Goal: Information Seeking & Learning: Learn about a topic

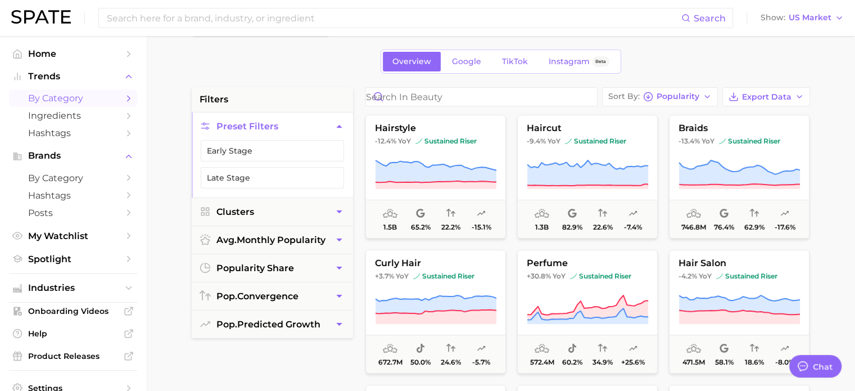
scroll to position [56, 0]
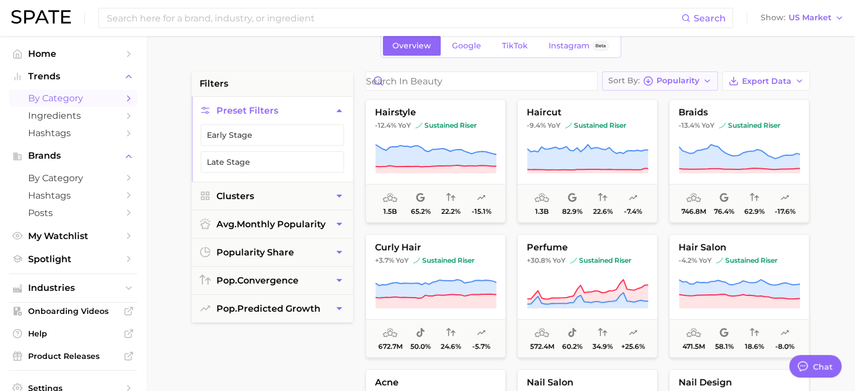
click at [686, 80] on span "Popularity" at bounding box center [678, 81] width 43 height 6
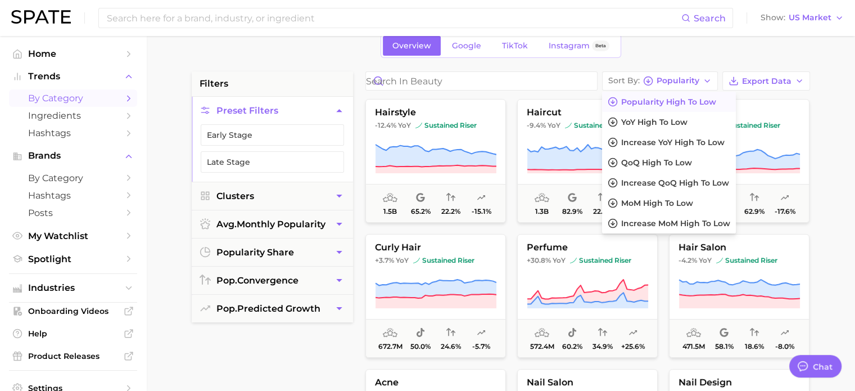
click at [699, 64] on div "1. beauty 2. Choose Category Overview Google TikTok Instagram Beta filters Pres…" at bounding box center [501, 387] width 618 height 779
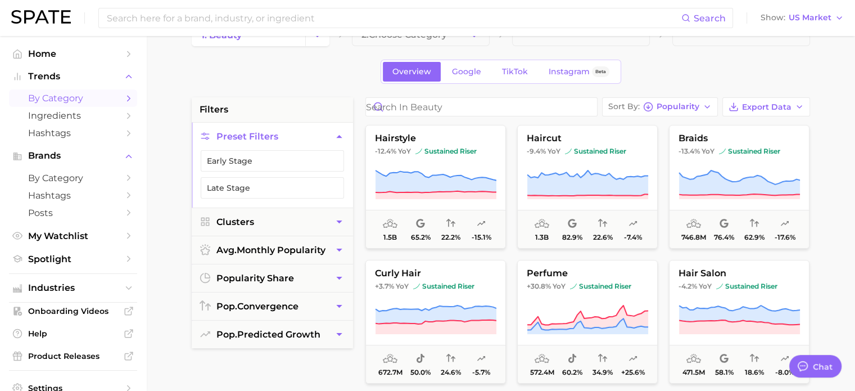
scroll to position [0, 0]
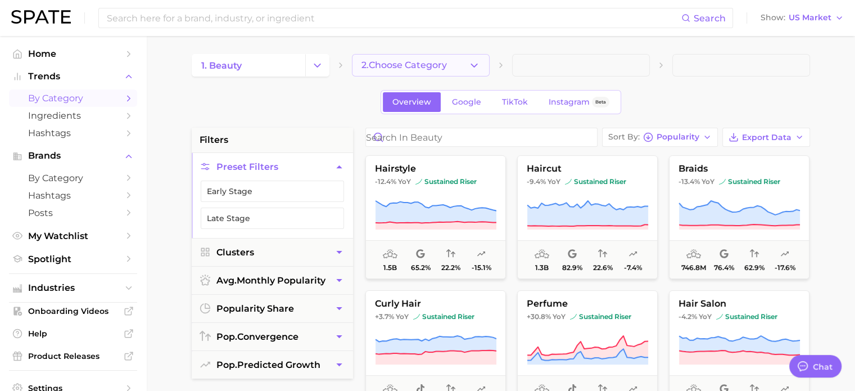
click at [422, 67] on span "2. Choose Category" at bounding box center [404, 65] width 85 height 10
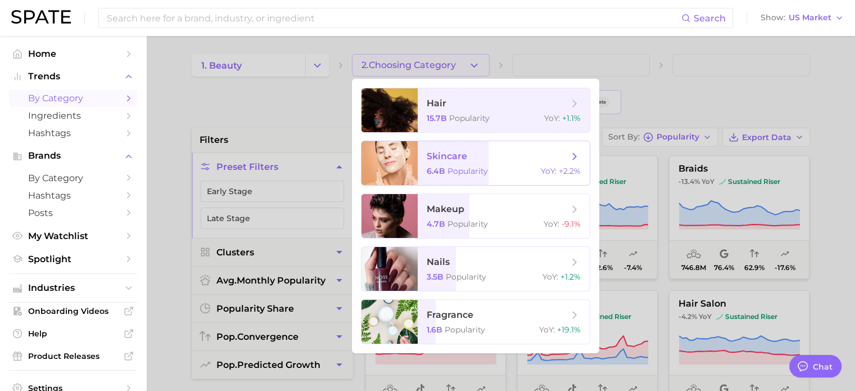
click at [477, 161] on span "skincare" at bounding box center [498, 156] width 142 height 12
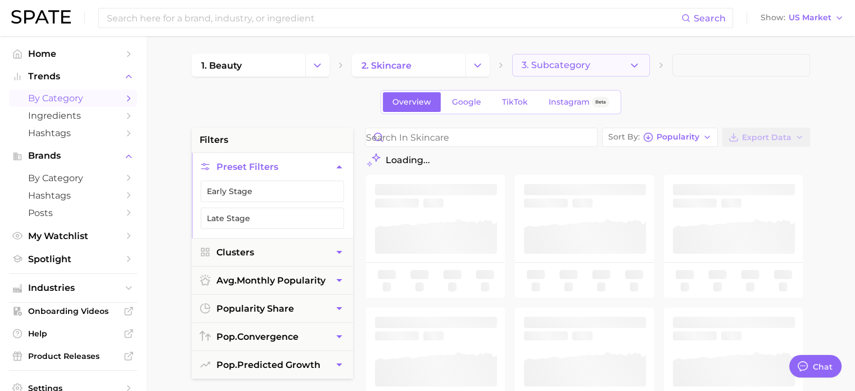
click at [622, 69] on button "3. Subcategory" at bounding box center [581, 65] width 138 height 22
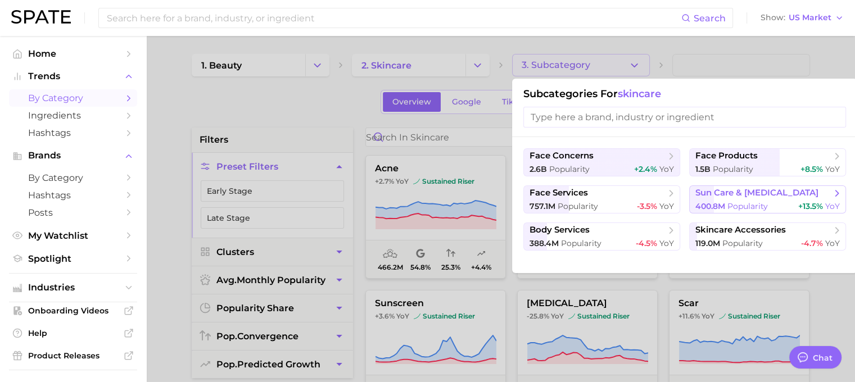
click at [740, 202] on span "Popularity" at bounding box center [748, 206] width 40 height 10
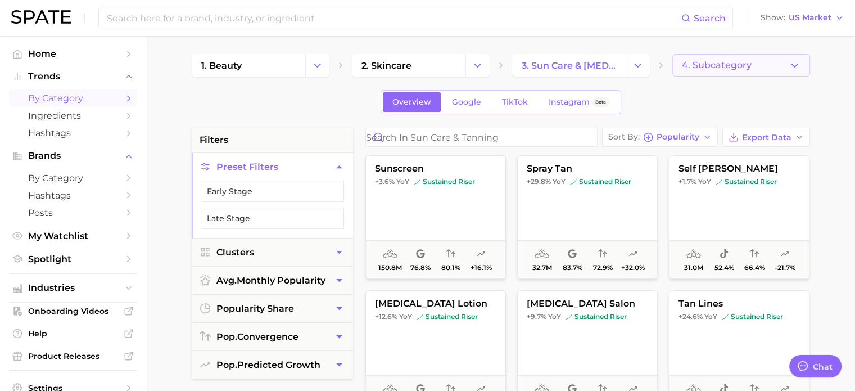
click at [743, 57] on button "4. Subcategory" at bounding box center [741, 65] width 138 height 22
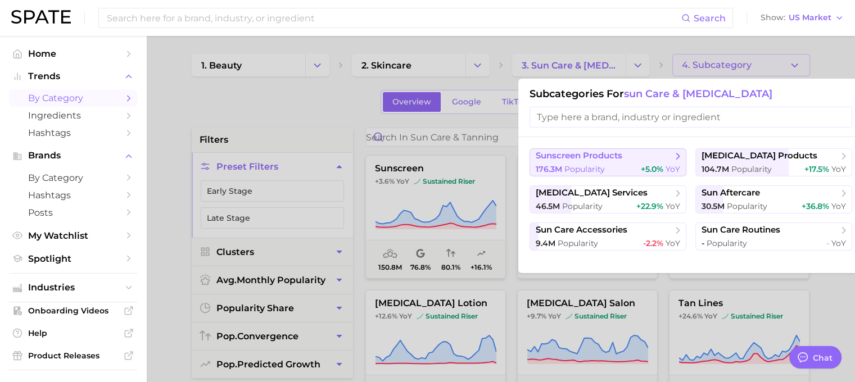
click at [622, 164] on div "176.3m Popularity +5.0% YoY" at bounding box center [608, 169] width 144 height 11
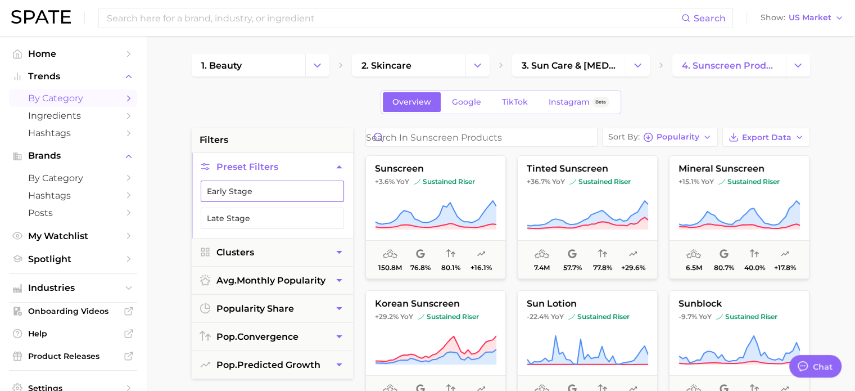
click at [256, 193] on button "Early Stage" at bounding box center [272, 190] width 143 height 21
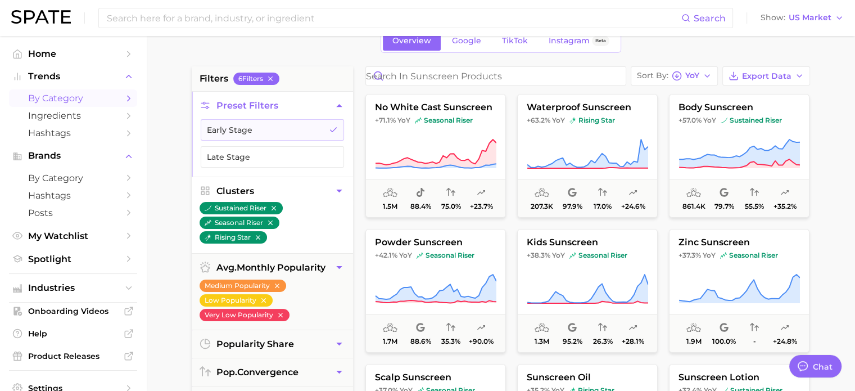
scroll to position [160, 0]
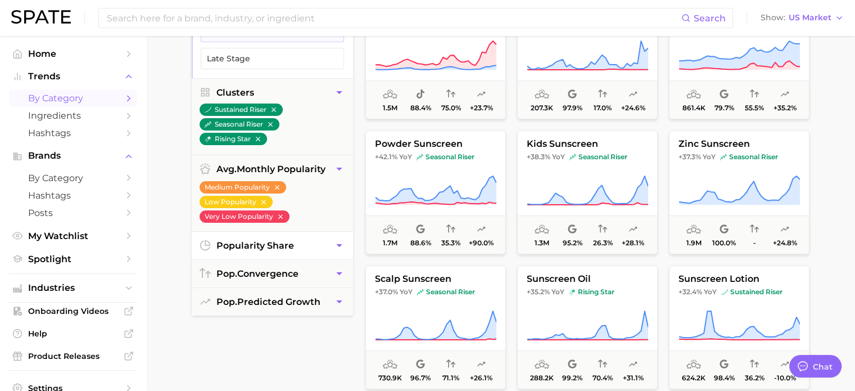
click at [291, 249] on button "popularity share" at bounding box center [272, 246] width 161 height 28
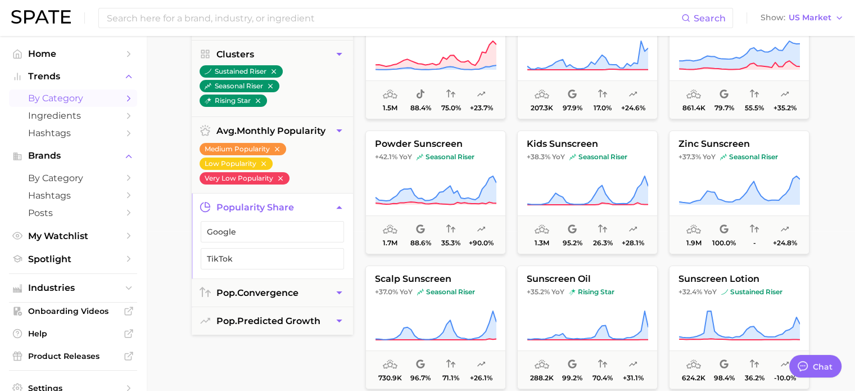
click at [323, 212] on button "popularity share" at bounding box center [272, 207] width 161 height 28
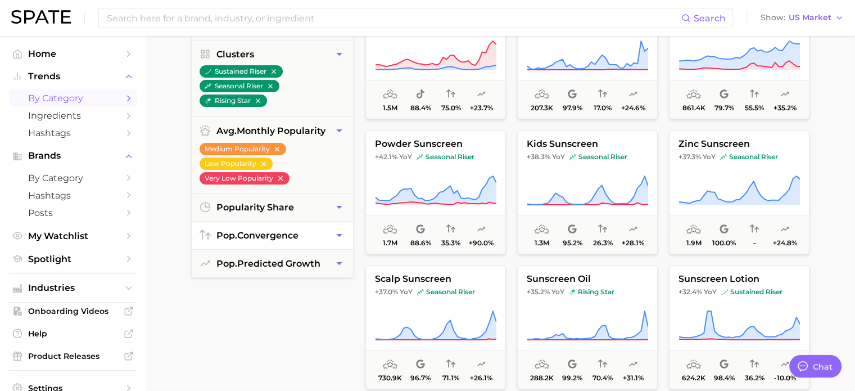
click at [319, 232] on button "pop. convergence" at bounding box center [272, 236] width 161 height 28
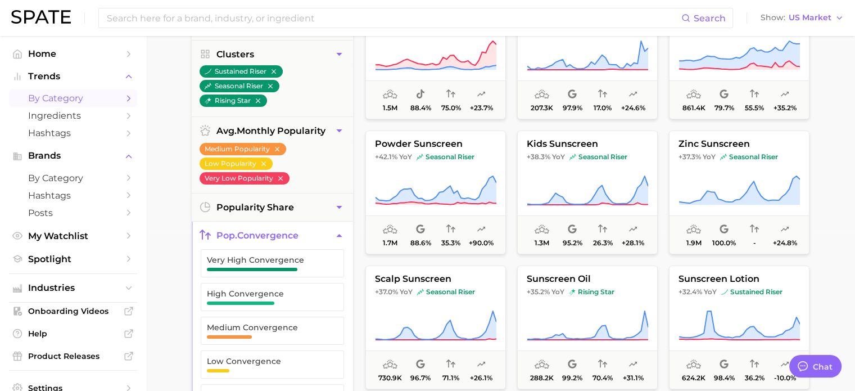
click at [319, 232] on button "pop. convergence" at bounding box center [272, 236] width 161 height 28
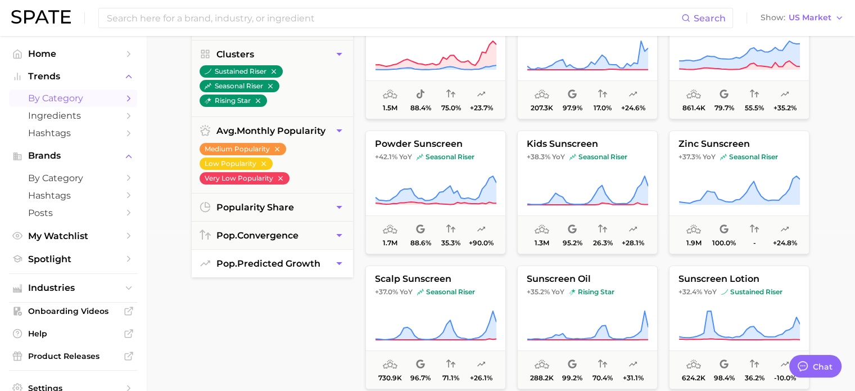
click at [313, 269] on button "pop. predicted growth" at bounding box center [272, 264] width 161 height 28
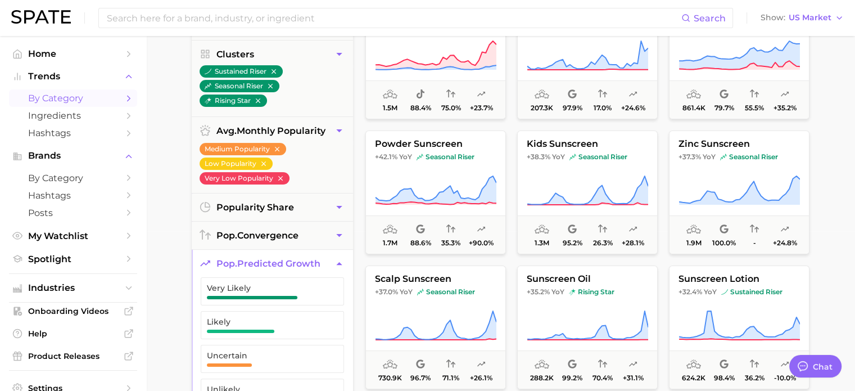
click at [313, 269] on button "pop. predicted growth" at bounding box center [272, 264] width 161 height 28
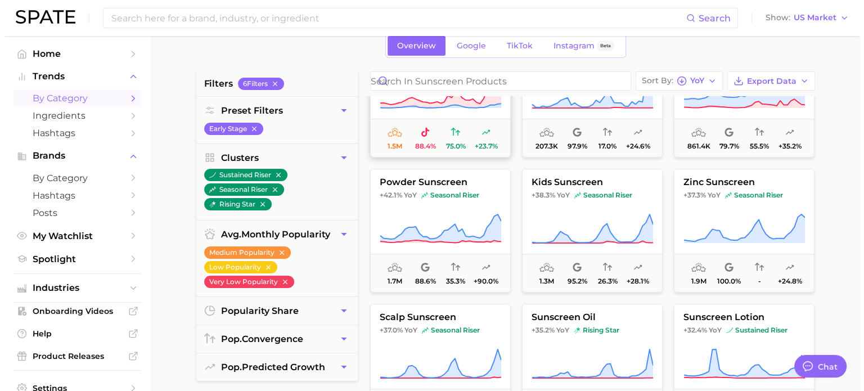
scroll to position [0, 0]
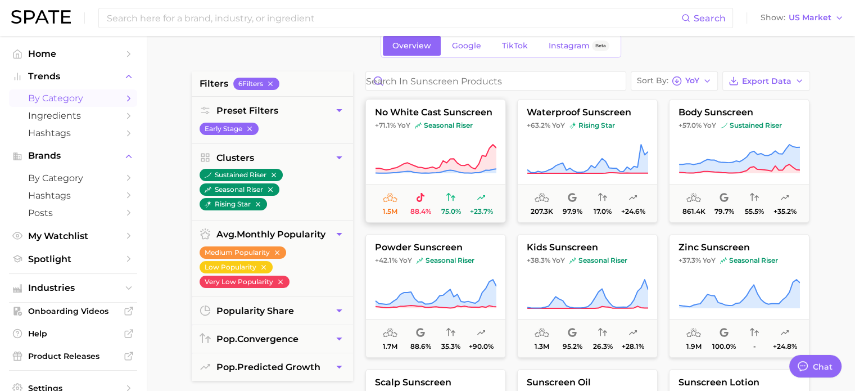
click at [421, 128] on img at bounding box center [418, 125] width 7 height 7
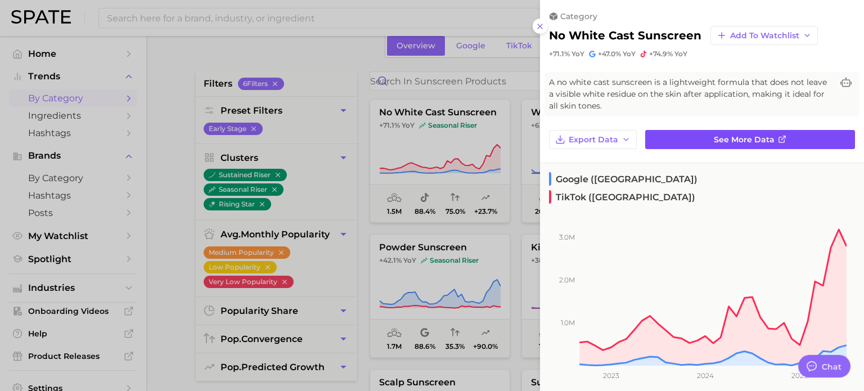
click at [741, 138] on span "See more data" at bounding box center [743, 140] width 61 height 10
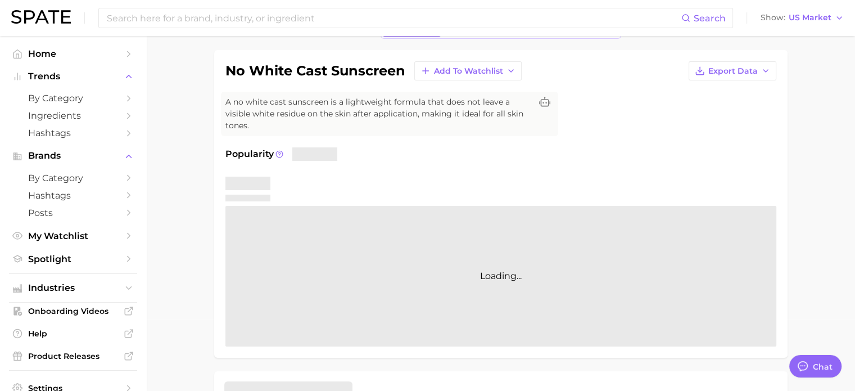
scroll to position [112, 0]
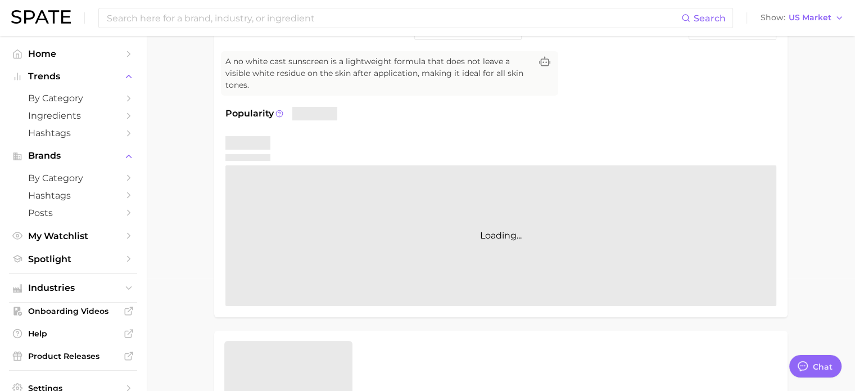
type textarea "x"
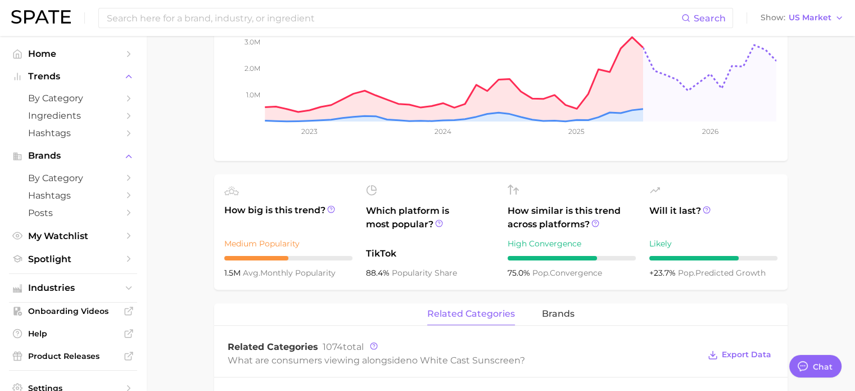
scroll to position [281, 0]
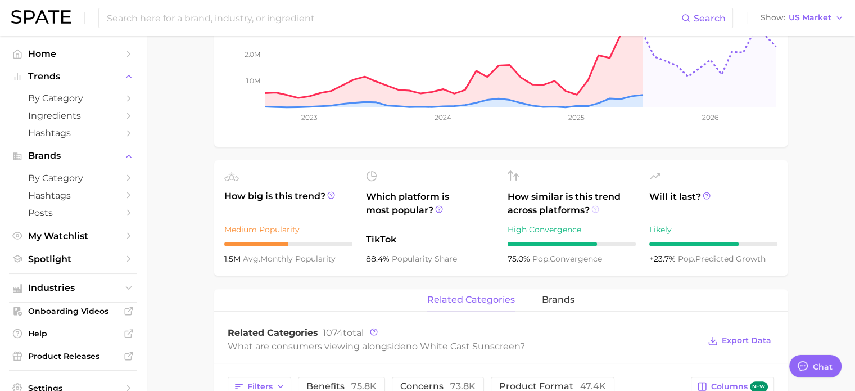
click at [595, 210] on icon at bounding box center [595, 209] width 8 height 8
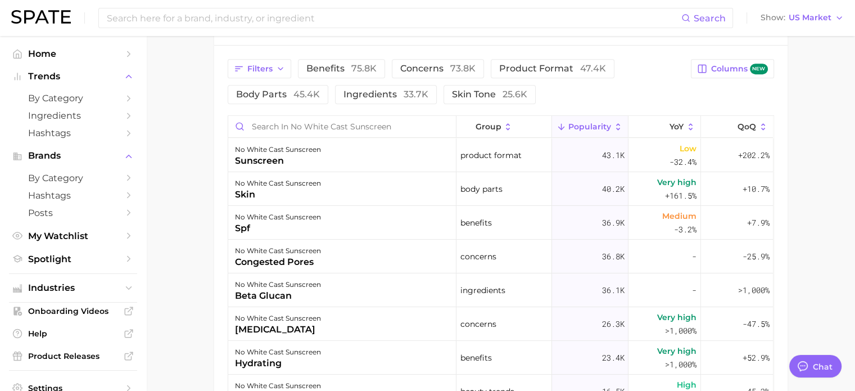
scroll to position [618, 0]
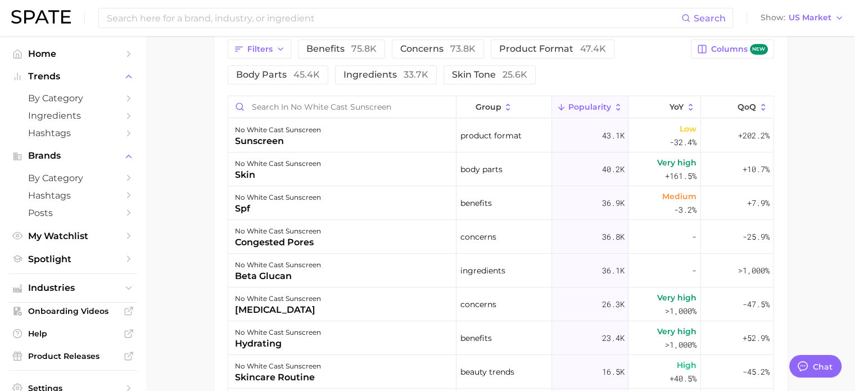
click at [606, 112] on button "Popularity" at bounding box center [590, 107] width 76 height 22
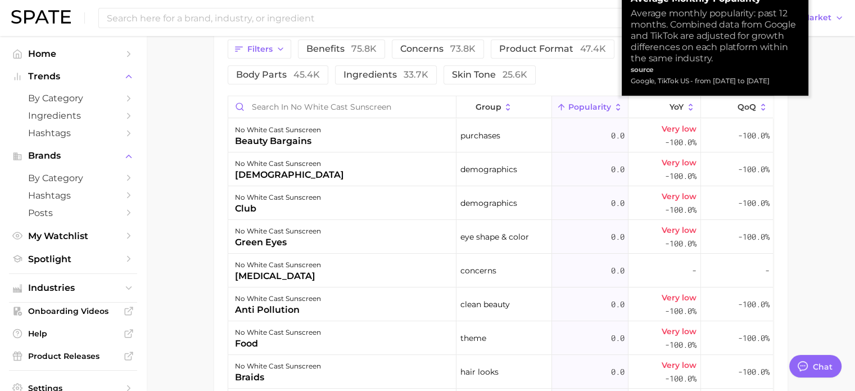
click at [606, 112] on button "Popularity" at bounding box center [590, 107] width 76 height 22
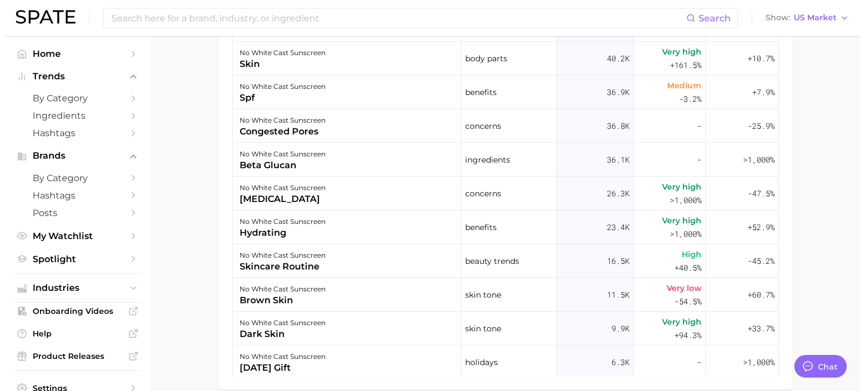
scroll to position [731, 0]
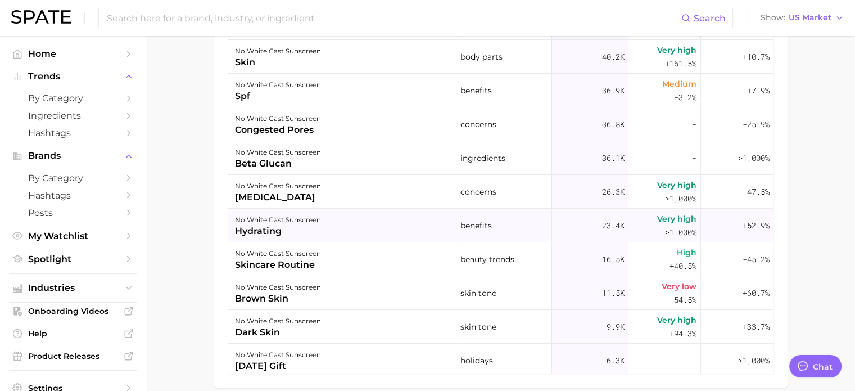
click at [275, 227] on div "hydrating" at bounding box center [278, 230] width 86 height 13
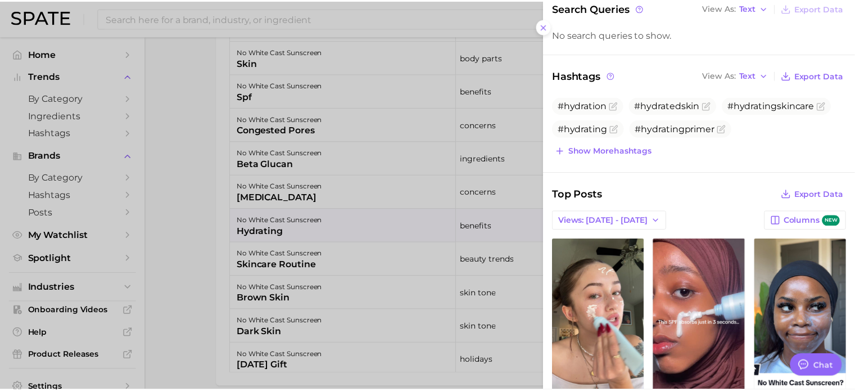
scroll to position [0, 0]
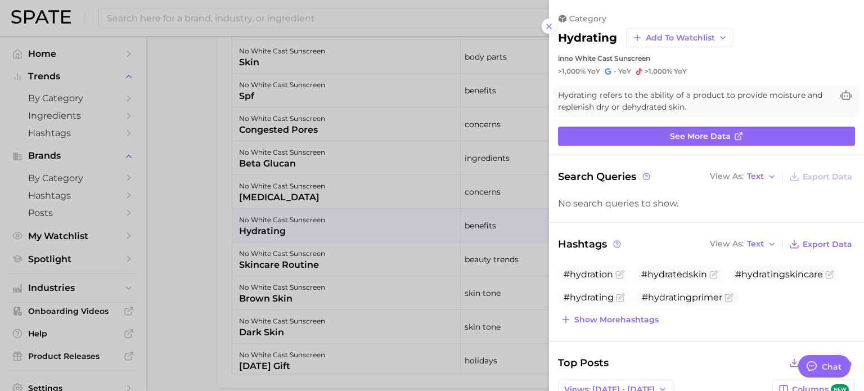
click at [166, 215] on div at bounding box center [432, 195] width 864 height 391
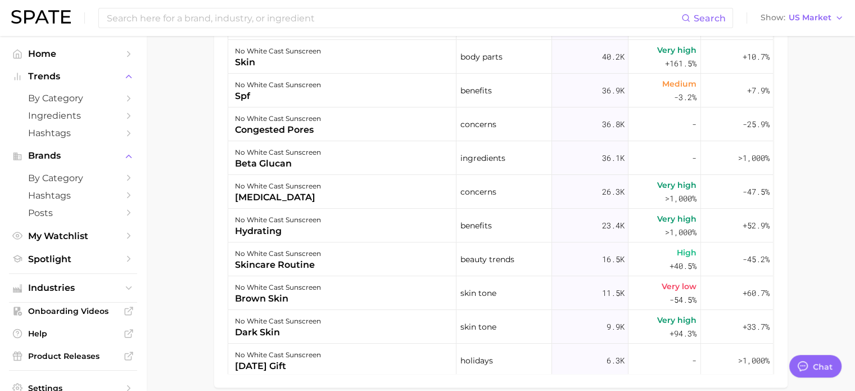
scroll to position [783, 0]
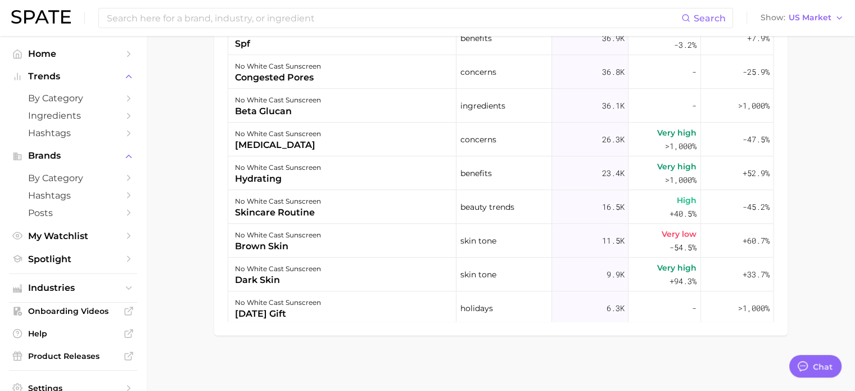
click at [608, 327] on div "Filters benefits 75.8k concerns 73.8k product format 47.4k body parts 45.4k ing…" at bounding box center [500, 98] width 573 height 474
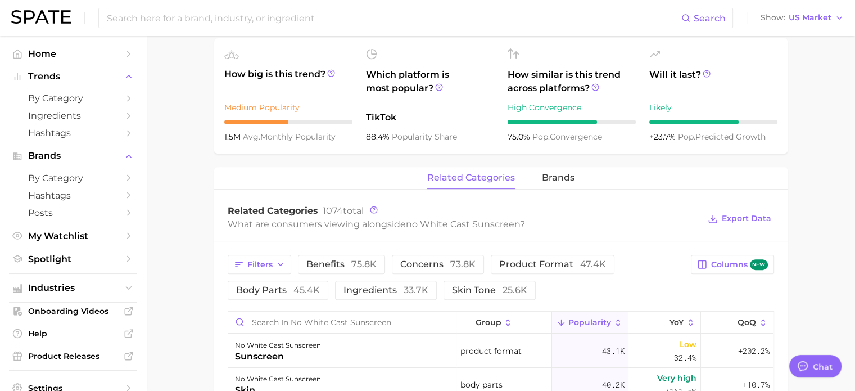
scroll to position [333, 0]
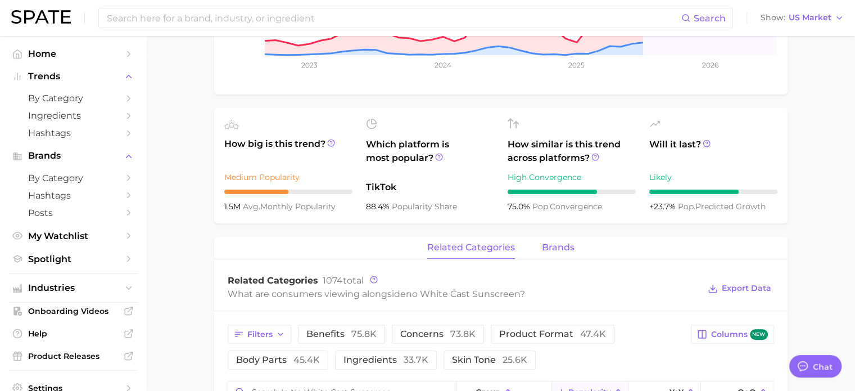
click at [562, 242] on span "brands" at bounding box center [558, 247] width 33 height 10
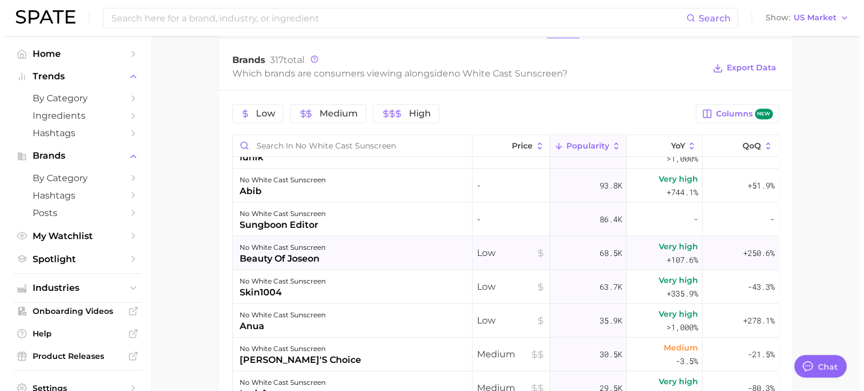
scroll to position [0, 0]
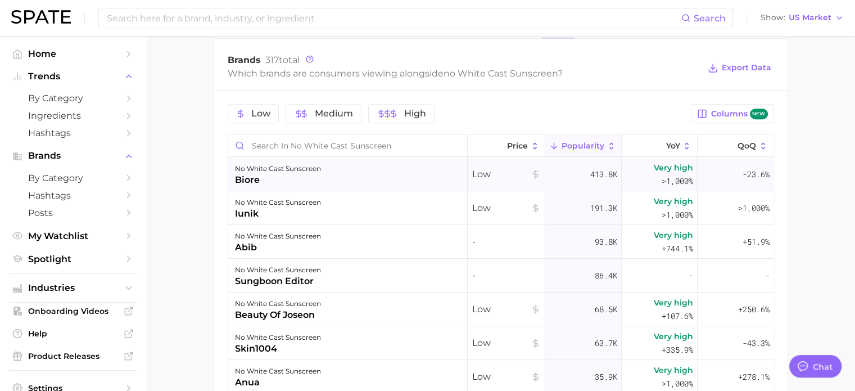
click at [247, 171] on div "no white cast sunscreen" at bounding box center [278, 168] width 86 height 13
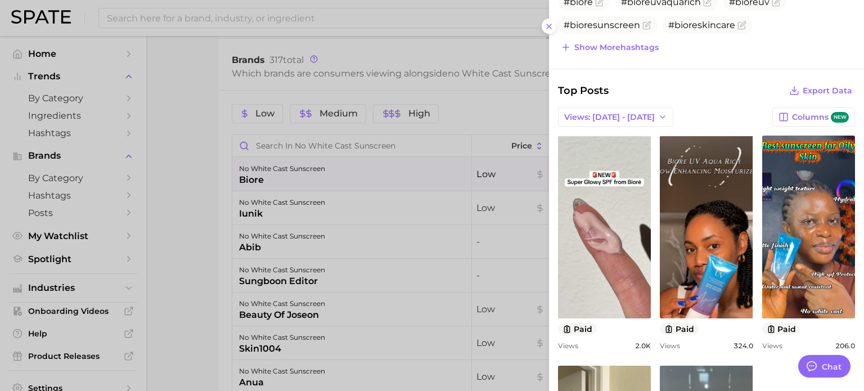
scroll to position [112, 0]
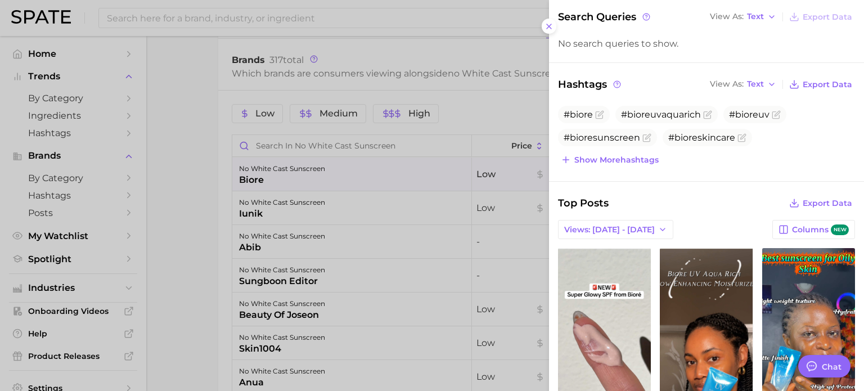
click at [196, 261] on div at bounding box center [432, 195] width 864 height 391
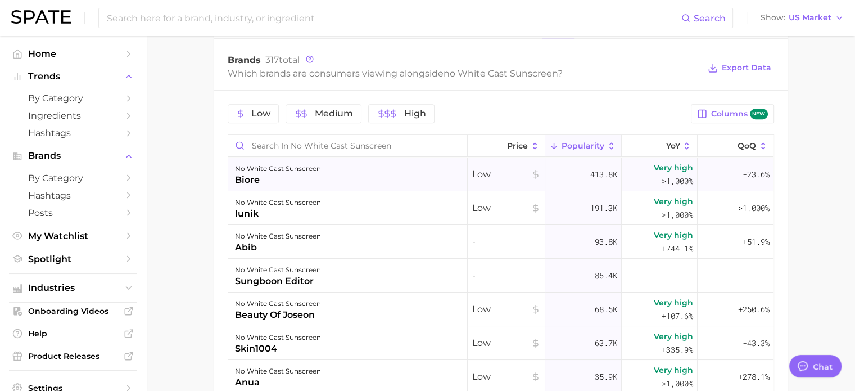
click at [504, 177] on span "Low" at bounding box center [506, 174] width 68 height 13
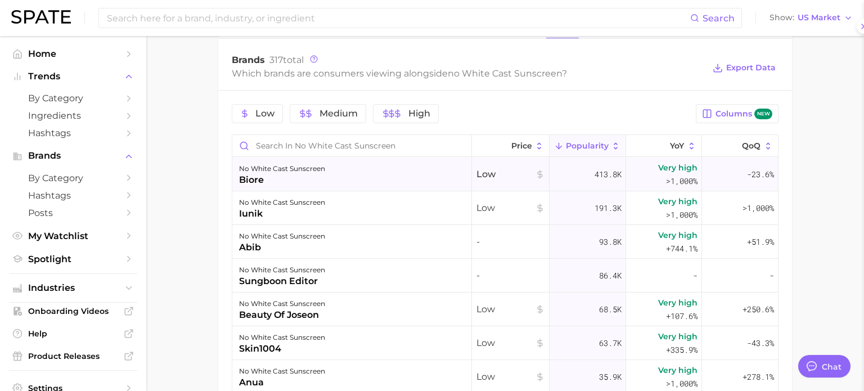
scroll to position [0, 0]
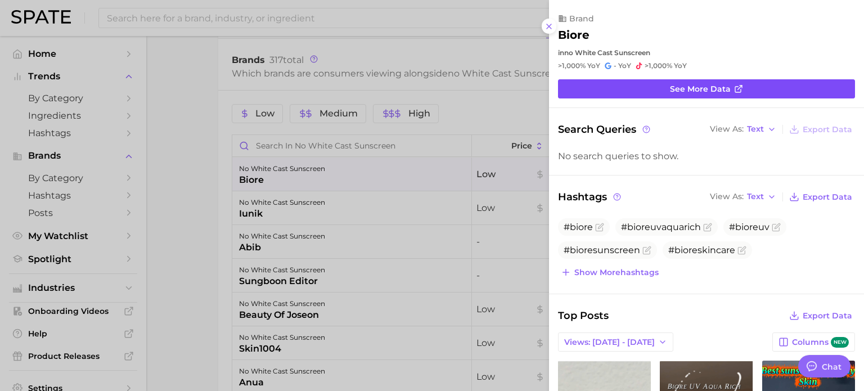
click at [686, 92] on span "See more data" at bounding box center [700, 89] width 61 height 10
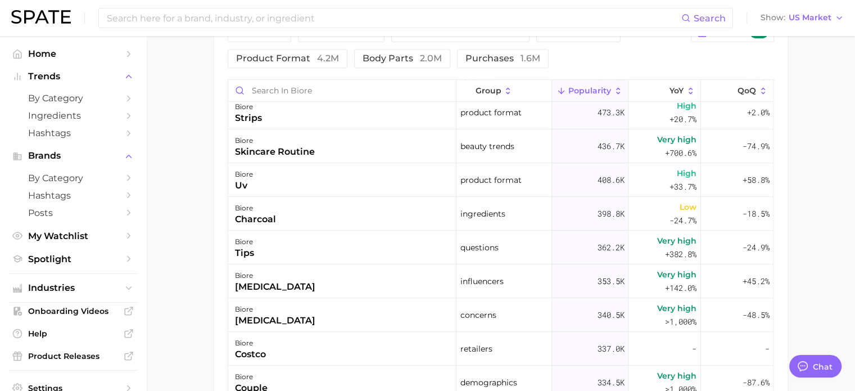
scroll to position [506, 0]
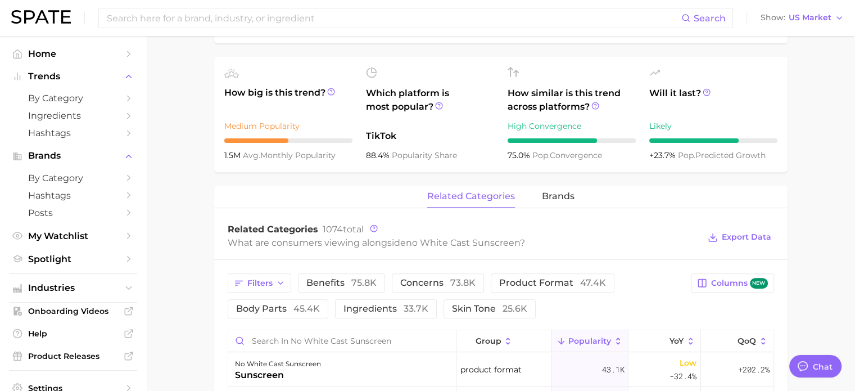
scroll to position [441, 0]
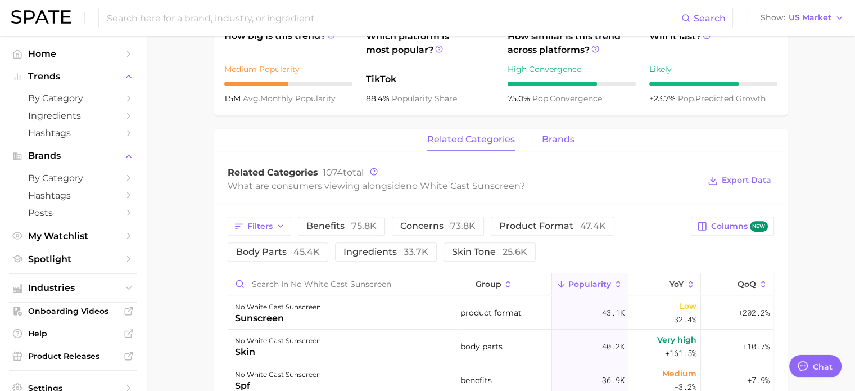
click at [562, 135] on span "brands" at bounding box center [558, 139] width 33 height 10
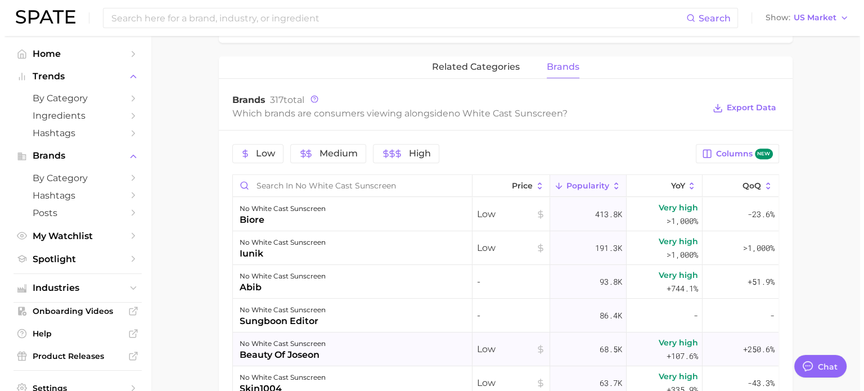
scroll to position [666, 0]
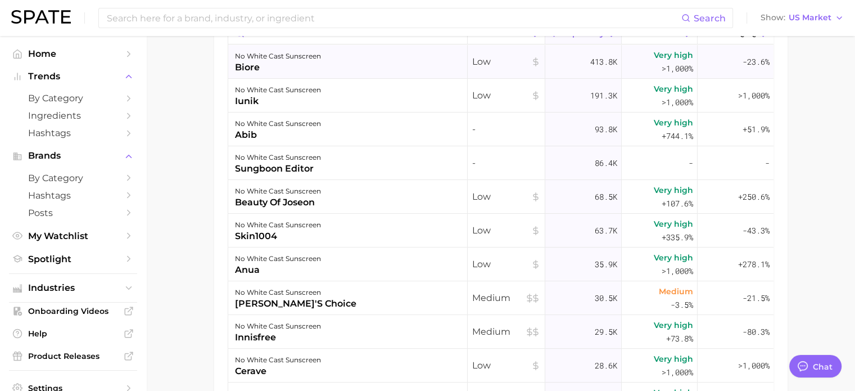
click at [257, 66] on div "biore" at bounding box center [278, 67] width 86 height 13
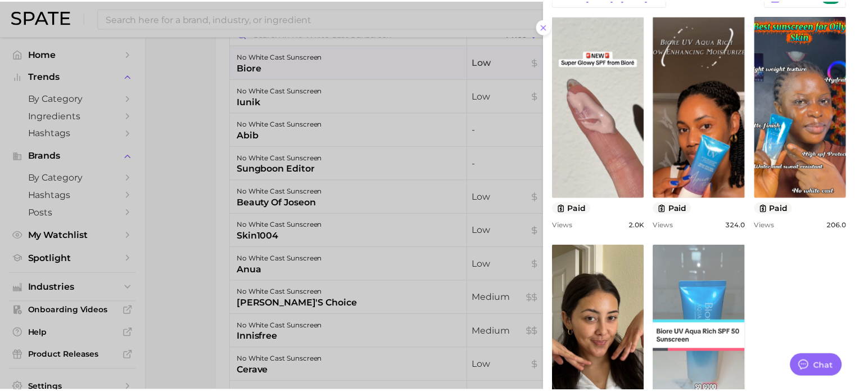
scroll to position [394, 0]
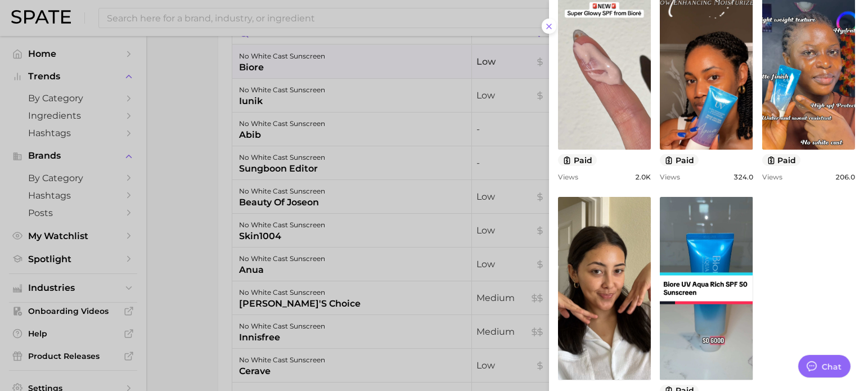
click at [225, 193] on div at bounding box center [432, 195] width 864 height 391
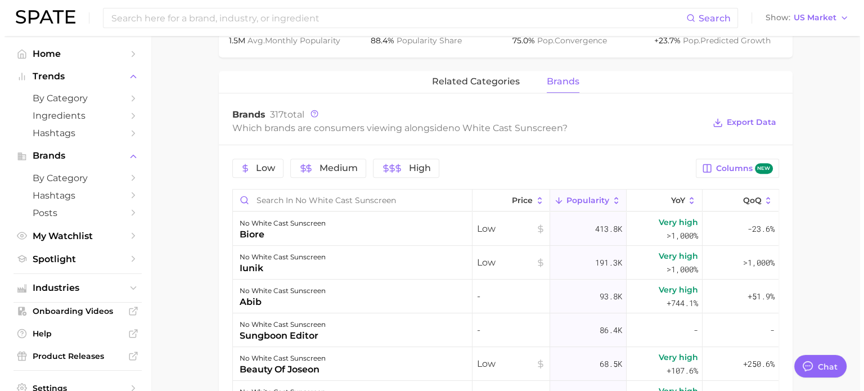
scroll to position [498, 0]
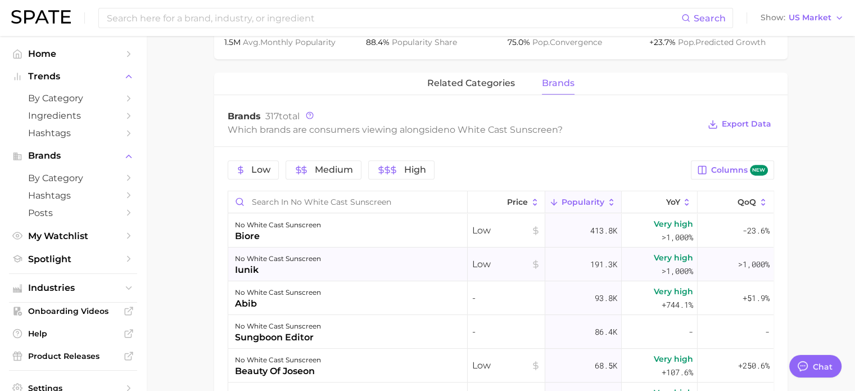
click at [254, 260] on div "no white cast sunscreen" at bounding box center [278, 258] width 86 height 13
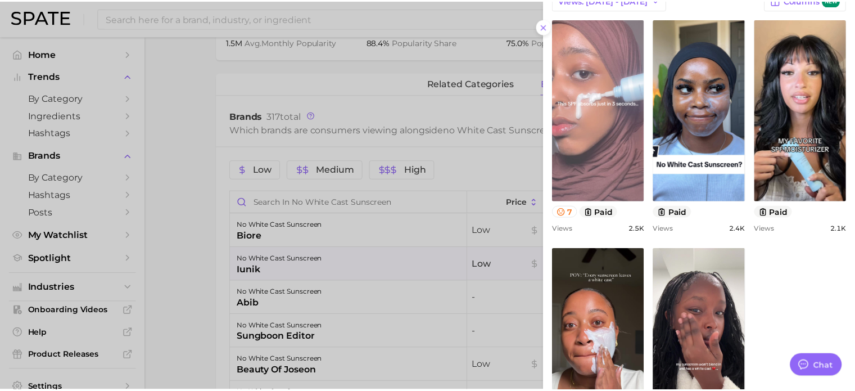
scroll to position [281, 0]
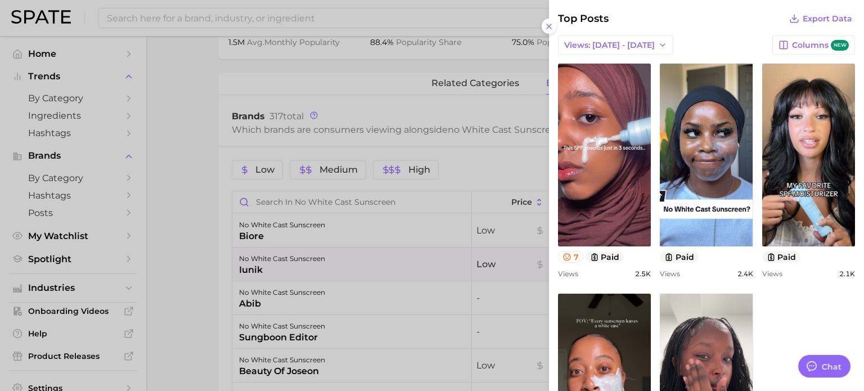
click at [234, 257] on div at bounding box center [432, 195] width 864 height 391
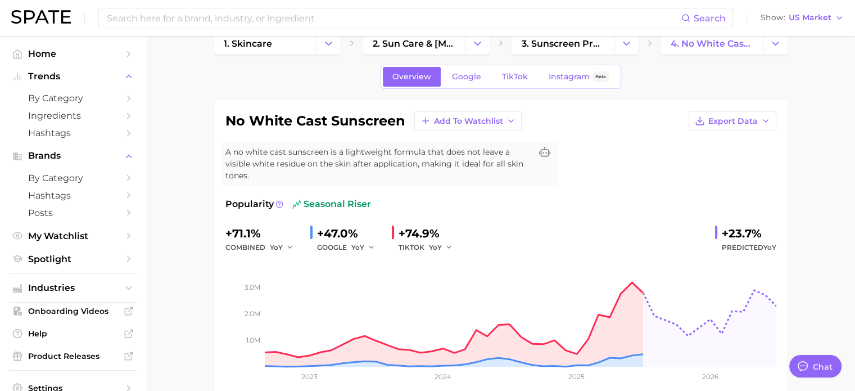
scroll to position [0, 0]
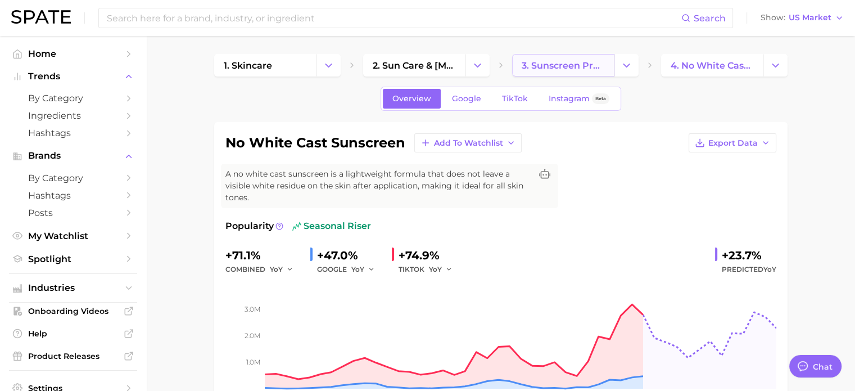
click at [566, 70] on span "3. sunscreen products" at bounding box center [563, 65] width 83 height 11
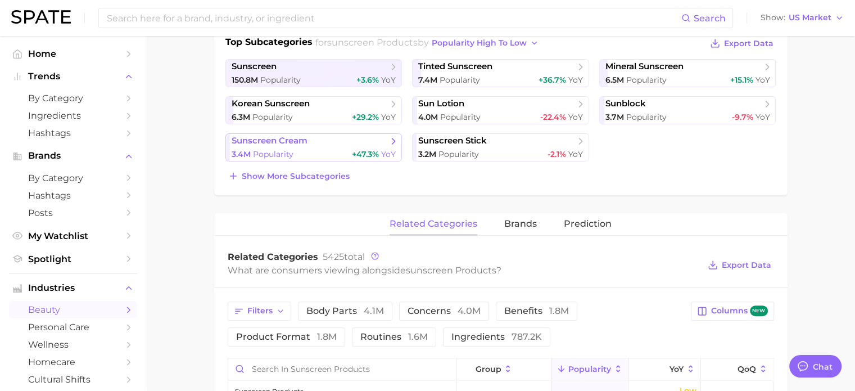
scroll to position [225, 0]
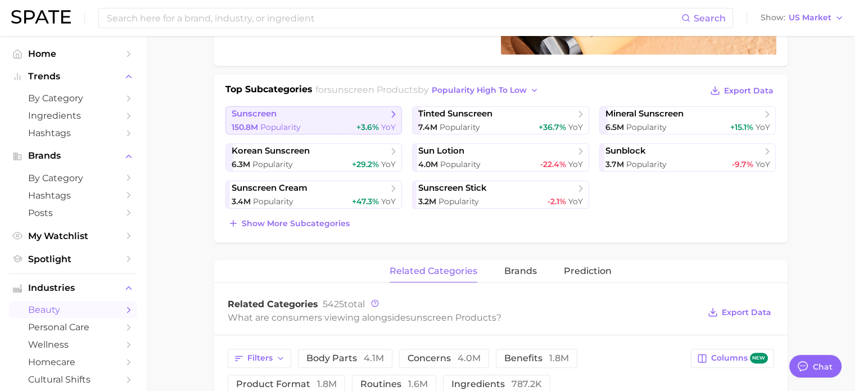
click at [302, 112] on span "sunscreen" at bounding box center [310, 114] width 156 height 11
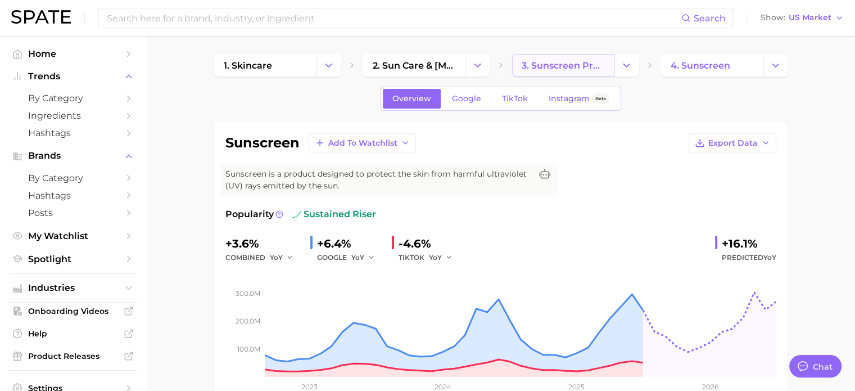
click at [567, 57] on link "3. sunscreen products" at bounding box center [563, 65] width 102 height 22
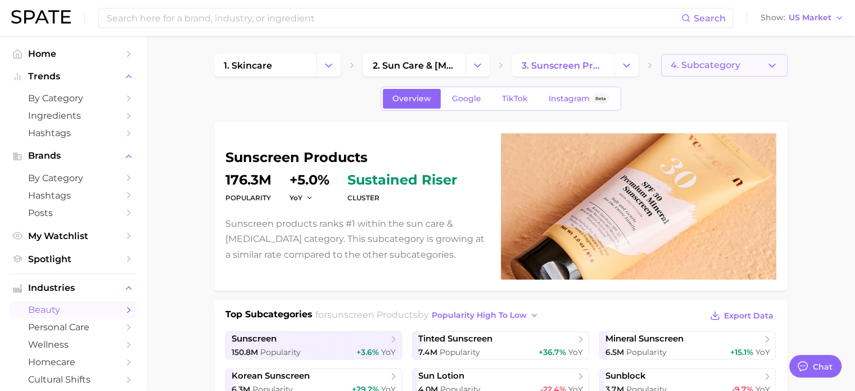
click at [744, 69] on button "4. Subcategory" at bounding box center [724, 65] width 126 height 22
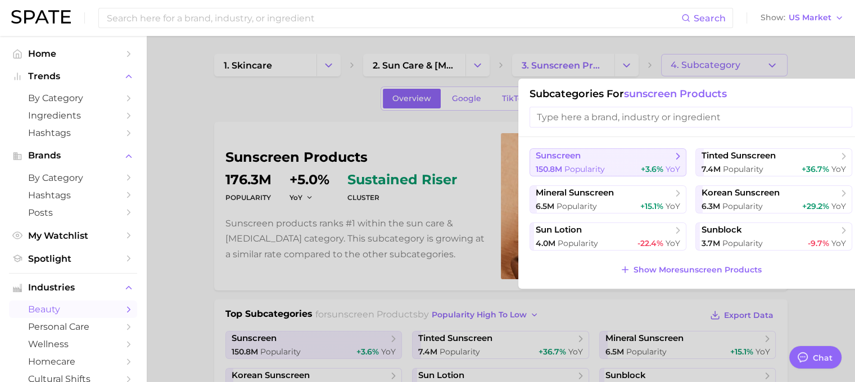
click at [588, 168] on span "Popularity" at bounding box center [584, 169] width 40 height 10
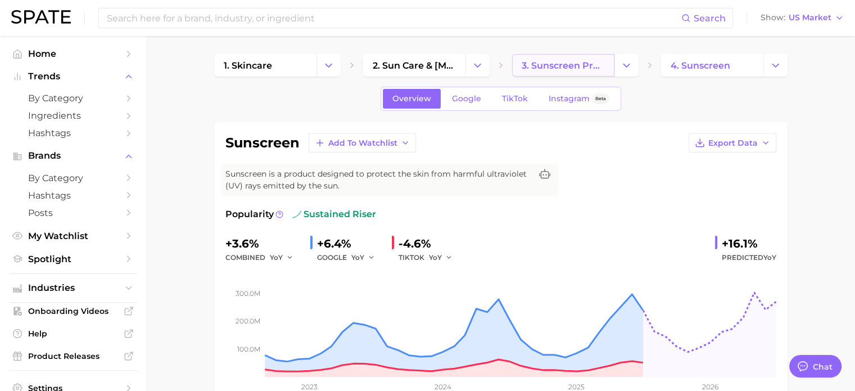
click at [550, 60] on span "3. sunscreen products" at bounding box center [563, 65] width 83 height 11
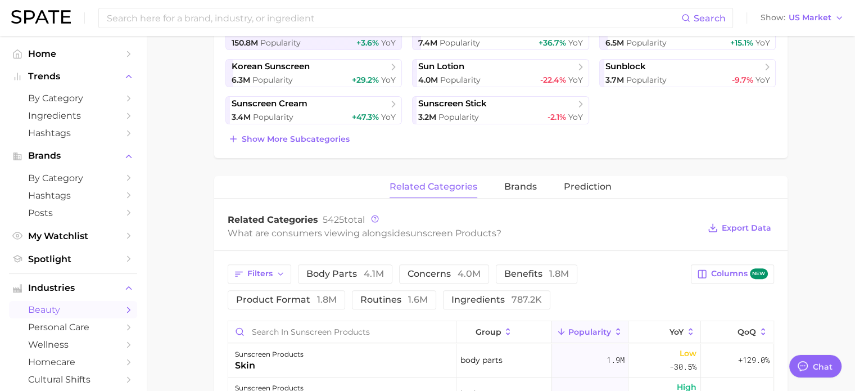
scroll to position [169, 0]
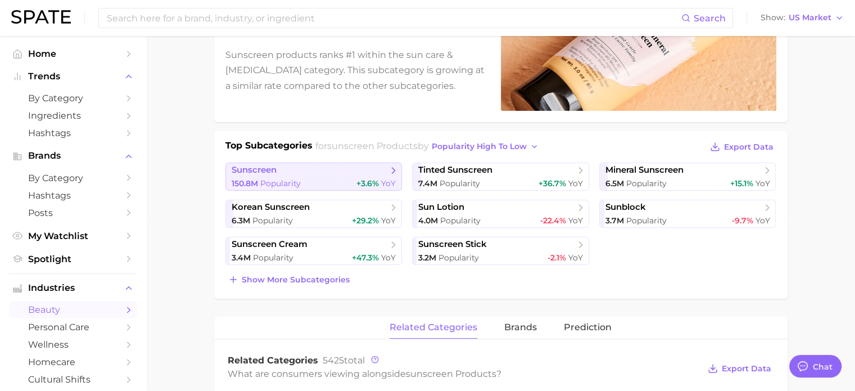
click at [314, 173] on span "sunscreen" at bounding box center [310, 170] width 156 height 11
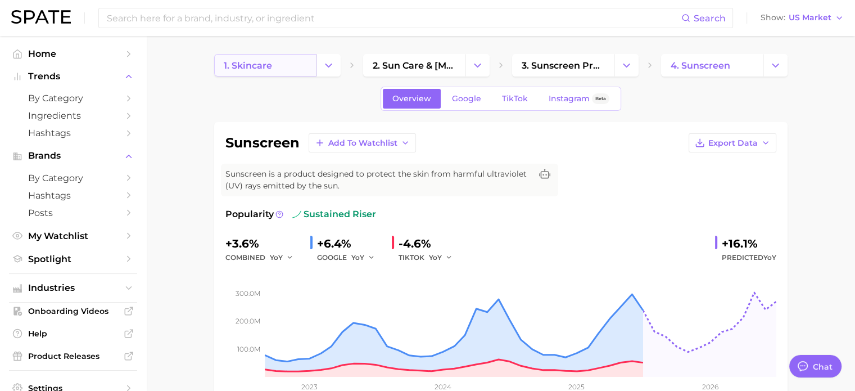
click at [286, 67] on link "1. skincare" at bounding box center [265, 65] width 102 height 22
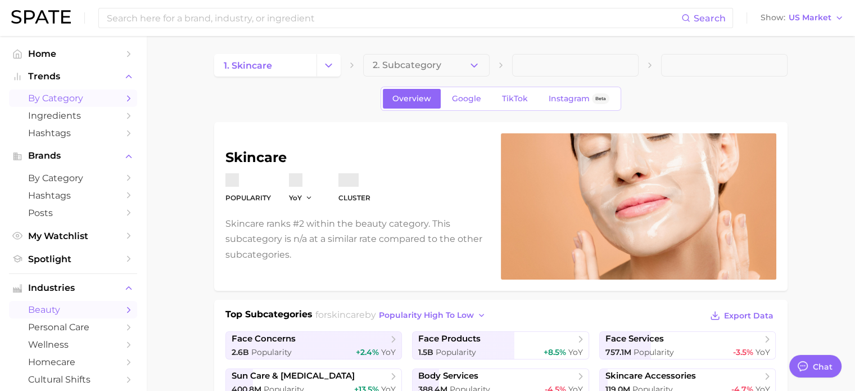
click at [58, 105] on link "by Category" at bounding box center [73, 97] width 128 height 17
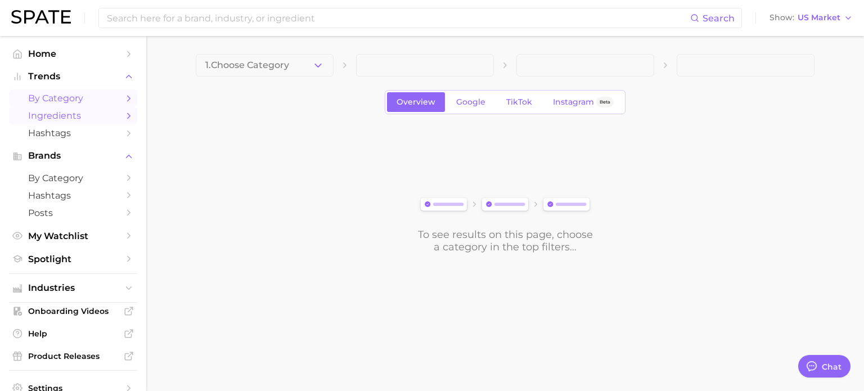
click at [56, 114] on span "Ingredients" at bounding box center [73, 115] width 90 height 11
click at [72, 98] on span "by Category" at bounding box center [73, 98] width 90 height 11
click at [310, 64] on button "1. Choose Category" at bounding box center [265, 65] width 138 height 22
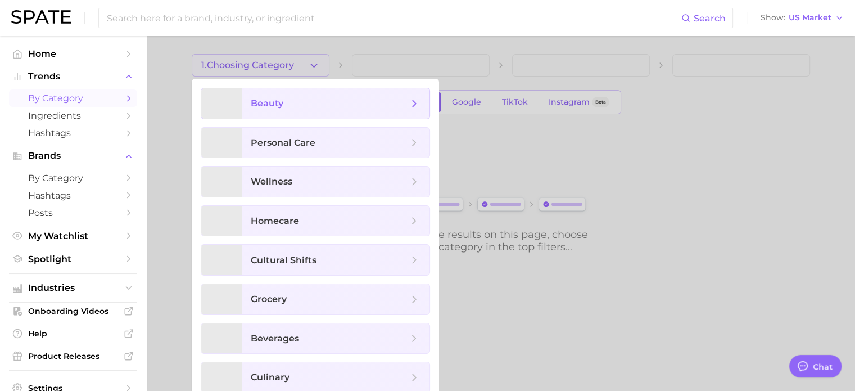
click at [296, 102] on span "beauty" at bounding box center [329, 103] width 157 height 12
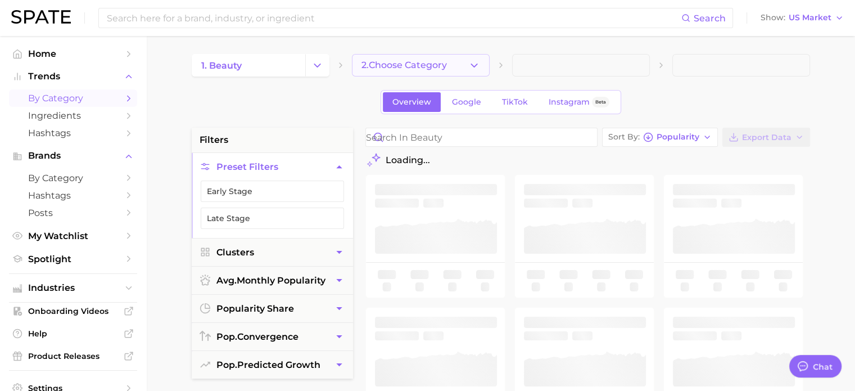
click at [421, 61] on span "2. Choose Category" at bounding box center [404, 65] width 85 height 10
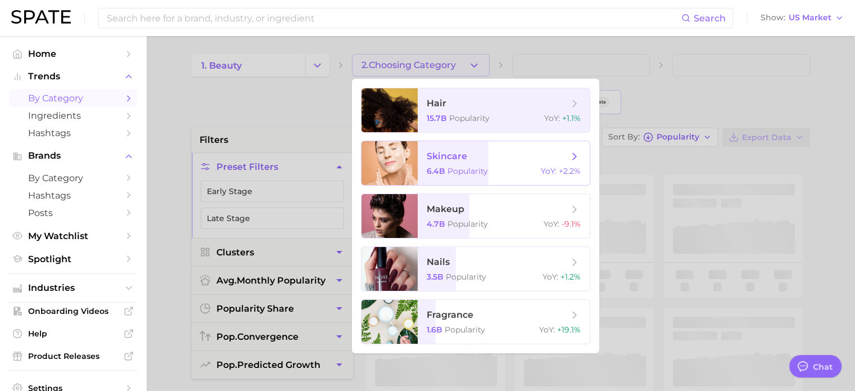
click at [446, 147] on span "skincare 6.4b Popularity YoY : +2.2%" at bounding box center [504, 163] width 172 height 44
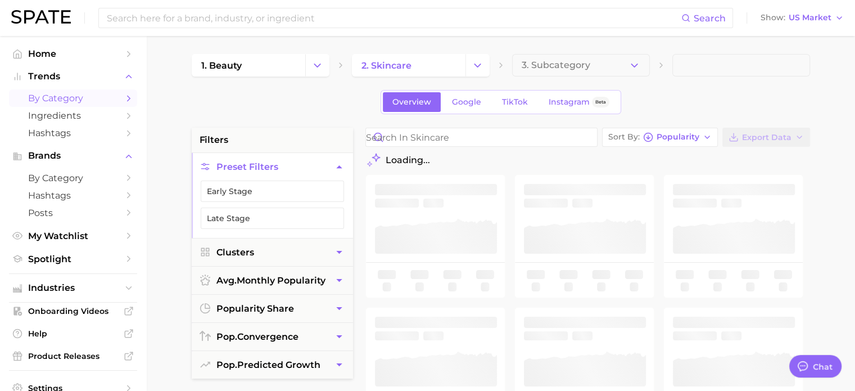
click at [608, 71] on button "3. Subcategory" at bounding box center [581, 65] width 138 height 22
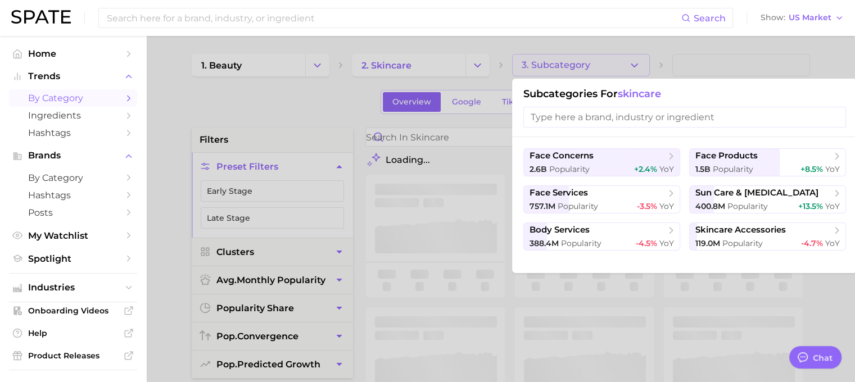
click at [243, 85] on div at bounding box center [427, 191] width 855 height 382
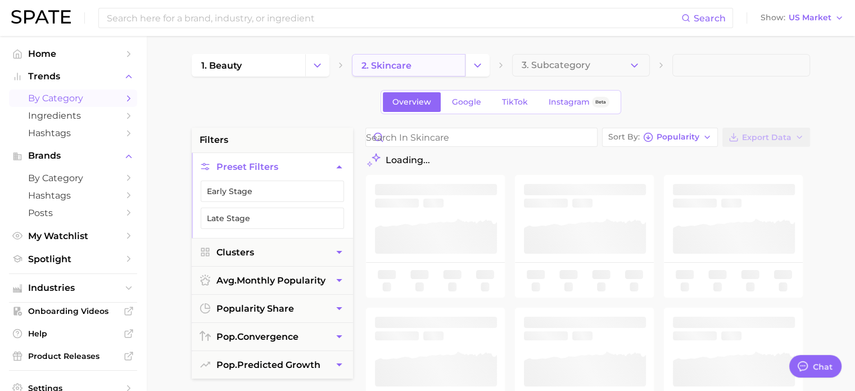
click at [450, 65] on link "2. skincare" at bounding box center [409, 65] width 114 height 22
click at [482, 68] on icon "Change Category" at bounding box center [478, 66] width 12 height 12
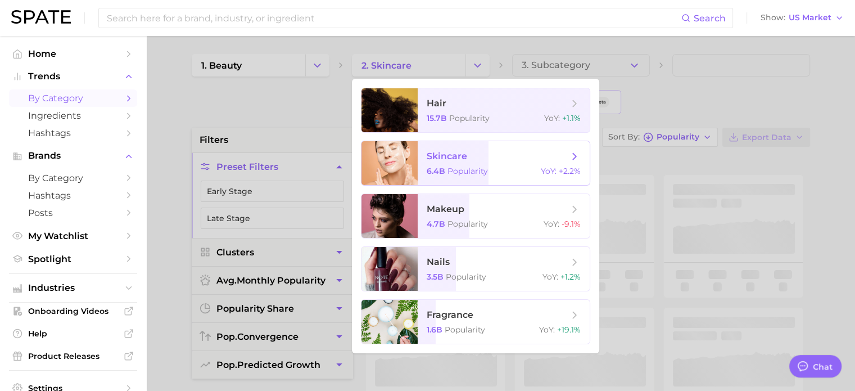
click at [464, 164] on span "skincare 6.4b Popularity YoY : +2.2%" at bounding box center [504, 163] width 172 height 44
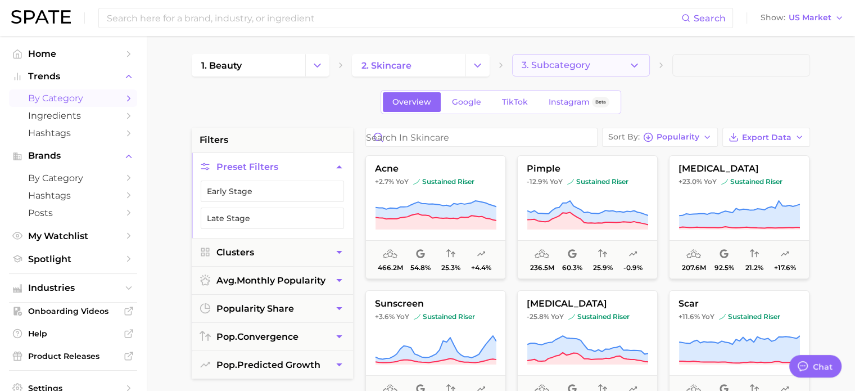
click at [591, 59] on button "3. Subcategory" at bounding box center [581, 65] width 138 height 22
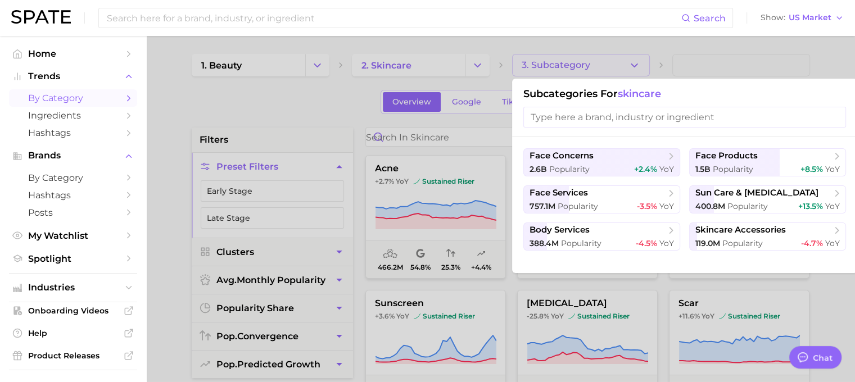
click at [240, 121] on div at bounding box center [427, 191] width 855 height 382
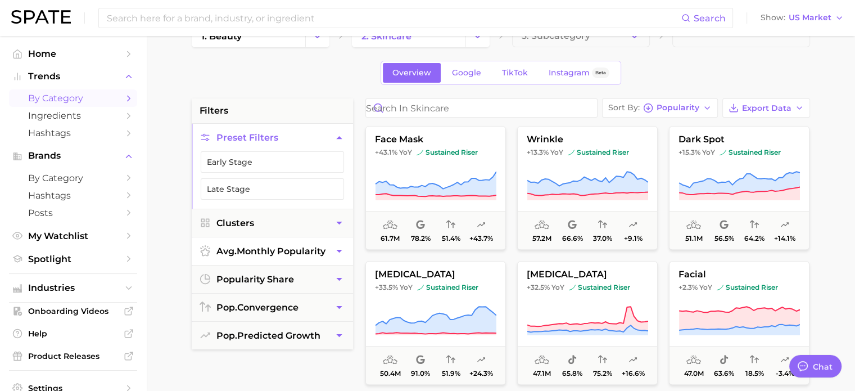
scroll to position [56, 0]
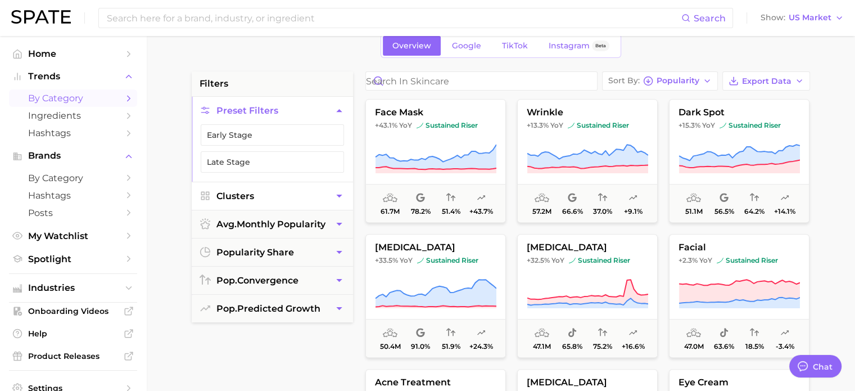
click at [288, 202] on button "Clusters" at bounding box center [272, 196] width 161 height 28
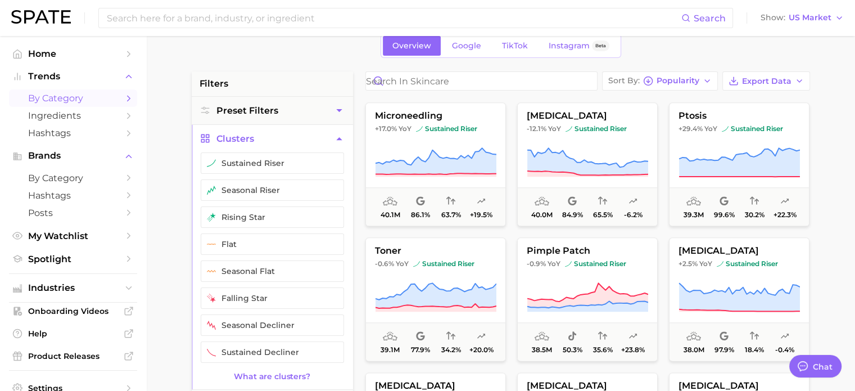
scroll to position [1462, 0]
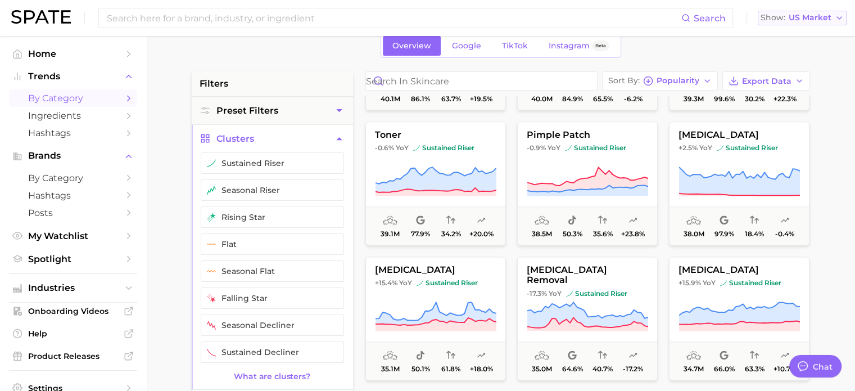
click at [818, 17] on span "US Market" at bounding box center [810, 18] width 43 height 6
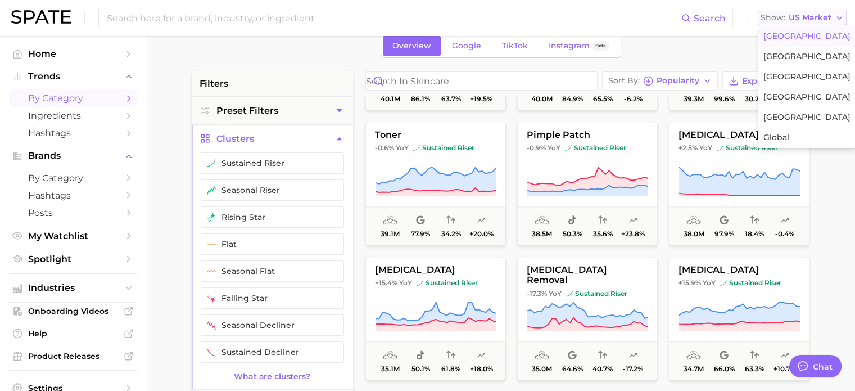
click at [818, 17] on span "US Market" at bounding box center [810, 18] width 43 height 6
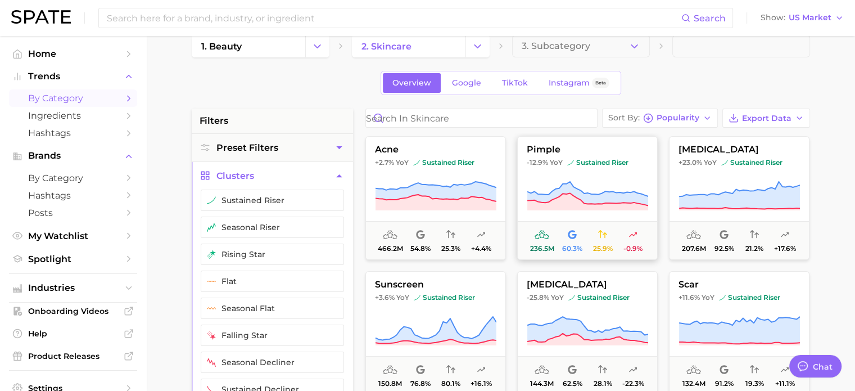
scroll to position [0, 0]
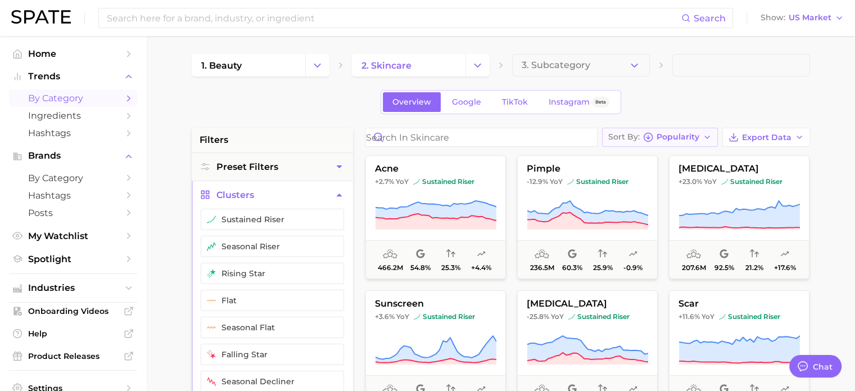
click at [690, 134] on span "Popularity" at bounding box center [678, 137] width 43 height 6
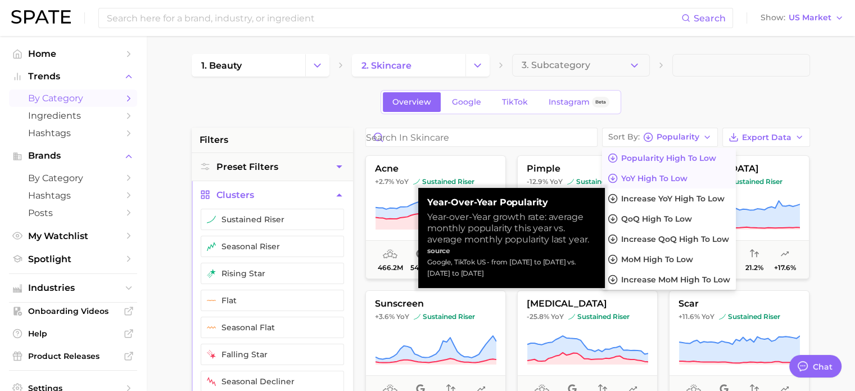
click at [684, 179] on span "YoY high to low" at bounding box center [654, 179] width 66 height 10
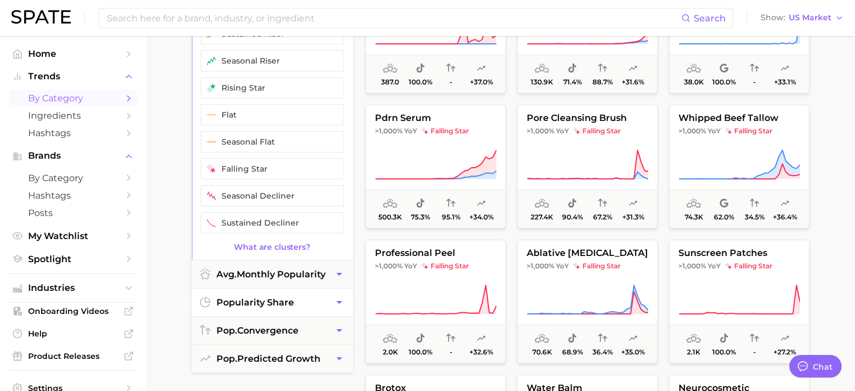
scroll to position [169, 0]
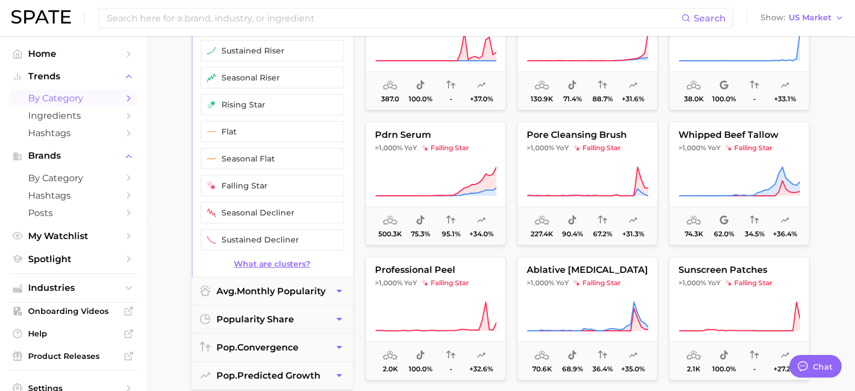
click at [282, 259] on link "What are clusters?" at bounding box center [272, 264] width 161 height 10
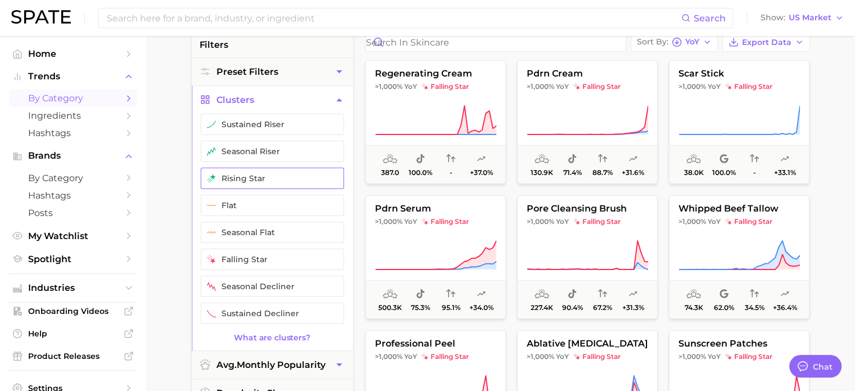
scroll to position [0, 0]
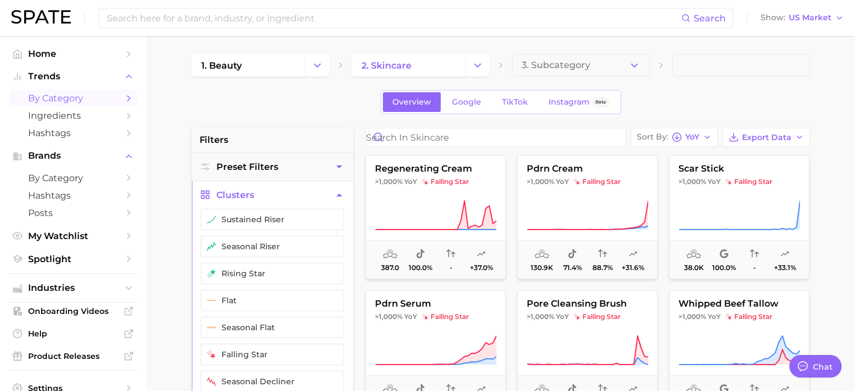
click at [672, 134] on icon "button" at bounding box center [677, 137] width 10 height 10
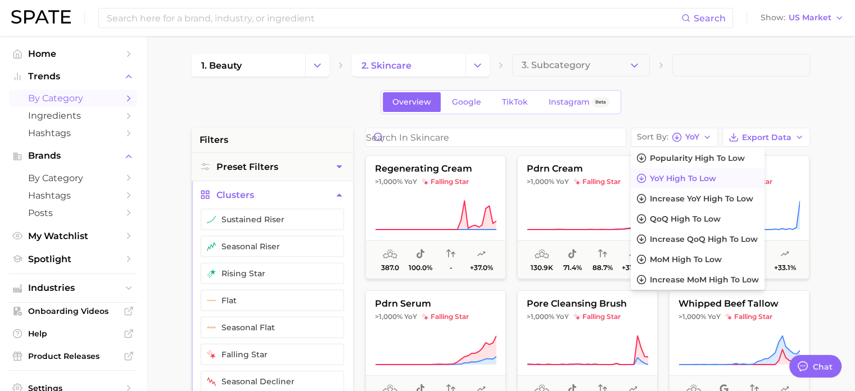
click at [703, 109] on div "Overview Google TikTok Instagram Beta" at bounding box center [501, 102] width 618 height 24
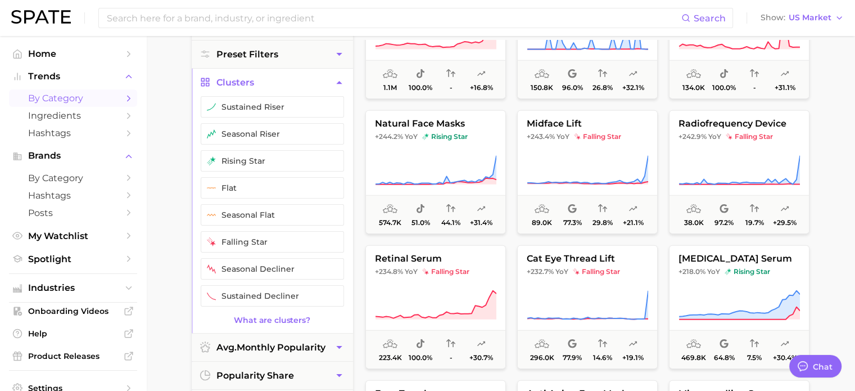
scroll to position [3205, 0]
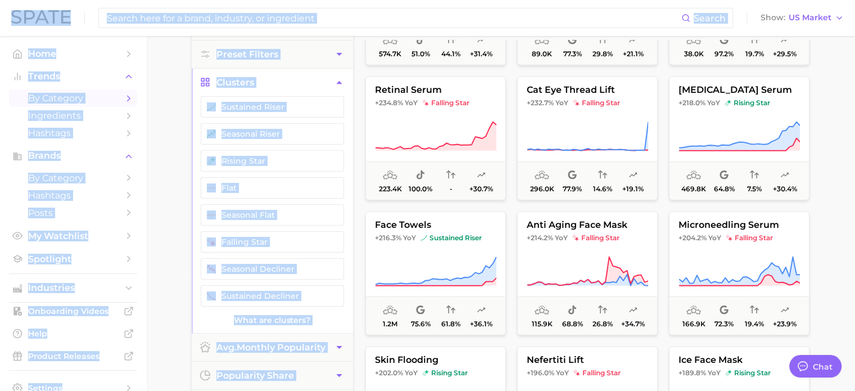
drag, startPoint x: 853, startPoint y: 194, endPoint x: 835, endPoint y: -3, distance: 197.6
click at [835, 0] on html "Search Show US Market Home Trends by Category Ingredients Hashtags Brands by Ca…" at bounding box center [427, 83] width 855 height 391
click at [841, 191] on main "1. beauty 2. skincare 3. Subcategory Overview Google TikTok Instagram Beta filt…" at bounding box center [500, 350] width 709 height 853
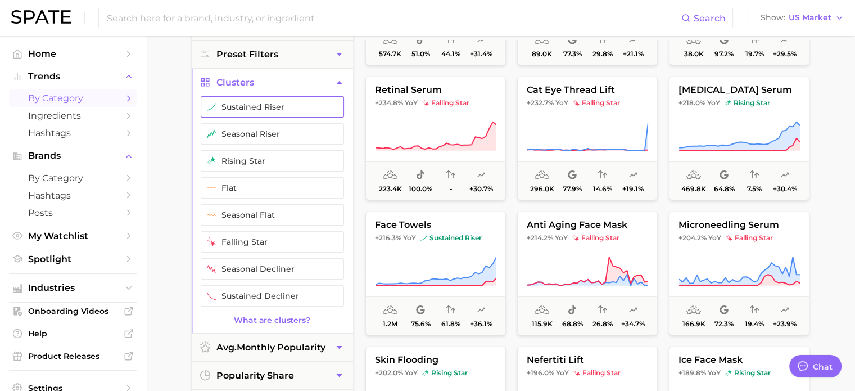
click at [225, 115] on button "sustained riser" at bounding box center [272, 106] width 143 height 21
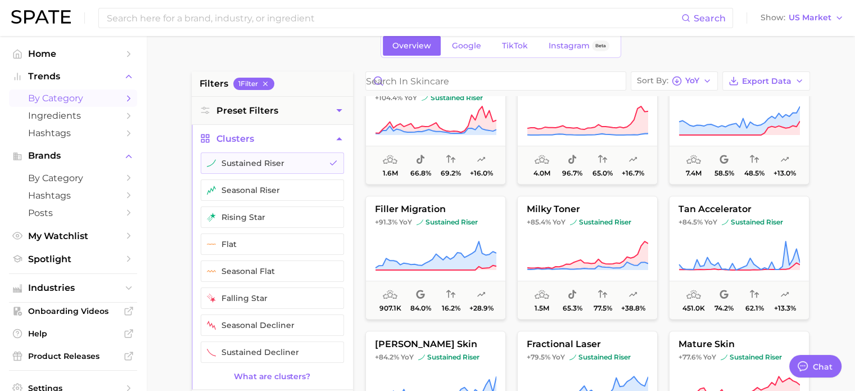
scroll to position [506, 0]
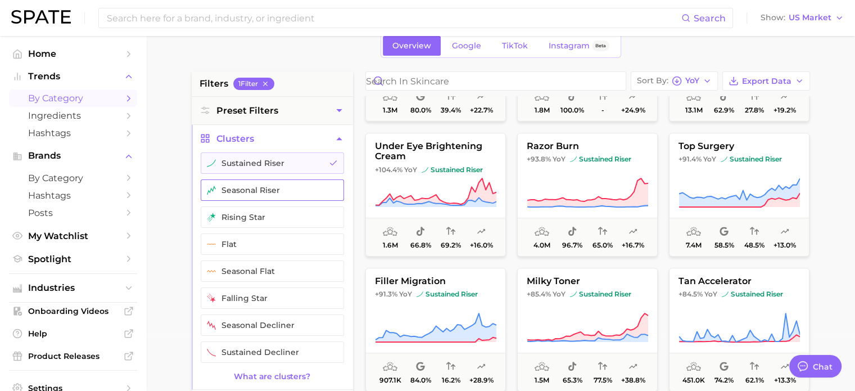
click at [276, 189] on button "seasonal riser" at bounding box center [272, 189] width 143 height 21
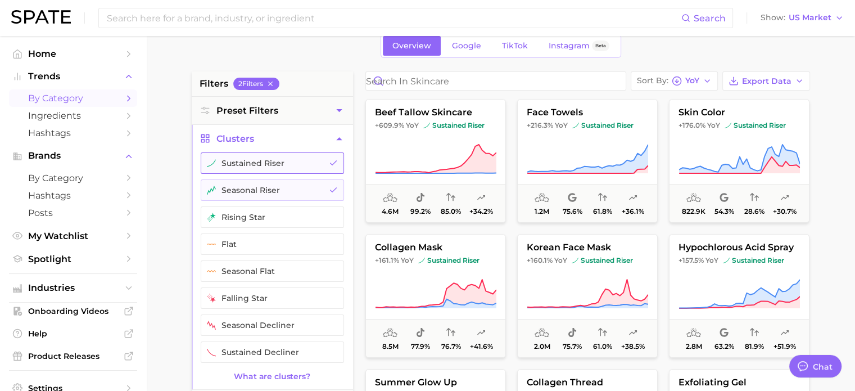
click at [308, 165] on button "sustained riser" at bounding box center [272, 162] width 143 height 21
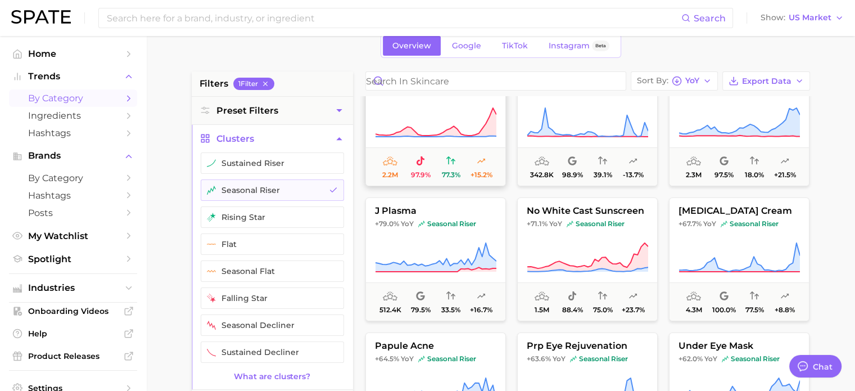
scroll to position [56, 0]
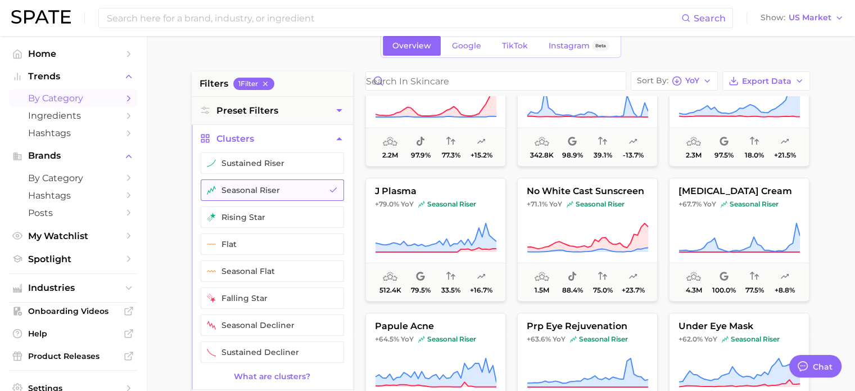
click at [306, 191] on button "seasonal riser" at bounding box center [272, 189] width 143 height 21
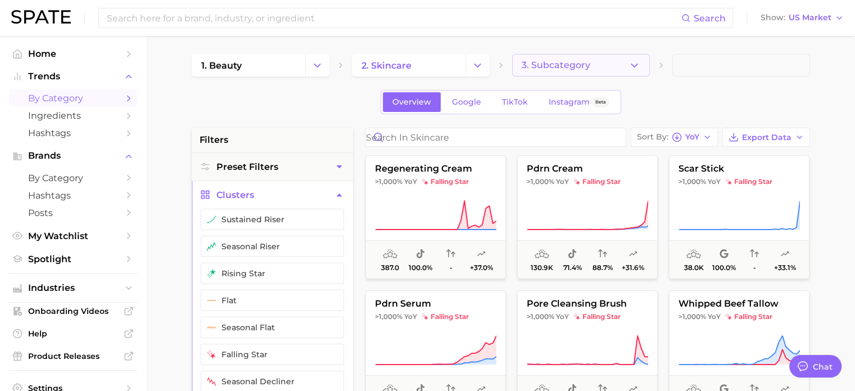
click at [602, 65] on button "3. Subcategory" at bounding box center [581, 65] width 138 height 22
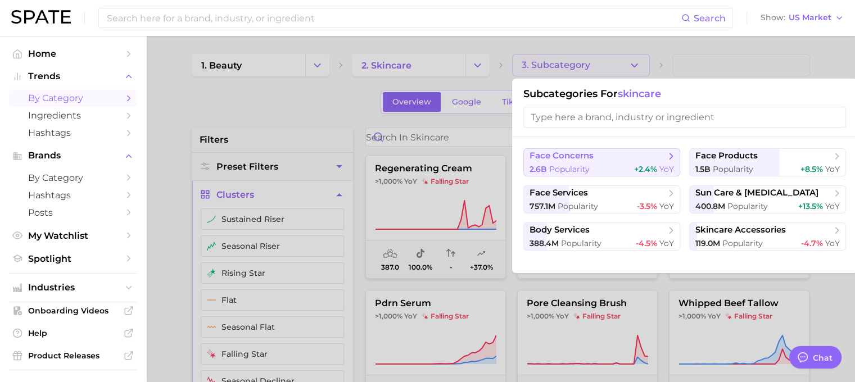
click at [592, 163] on button "face concerns 2.6b Popularity +2.4% YoY" at bounding box center [601, 162] width 157 height 28
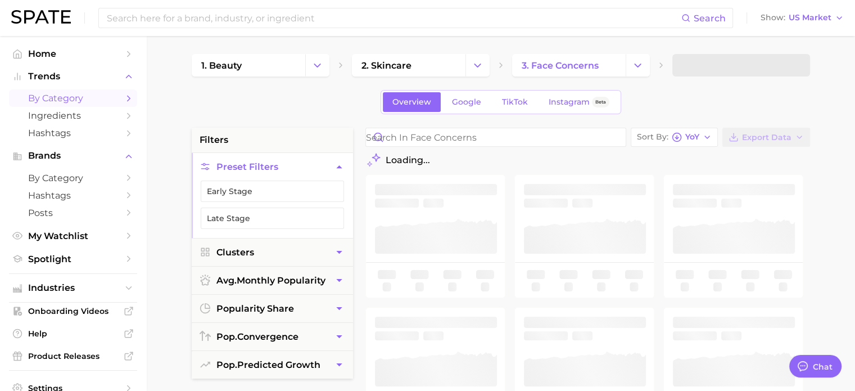
click at [722, 70] on span at bounding box center [741, 65] width 138 height 22
click at [610, 67] on link "3. face concerns" at bounding box center [569, 65] width 114 height 22
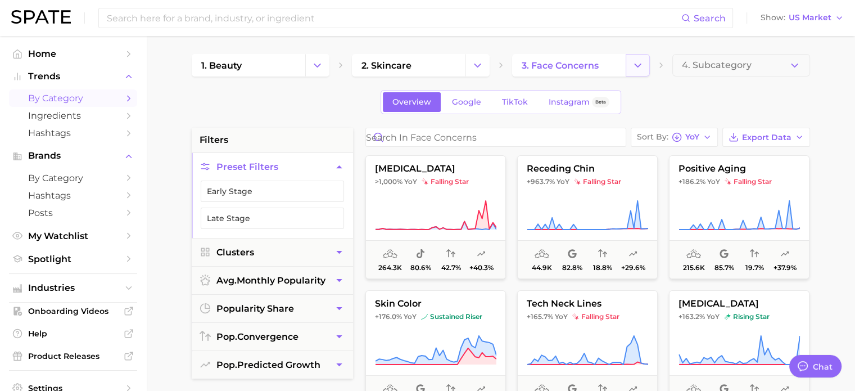
click at [630, 67] on button "Change Category" at bounding box center [638, 65] width 24 height 22
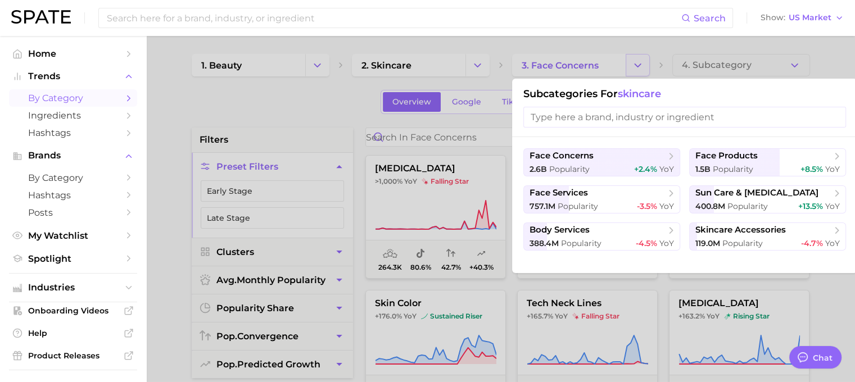
click at [630, 67] on div at bounding box center [427, 191] width 855 height 382
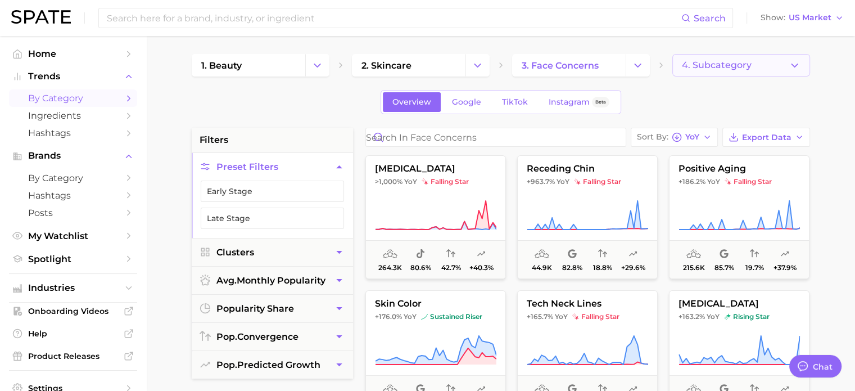
click at [729, 58] on button "4. Subcategory" at bounding box center [741, 65] width 138 height 22
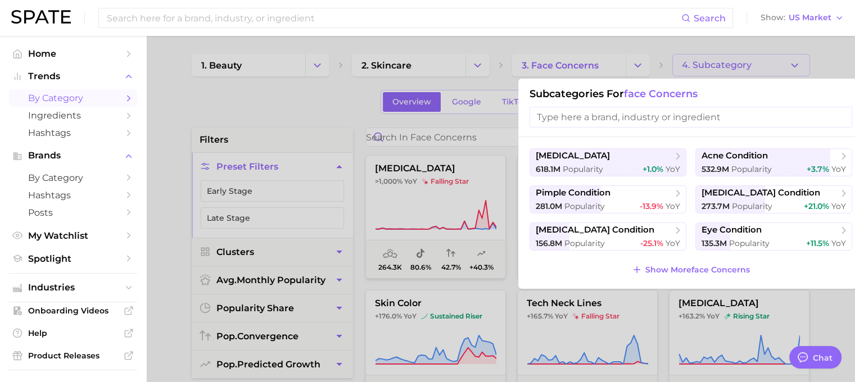
click at [729, 58] on div at bounding box center [427, 191] width 855 height 382
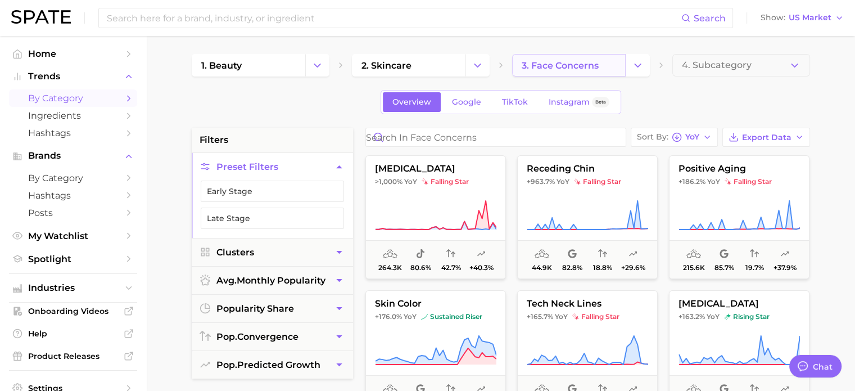
click at [594, 62] on span "3. face concerns" at bounding box center [560, 65] width 77 height 11
click at [623, 67] on link "3. face concerns" at bounding box center [569, 65] width 114 height 22
click at [635, 66] on icon "Change Category" at bounding box center [638, 66] width 12 height 12
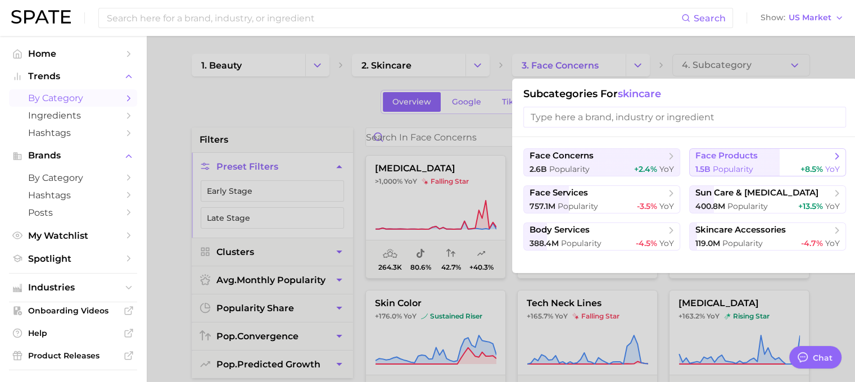
click at [740, 164] on span "1.5b Popularity" at bounding box center [724, 169] width 58 height 11
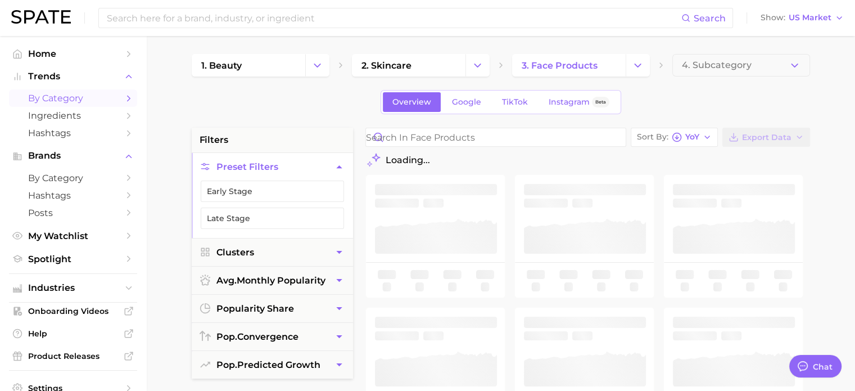
click at [770, 67] on button "4. Subcategory" at bounding box center [741, 65] width 138 height 22
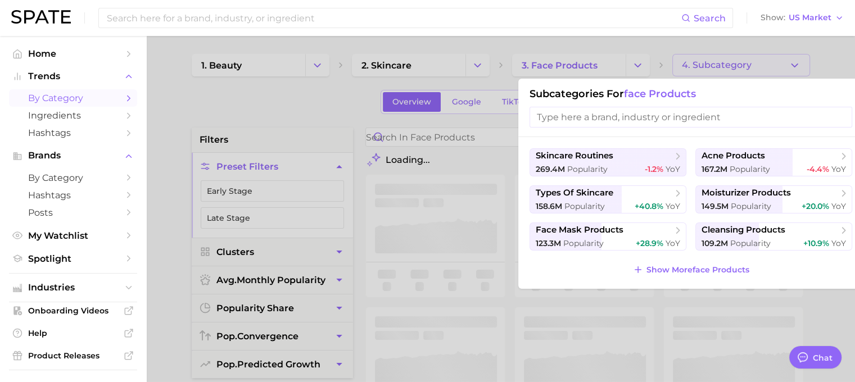
click at [551, 49] on div at bounding box center [427, 191] width 855 height 382
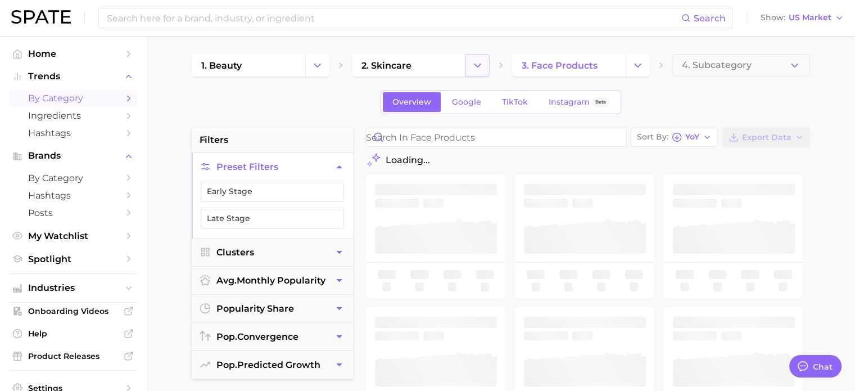
click at [472, 64] on icon "Change Category" at bounding box center [478, 66] width 12 height 12
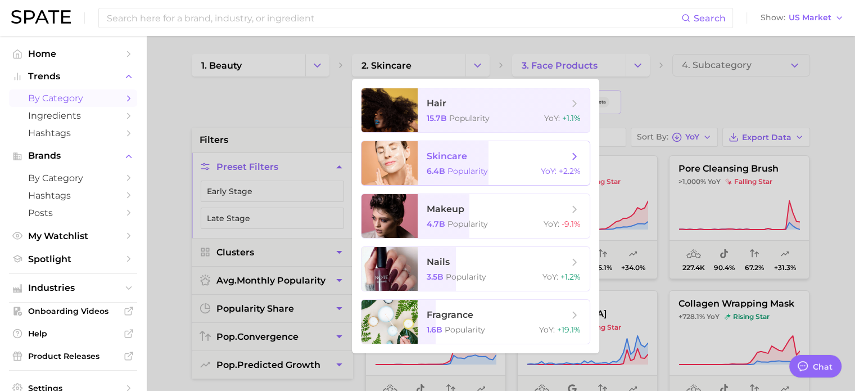
click at [469, 174] on span "Popularity" at bounding box center [468, 171] width 40 height 10
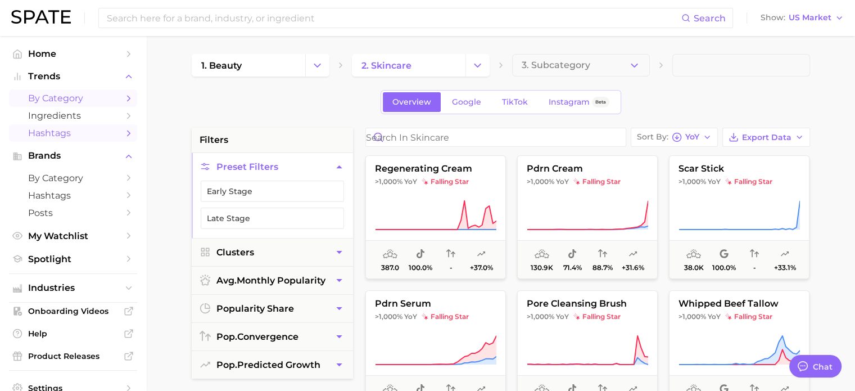
click at [70, 130] on span "Hashtags" at bounding box center [73, 133] width 90 height 11
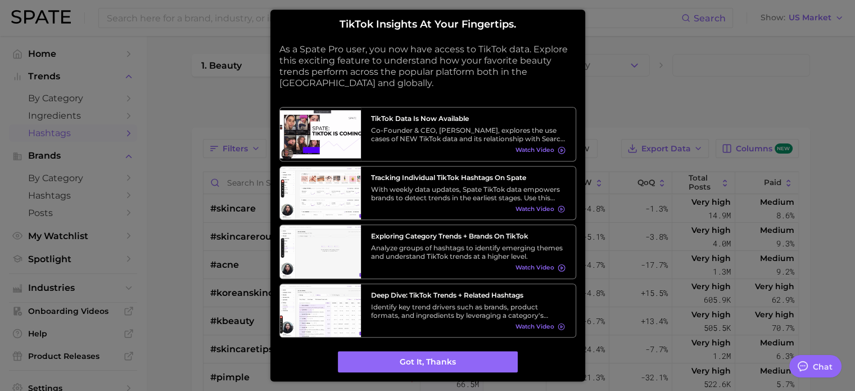
click at [423, 376] on div "TikTok insights at your fingertips. As a Spate Pro user, you now have access to…" at bounding box center [427, 196] width 315 height 372
click at [431, 368] on button "Got it, thanks" at bounding box center [428, 361] width 180 height 21
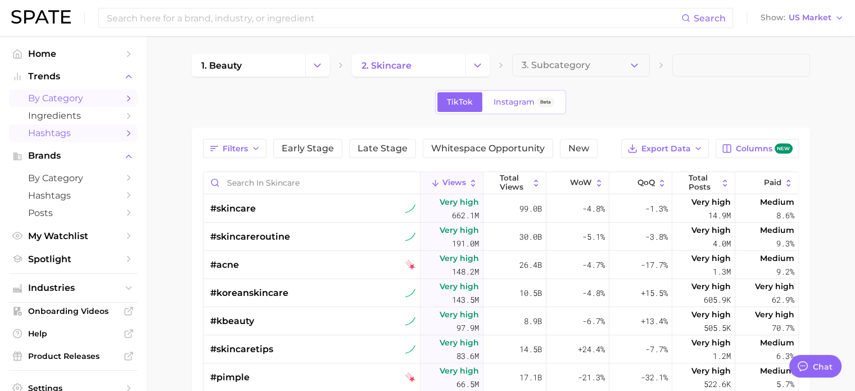
click at [70, 103] on span "by Category" at bounding box center [73, 98] width 90 height 11
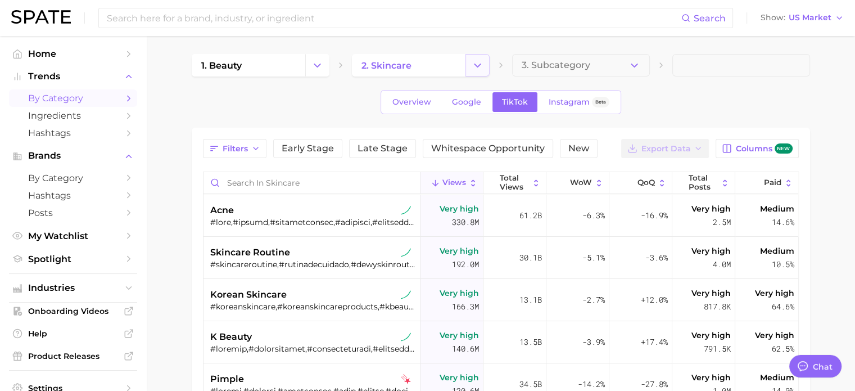
type textarea "x"
click at [476, 70] on icon "Change Category" at bounding box center [478, 66] width 12 height 12
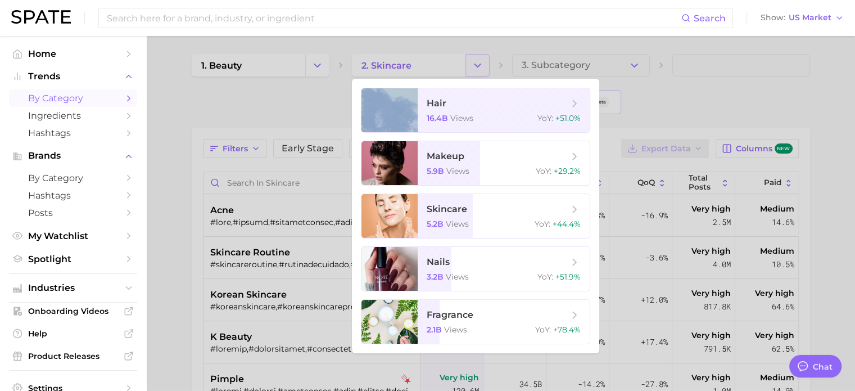
click at [476, 70] on div at bounding box center [427, 195] width 855 height 391
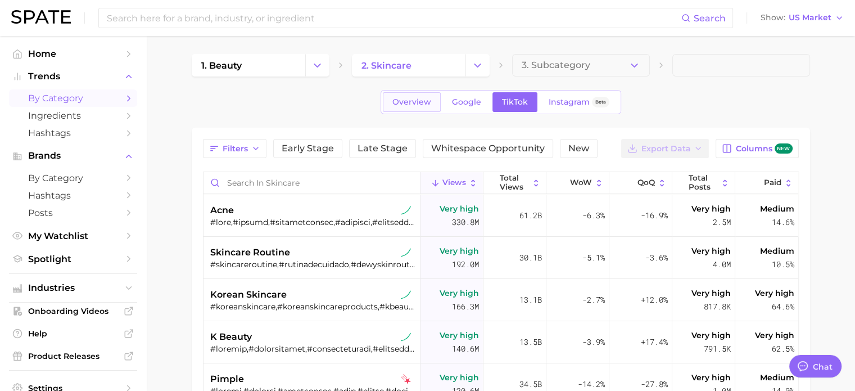
click at [404, 101] on span "Overview" at bounding box center [411, 102] width 39 height 10
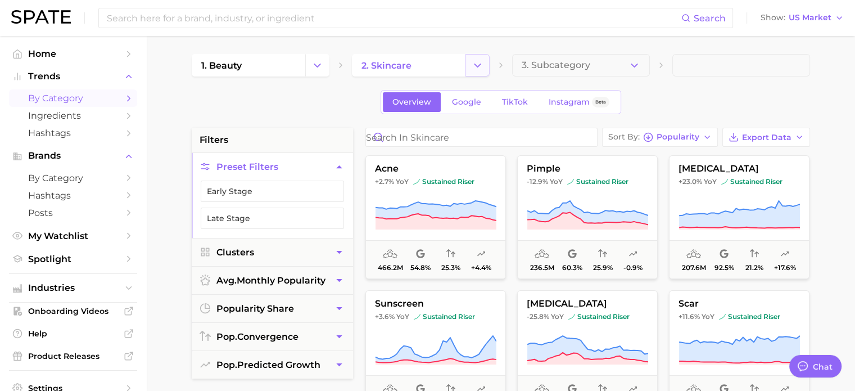
click at [481, 69] on icon "Change Category" at bounding box center [478, 66] width 12 height 12
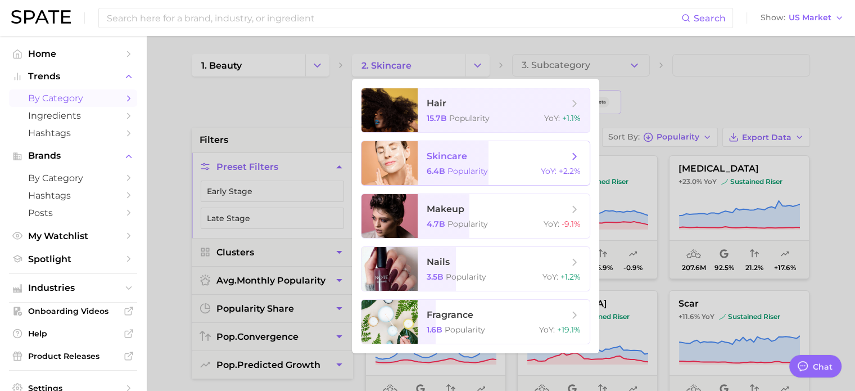
click at [462, 158] on span "skincare" at bounding box center [447, 156] width 40 height 11
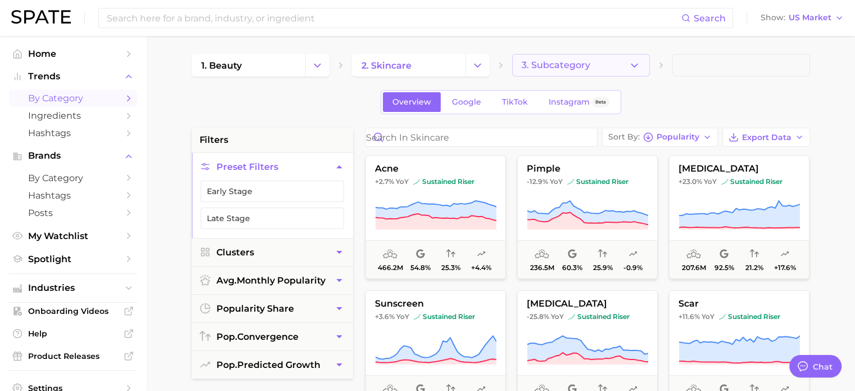
click at [590, 70] on button "3. Subcategory" at bounding box center [581, 65] width 138 height 22
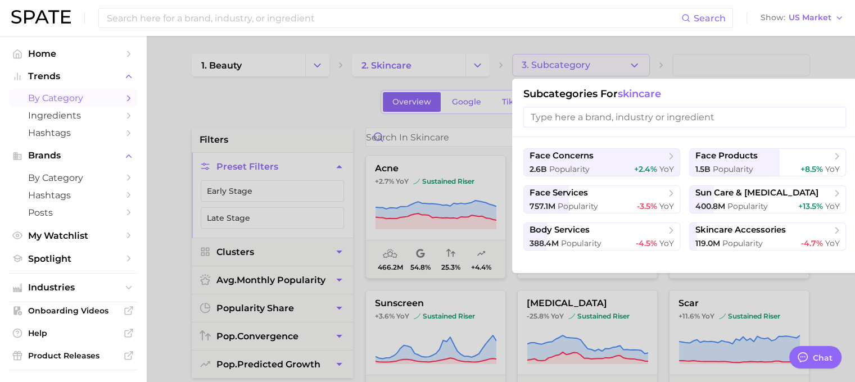
click at [702, 214] on ul "face concerns 2.6b Popularity +2.4% YoY face products 1.5b Popularity +8.5% YoY…" at bounding box center [684, 199] width 323 height 102
click at [726, 210] on span "400.8m Popularity" at bounding box center [731, 206] width 73 height 11
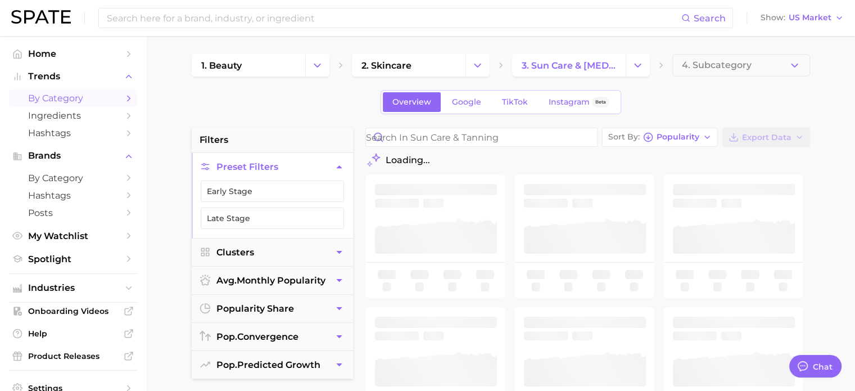
click at [725, 70] on button "4. Subcategory" at bounding box center [741, 65] width 138 height 22
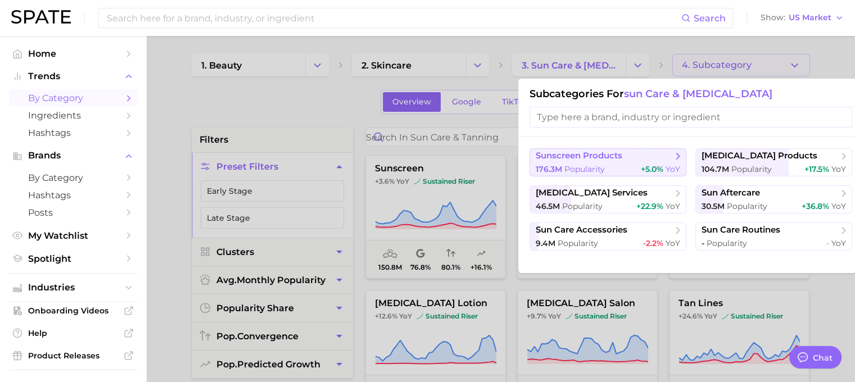
click at [630, 168] on div "176.3m Popularity +5.0% YoY" at bounding box center [608, 169] width 144 height 11
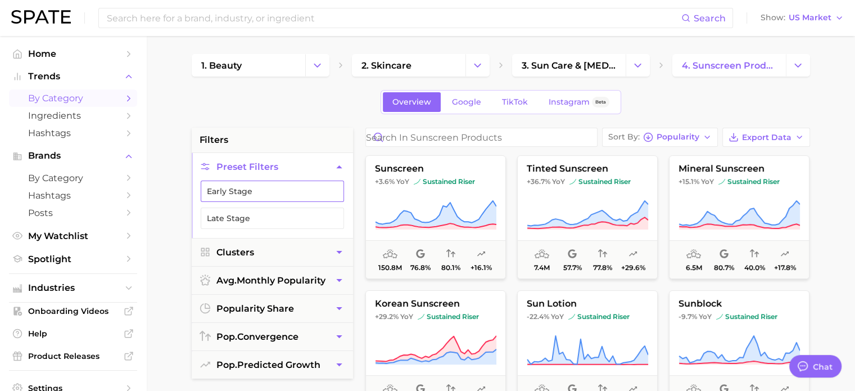
click at [317, 189] on button "Early Stage" at bounding box center [272, 190] width 143 height 21
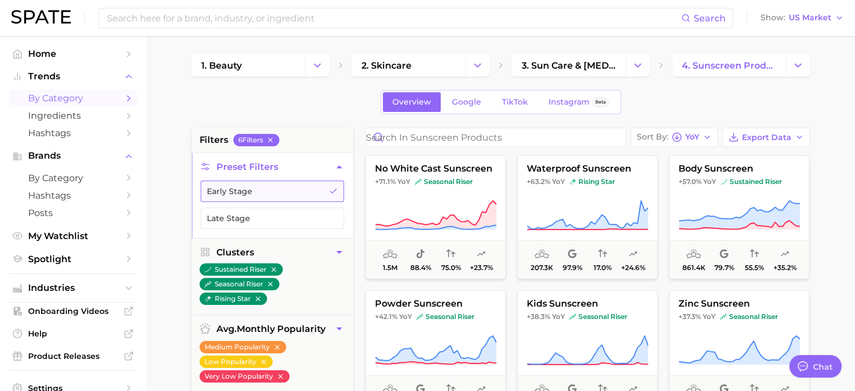
click at [317, 189] on button "Early Stage" at bounding box center [272, 190] width 143 height 21
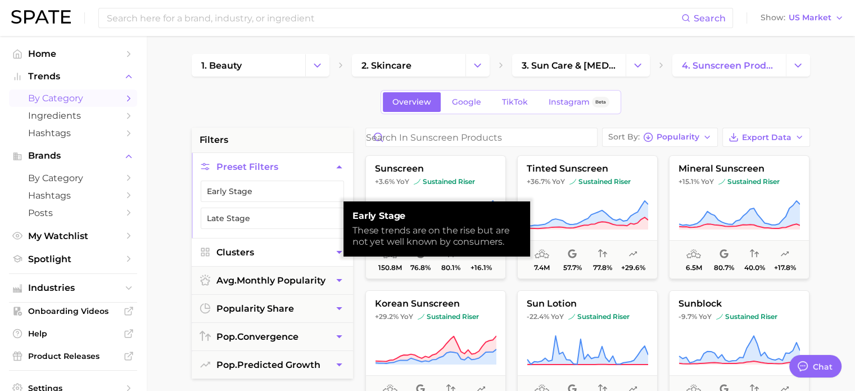
click at [284, 260] on button "Clusters" at bounding box center [272, 252] width 161 height 28
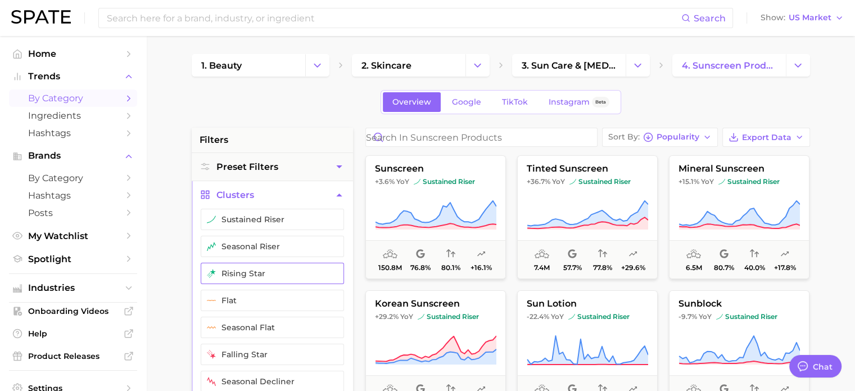
click at [290, 265] on button "rising star" at bounding box center [272, 273] width 143 height 21
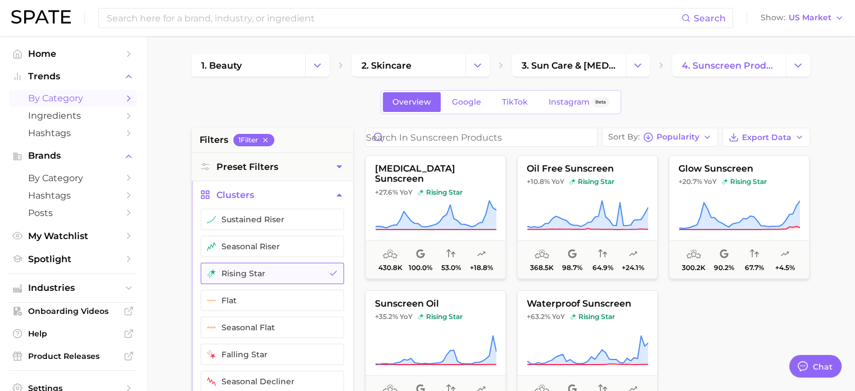
click at [283, 269] on button "rising star" at bounding box center [272, 273] width 143 height 21
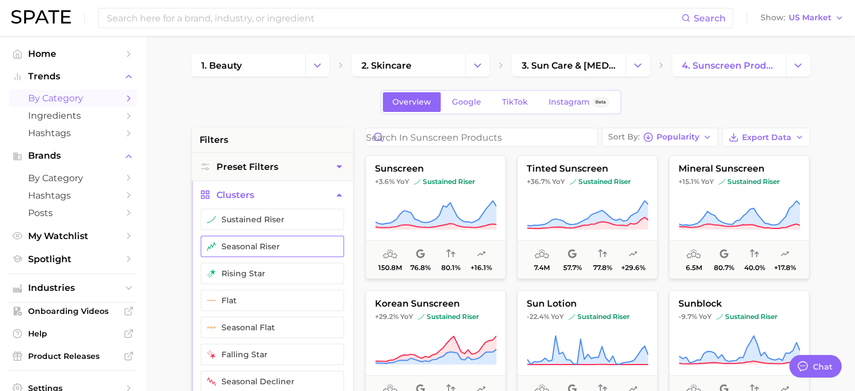
click at [281, 251] on button "seasonal riser" at bounding box center [272, 246] width 143 height 21
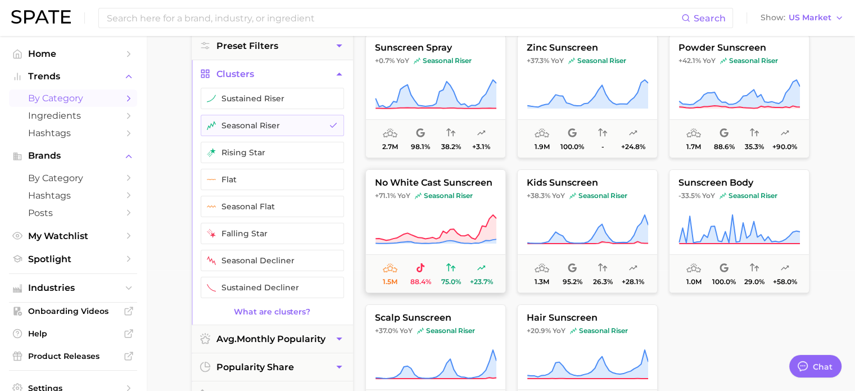
scroll to position [103, 0]
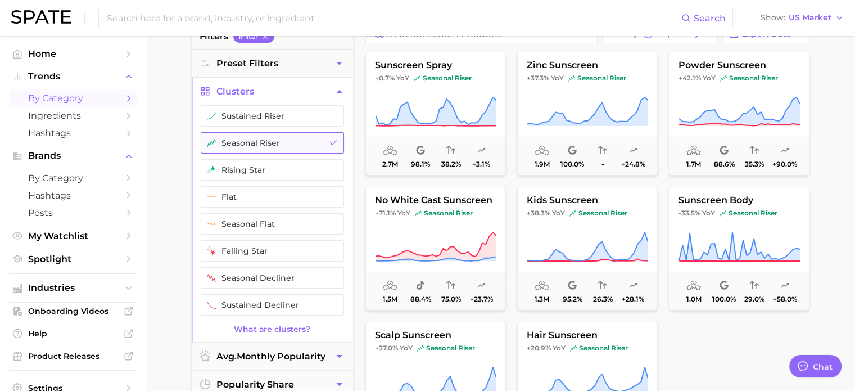
click at [246, 142] on button "seasonal riser" at bounding box center [272, 142] width 143 height 21
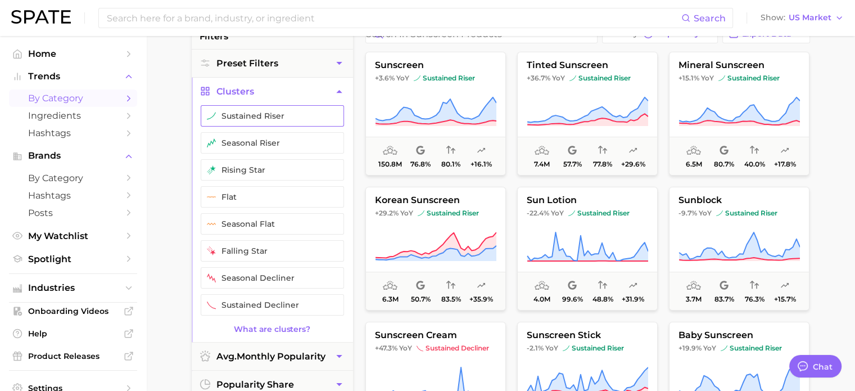
click at [253, 118] on button "sustained riser" at bounding box center [272, 115] width 143 height 21
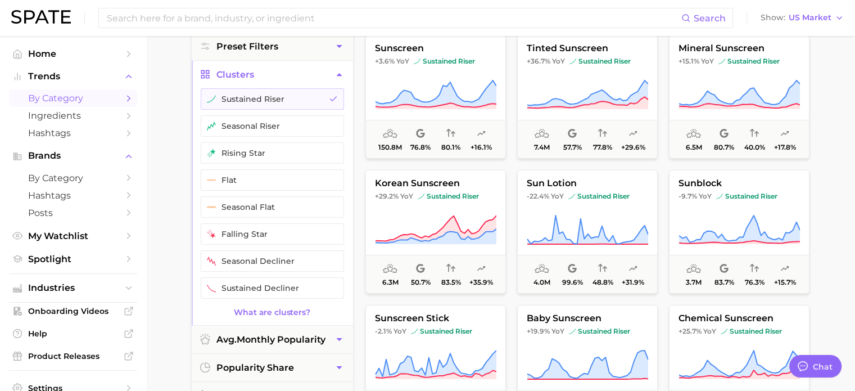
scroll to position [103, 0]
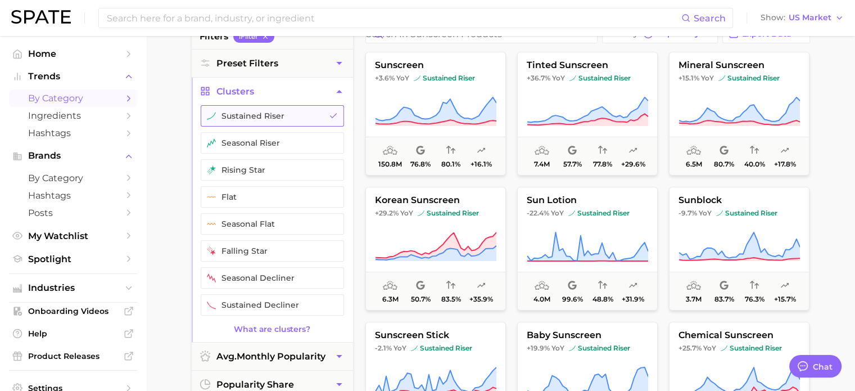
click at [310, 118] on button "sustained riser" at bounding box center [272, 115] width 143 height 21
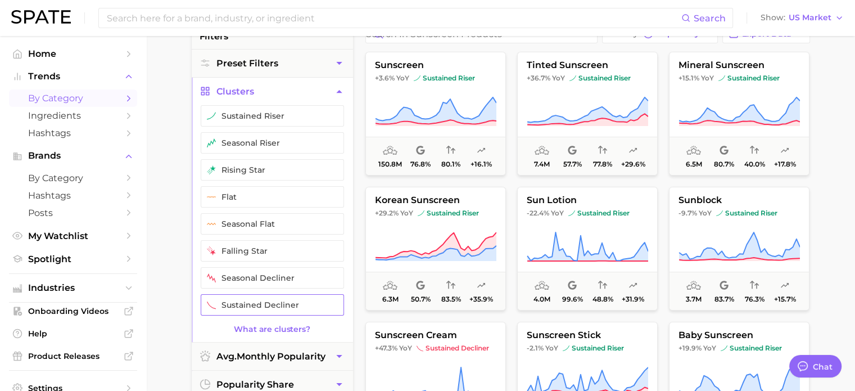
click at [302, 301] on button "sustained decliner" at bounding box center [272, 304] width 143 height 21
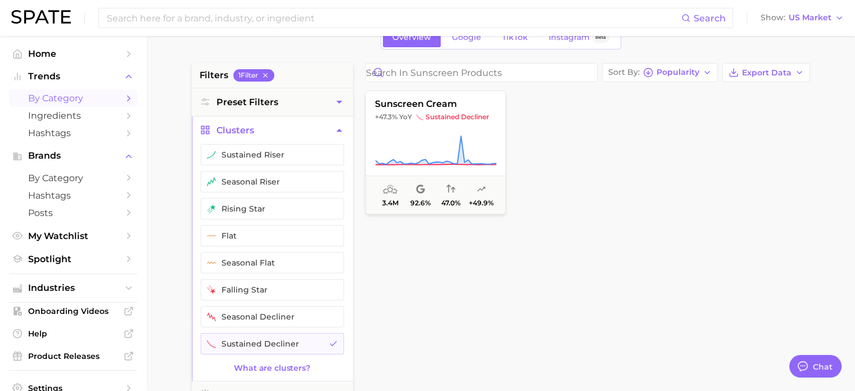
scroll to position [112, 0]
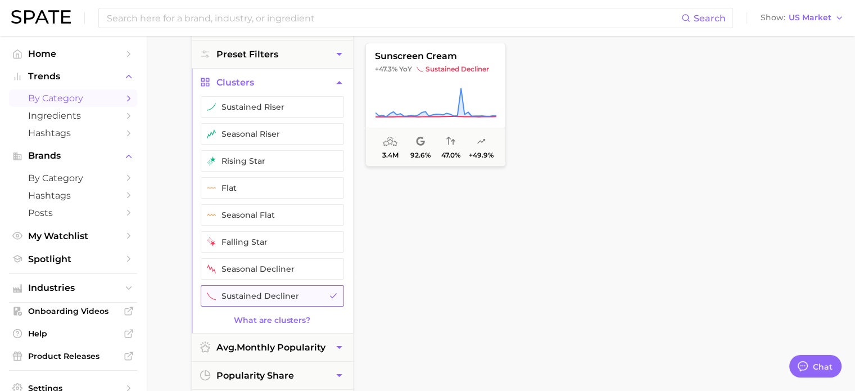
click at [258, 296] on button "sustained decliner" at bounding box center [272, 295] width 143 height 21
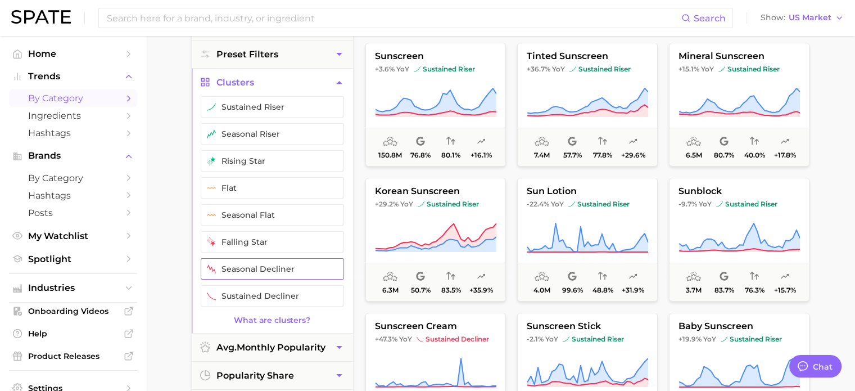
click at [266, 263] on button "seasonal decliner" at bounding box center [272, 268] width 143 height 21
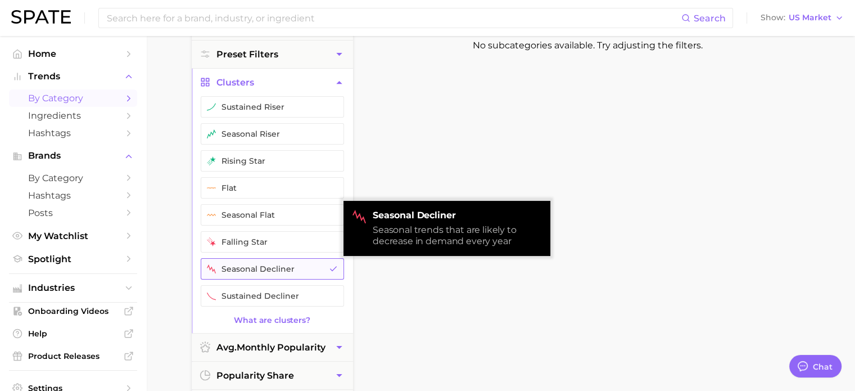
click at [266, 264] on button "seasonal decliner" at bounding box center [272, 268] width 143 height 21
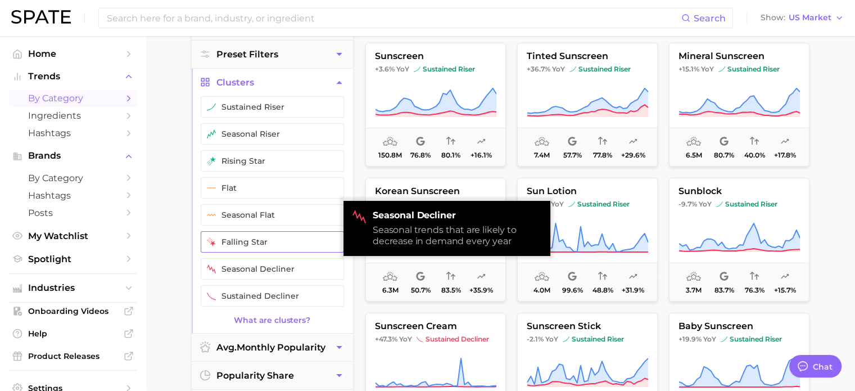
click at [263, 236] on button "falling star" at bounding box center [272, 241] width 143 height 21
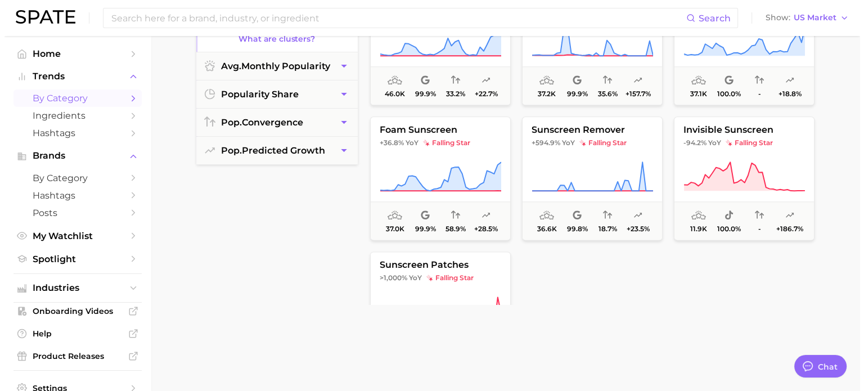
scroll to position [1174, 0]
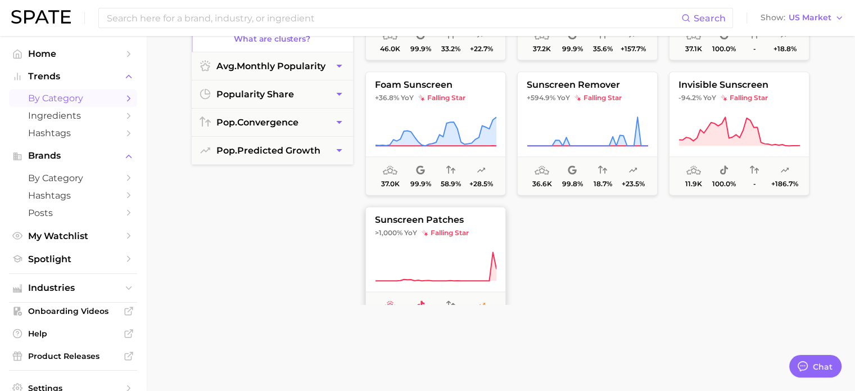
click at [419, 228] on span ">1,000% YoY falling star" at bounding box center [435, 232] width 139 height 9
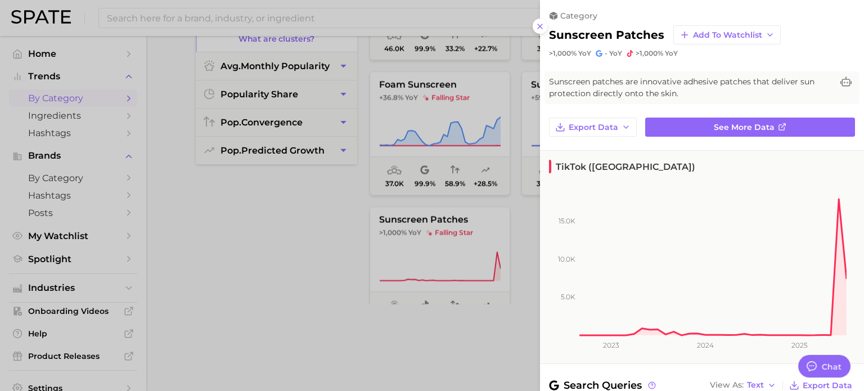
scroll to position [0, 0]
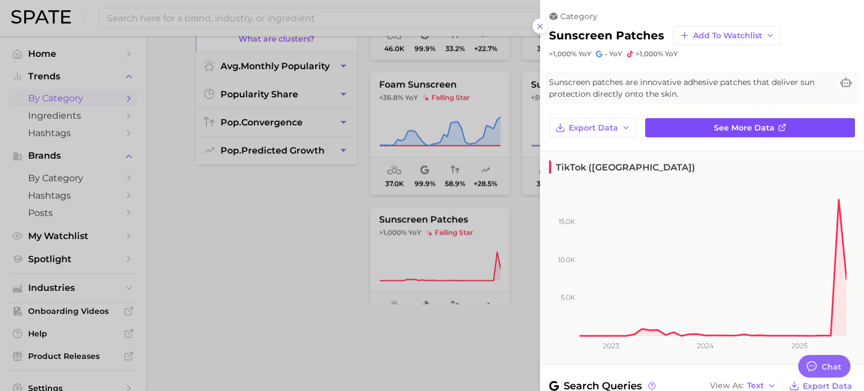
click at [716, 126] on span "See more data" at bounding box center [743, 128] width 61 height 10
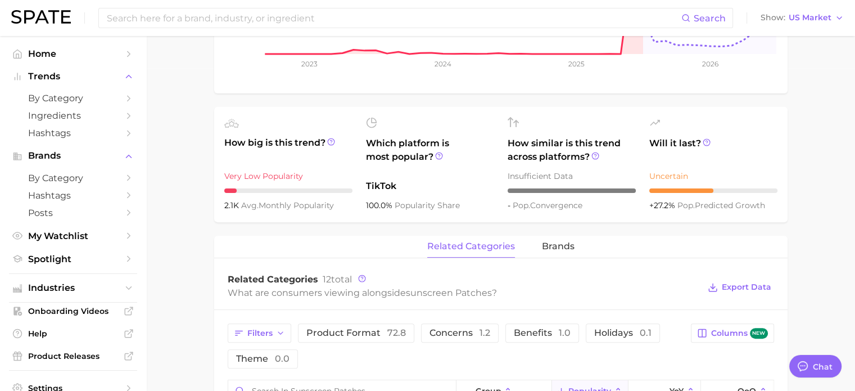
scroll to position [394, 0]
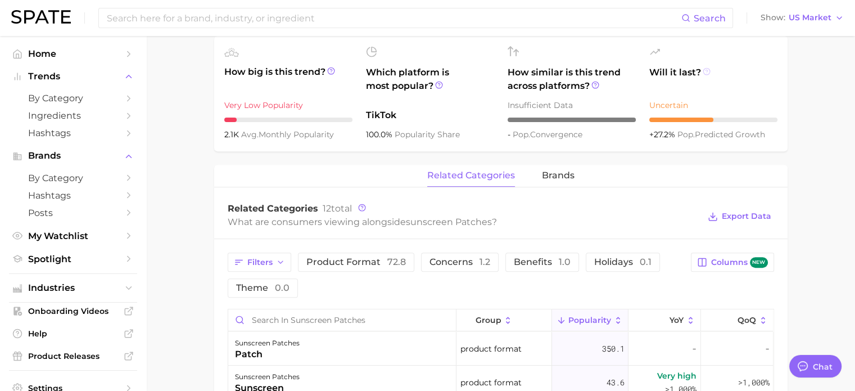
click at [707, 73] on icon at bounding box center [707, 71] width 8 height 8
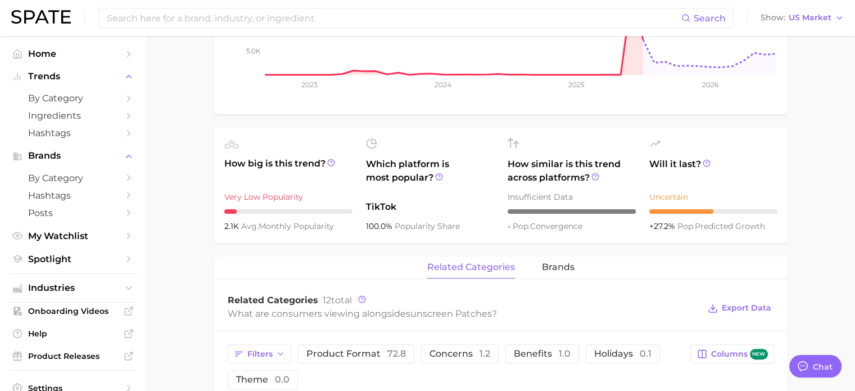
scroll to position [281, 0]
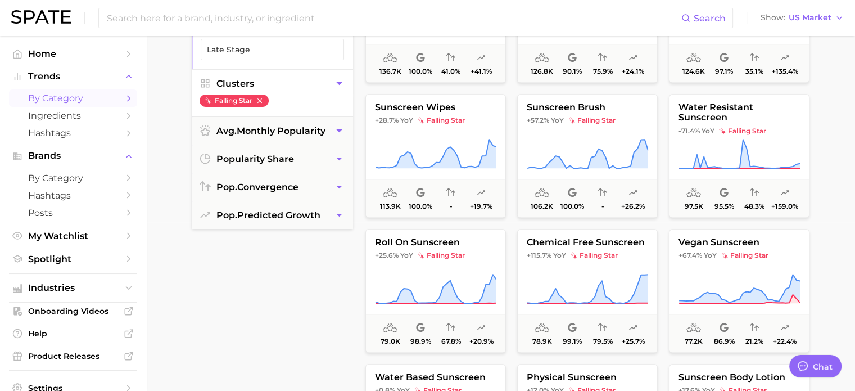
scroll to position [556, 0]
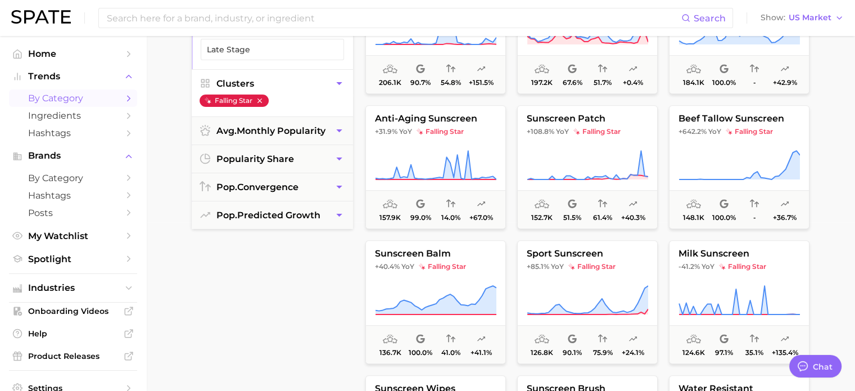
click at [261, 101] on icon "button" at bounding box center [259, 100] width 4 height 4
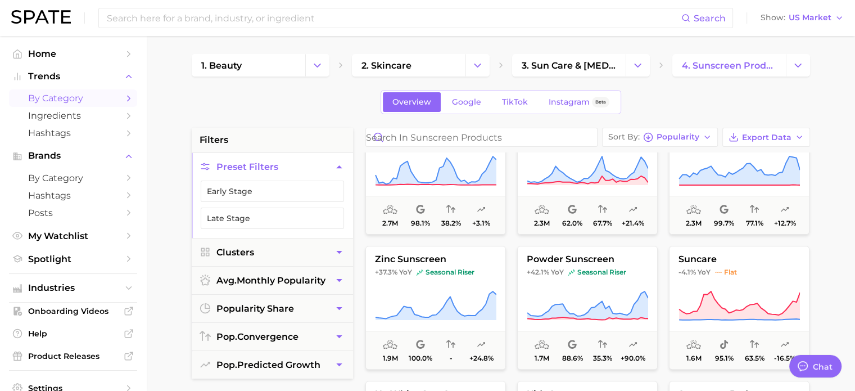
scroll to position [562, 0]
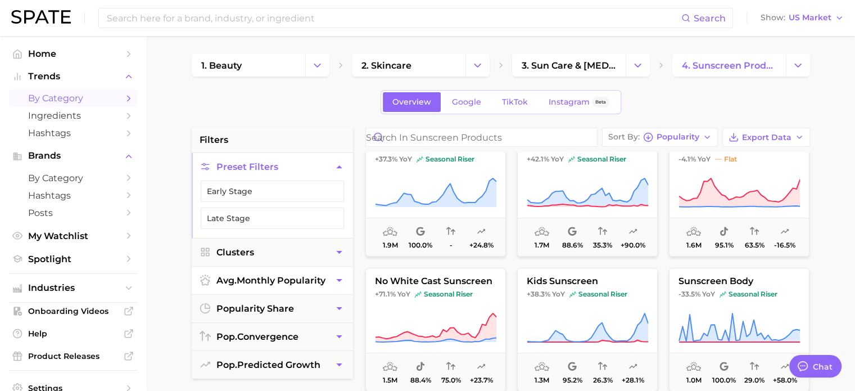
click at [299, 285] on button "avg. monthly popularity" at bounding box center [272, 280] width 161 height 28
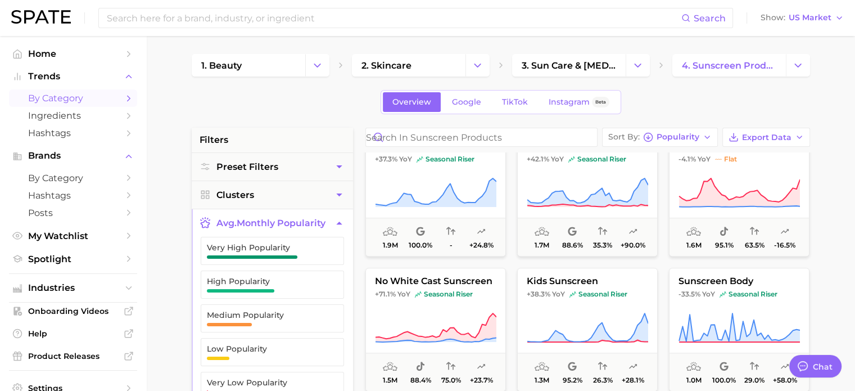
click at [308, 225] on span "avg. monthly popularity" at bounding box center [270, 223] width 109 height 11
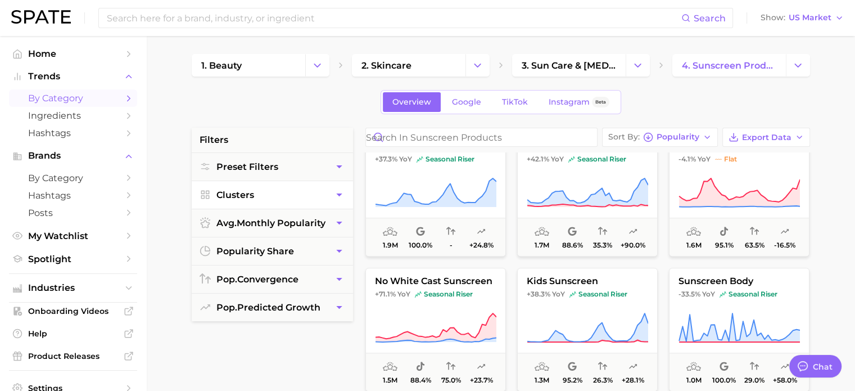
click at [299, 197] on button "Clusters" at bounding box center [272, 195] width 161 height 28
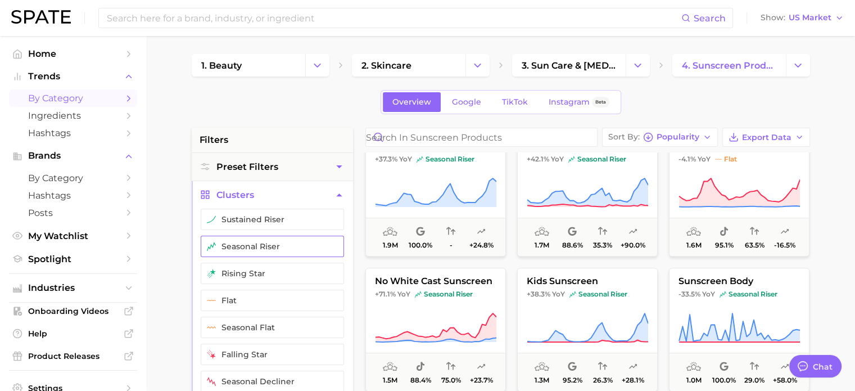
click at [282, 244] on button "seasonal riser" at bounding box center [272, 246] width 143 height 21
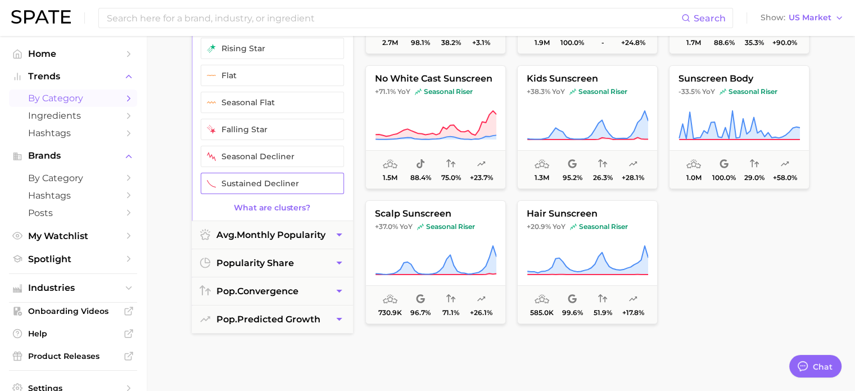
scroll to position [169, 0]
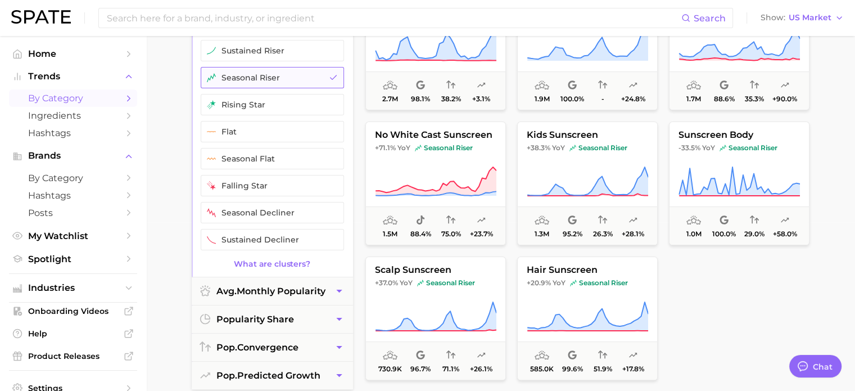
click at [297, 71] on button "seasonal riser" at bounding box center [272, 77] width 143 height 21
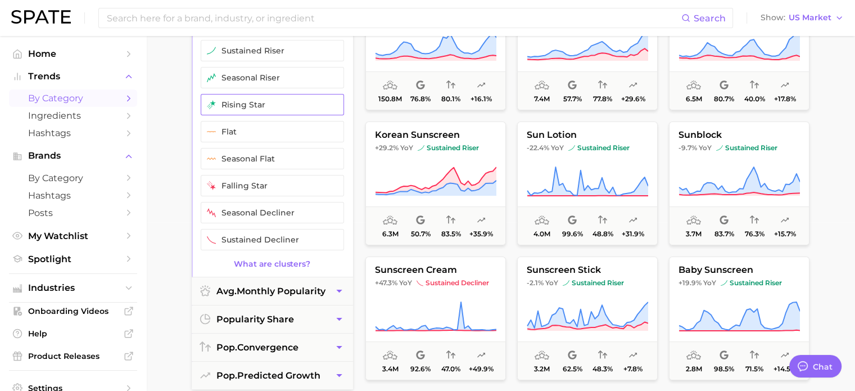
click at [295, 101] on button "rising star" at bounding box center [272, 104] width 143 height 21
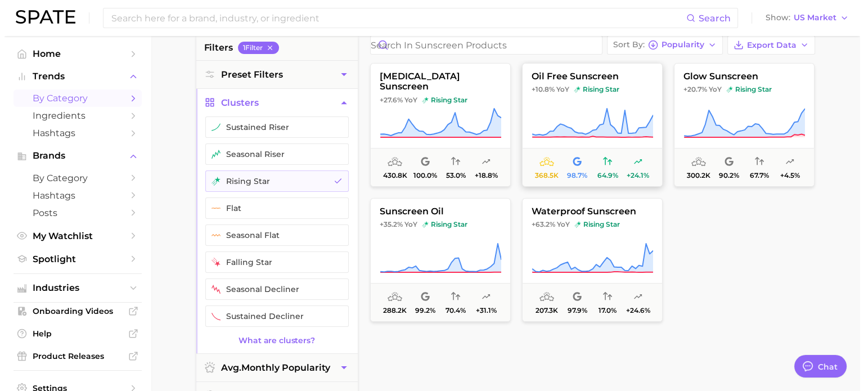
scroll to position [112, 0]
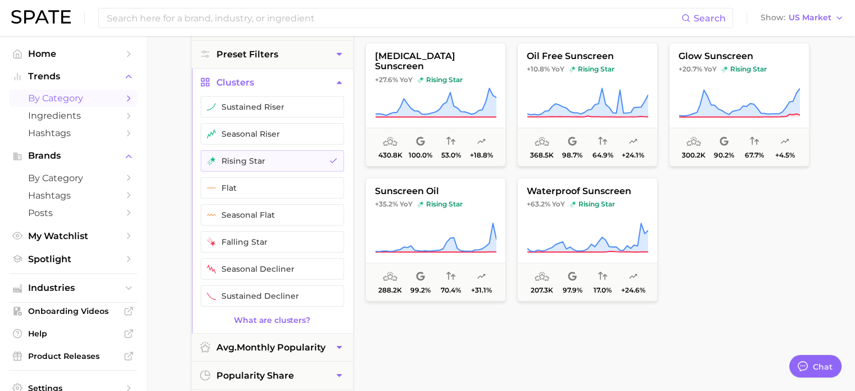
click at [758, 229] on div at bounding box center [739, 240] width 141 height 124
click at [444, 207] on span "rising star" at bounding box center [440, 204] width 46 height 9
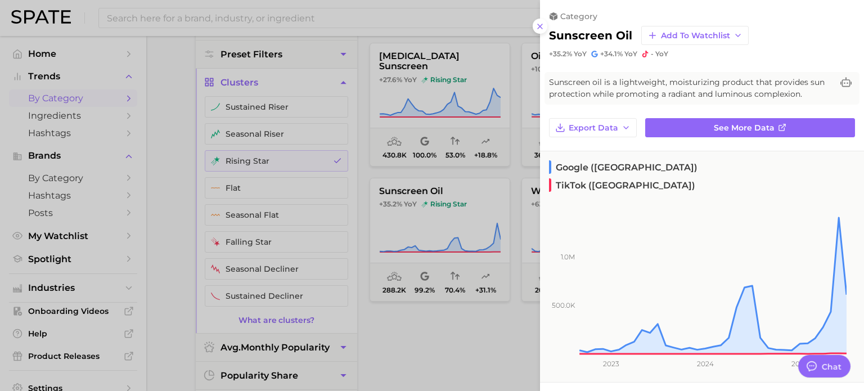
click at [483, 303] on div at bounding box center [432, 195] width 864 height 391
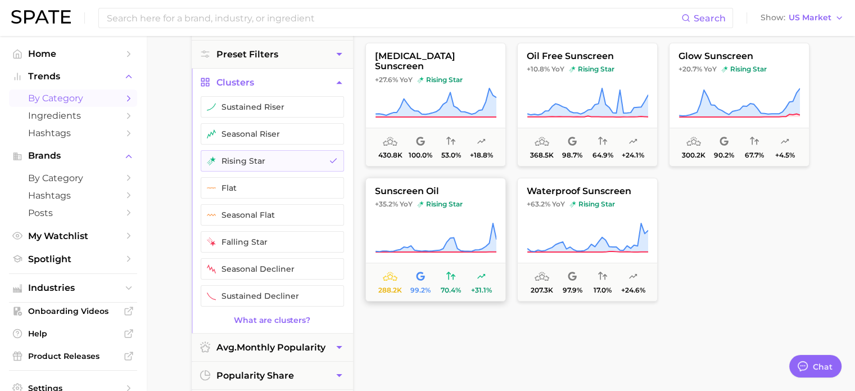
click at [443, 218] on button "sunscreen oil +35.2% YoY rising star 288.2k 99.2% 70.4% +31.1%" at bounding box center [435, 240] width 141 height 124
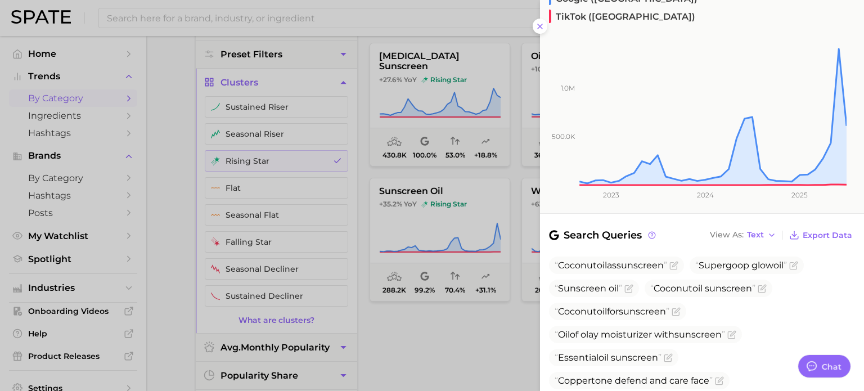
scroll to position [281, 0]
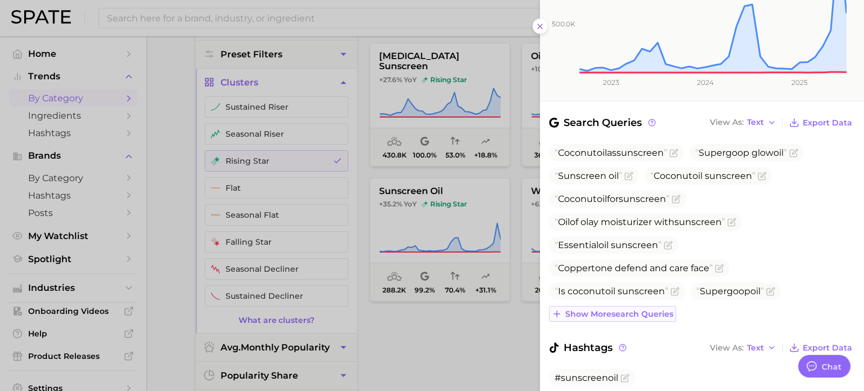
click at [630, 309] on span "Show more search queries" at bounding box center [619, 314] width 108 height 10
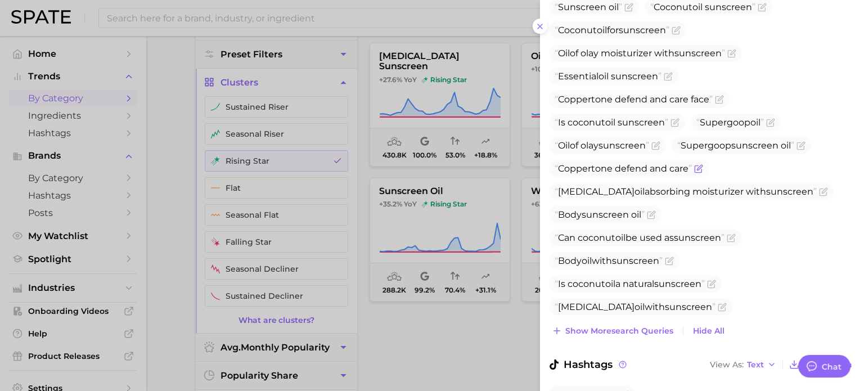
scroll to position [486, 0]
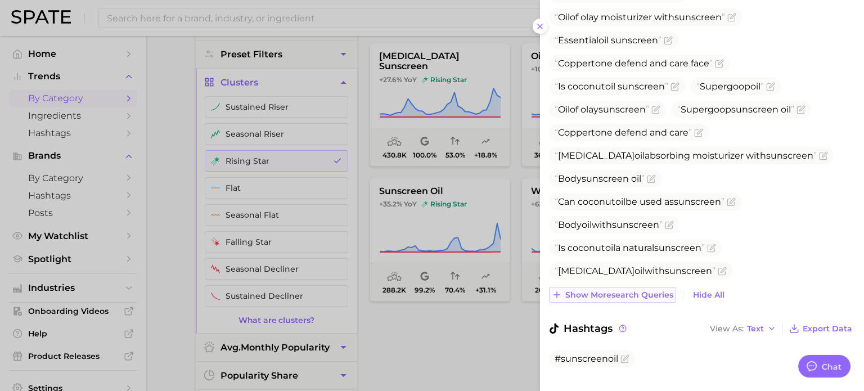
click at [640, 290] on span "Show more search queries" at bounding box center [619, 295] width 108 height 10
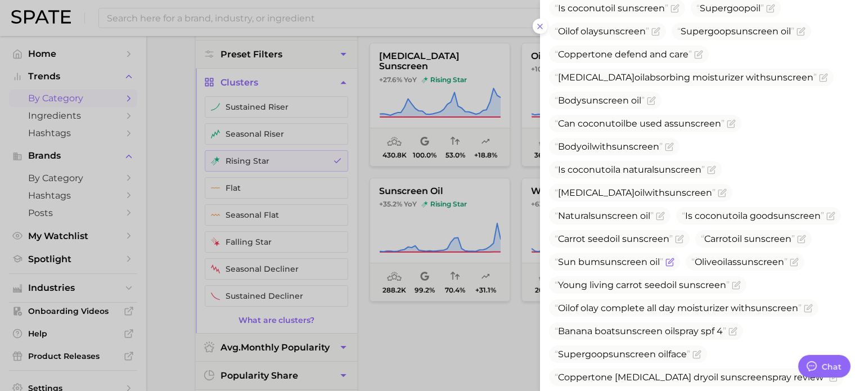
scroll to position [672, 0]
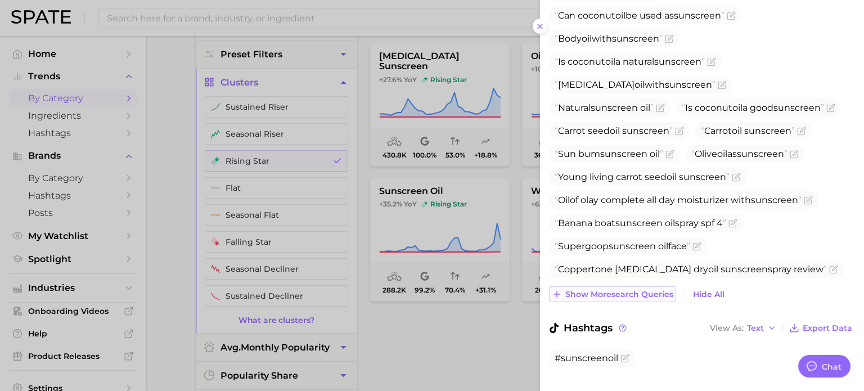
click at [641, 290] on span "Show more search queries" at bounding box center [619, 295] width 108 height 10
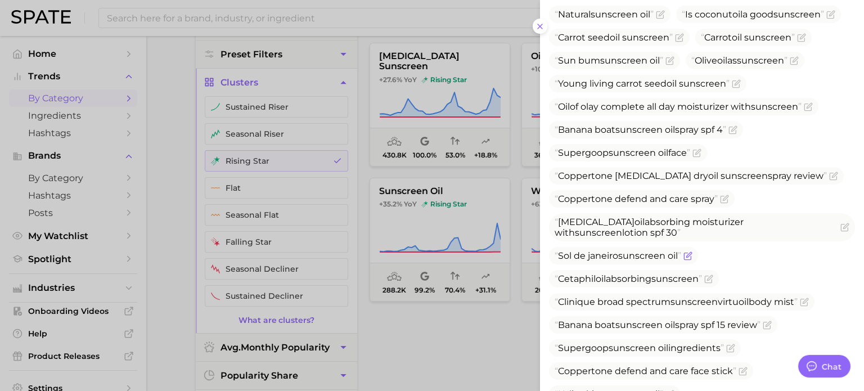
scroll to position [914, 0]
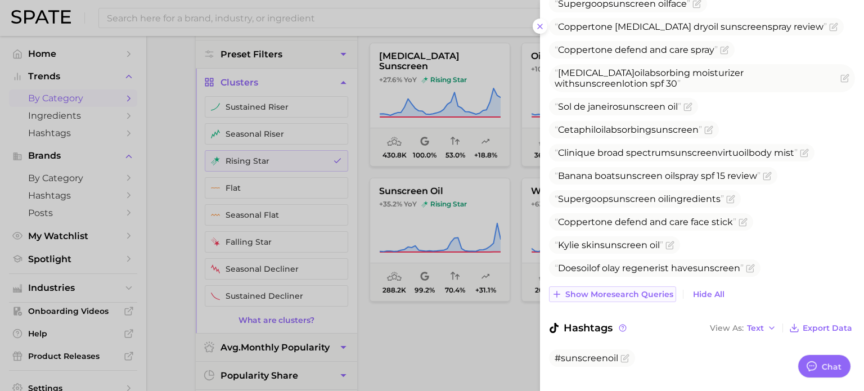
click at [618, 290] on span "Show more search queries" at bounding box center [619, 295] width 108 height 10
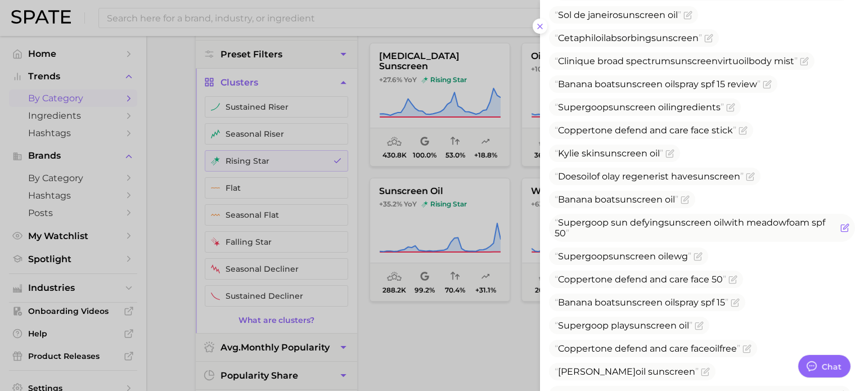
scroll to position [1156, 0]
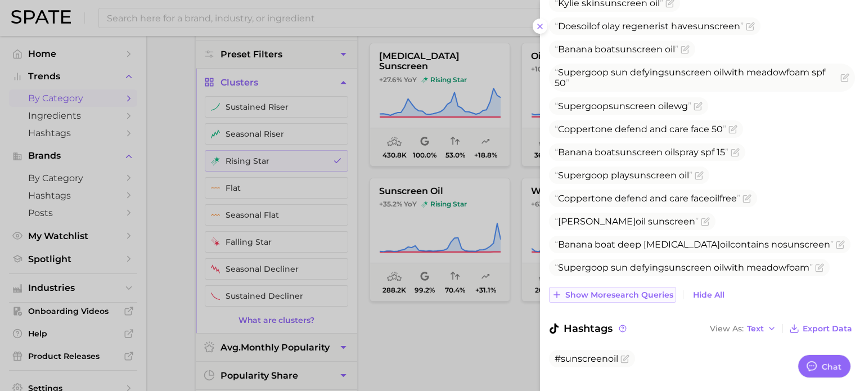
click at [614, 290] on span "Show more search queries" at bounding box center [619, 295] width 108 height 10
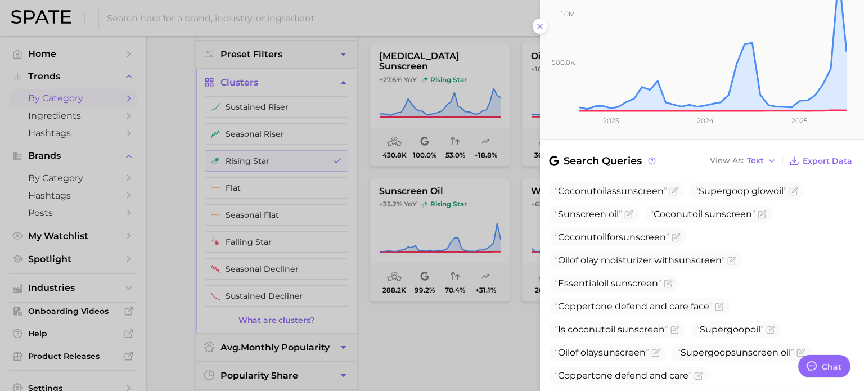
scroll to position [125, 0]
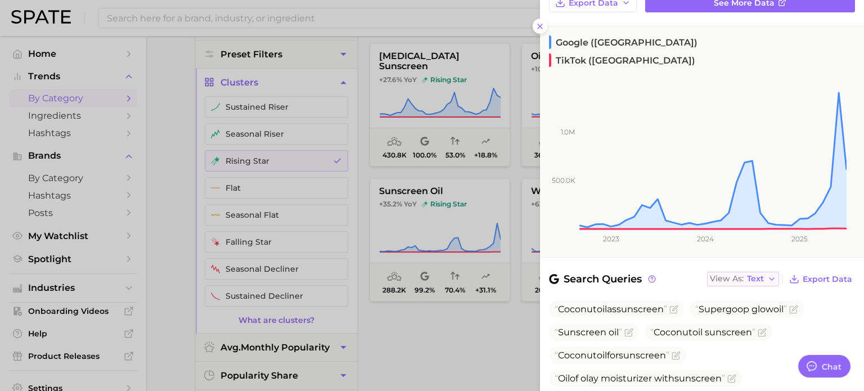
click at [751, 275] on span "Text" at bounding box center [755, 278] width 17 height 6
click at [726, 313] on span "Table" at bounding box center [737, 318] width 22 height 10
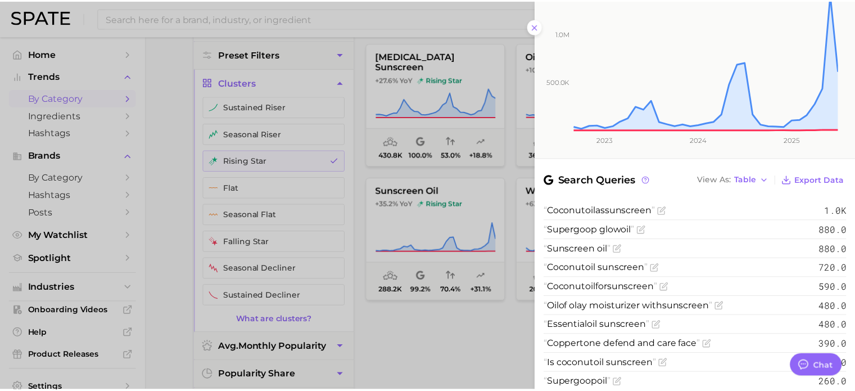
scroll to position [293, 0]
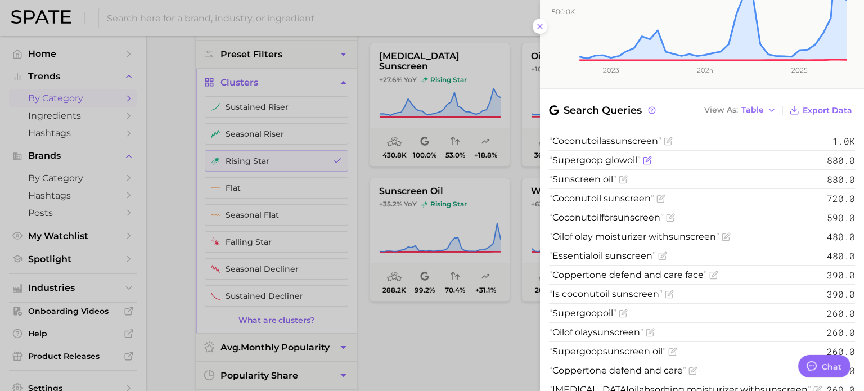
click at [598, 155] on span "Supergoop glow oil" at bounding box center [595, 160] width 92 height 11
drag, startPoint x: 553, startPoint y: 141, endPoint x: 640, endPoint y: 143, distance: 87.2
click at [640, 155] on span "Supergoop glow oil" at bounding box center [595, 160] width 92 height 11
copy span "Supergoop glow oil"
click at [504, 337] on div at bounding box center [432, 195] width 864 height 391
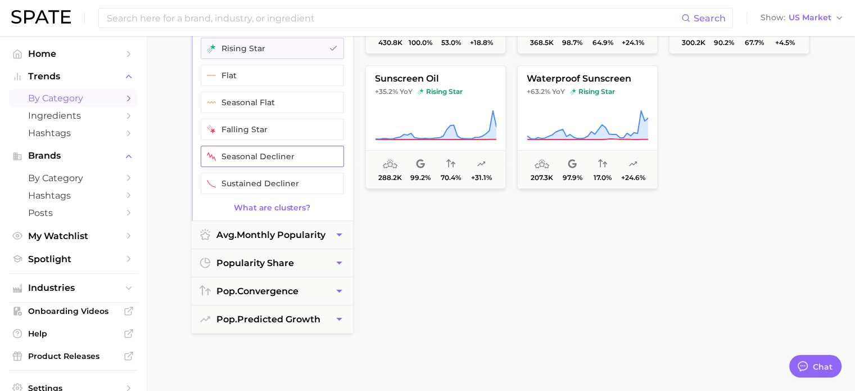
scroll to position [169, 0]
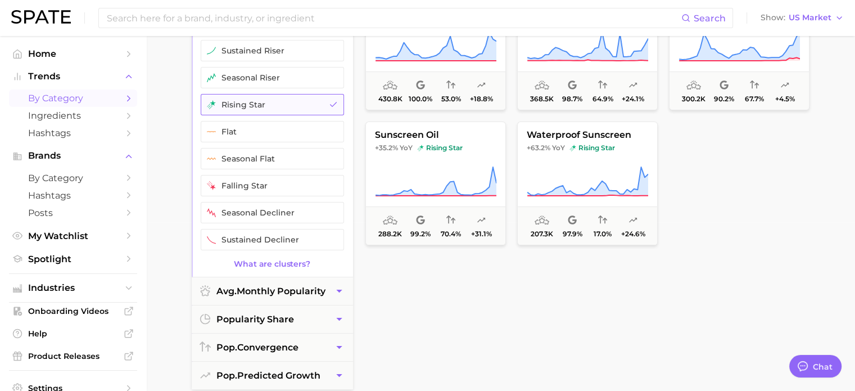
click at [265, 103] on button "rising star" at bounding box center [272, 104] width 143 height 21
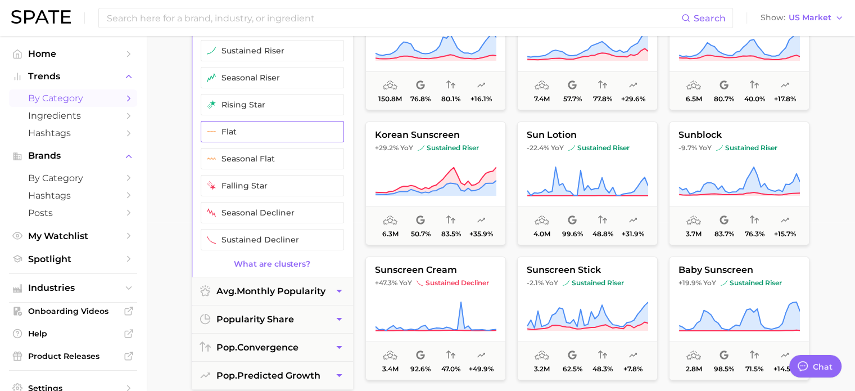
click at [271, 121] on button "flat" at bounding box center [272, 131] width 143 height 21
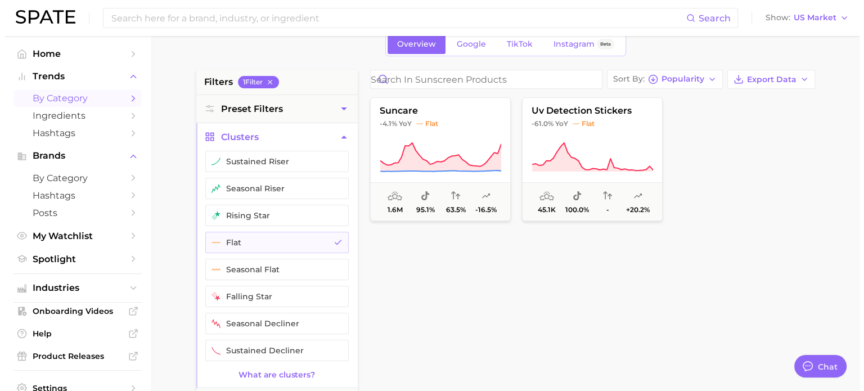
scroll to position [56, 0]
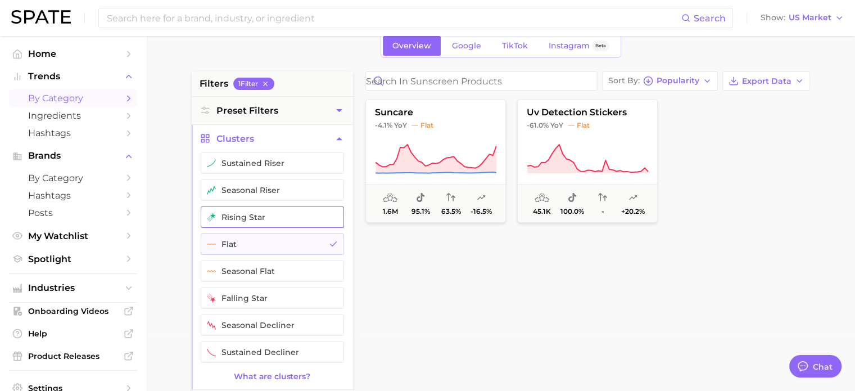
click at [257, 218] on button "rising star" at bounding box center [272, 216] width 143 height 21
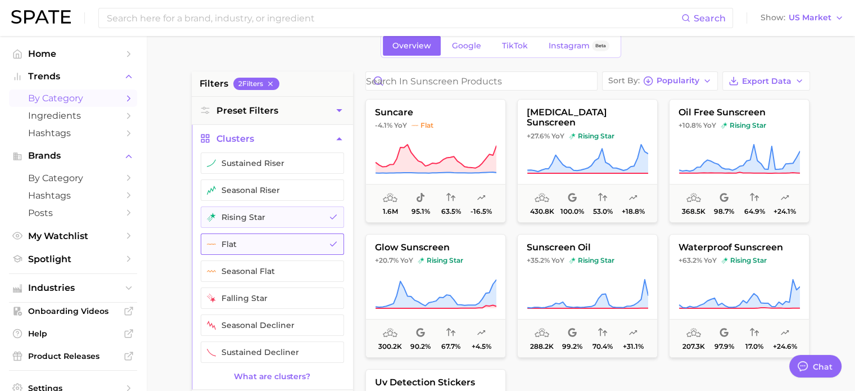
click at [269, 241] on button "flat" at bounding box center [272, 243] width 143 height 21
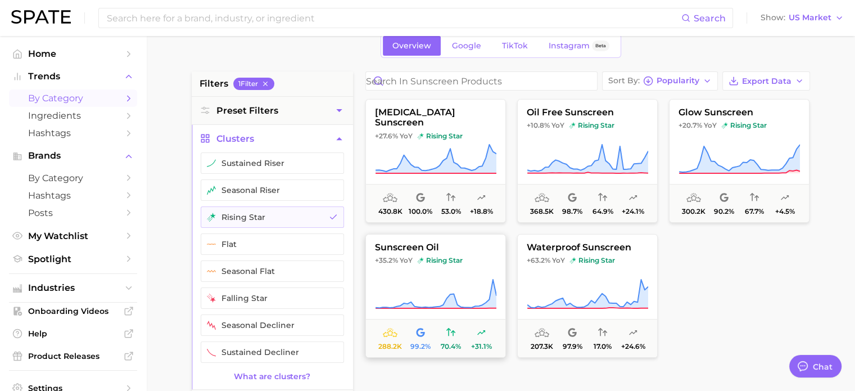
click at [446, 272] on button "sunscreen oil +35.2% YoY rising star 288.2k 99.2% 70.4% +31.1%" at bounding box center [435, 296] width 141 height 124
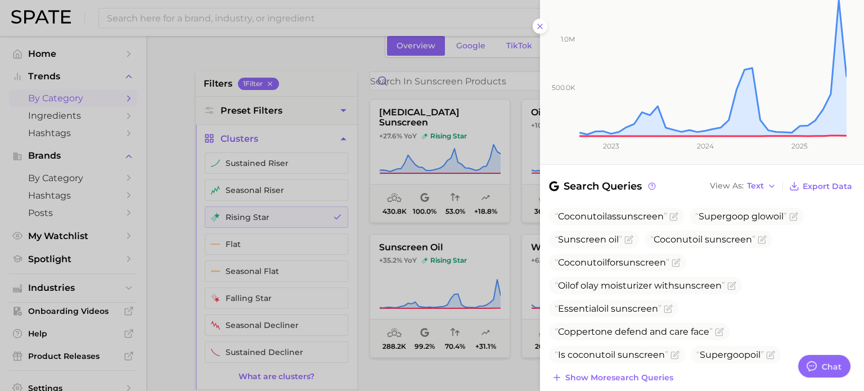
scroll to position [281, 0]
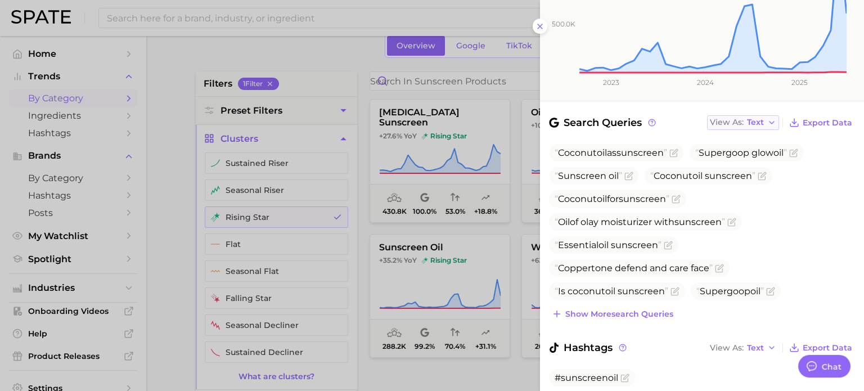
click at [747, 119] on span "Text" at bounding box center [755, 122] width 17 height 6
click at [747, 151] on button "Table" at bounding box center [769, 161] width 124 height 20
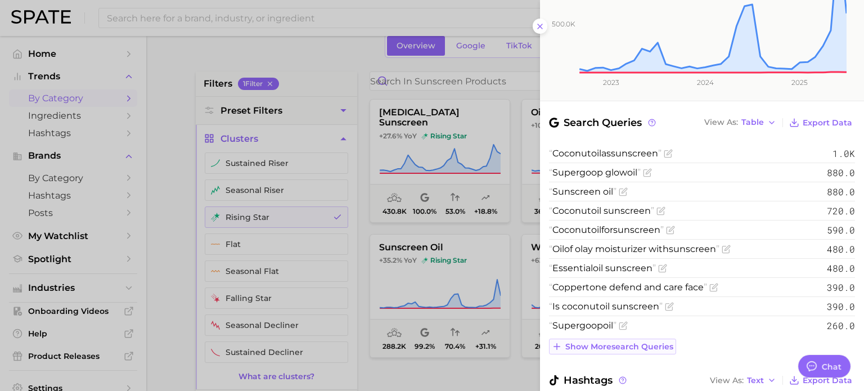
click at [627, 342] on span "Show more search queries" at bounding box center [619, 347] width 108 height 10
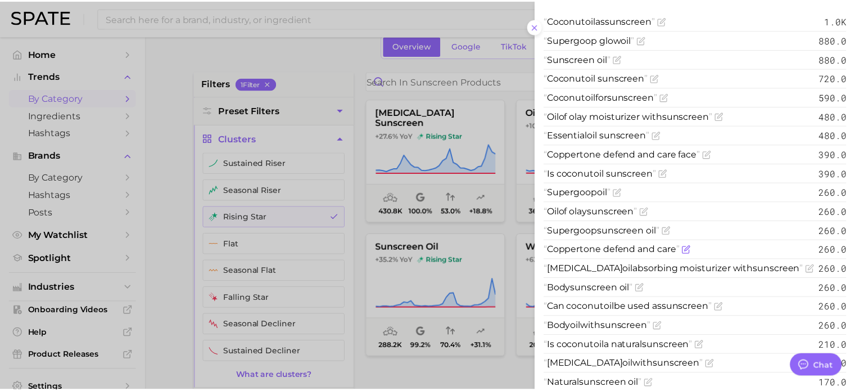
scroll to position [409, 0]
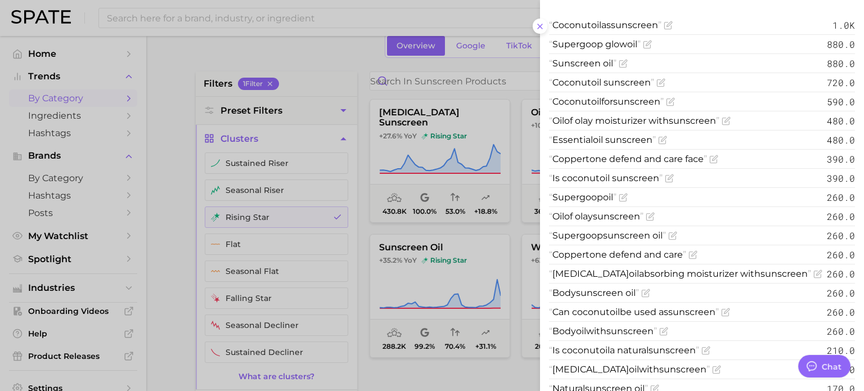
click at [360, 248] on div at bounding box center [432, 195] width 864 height 391
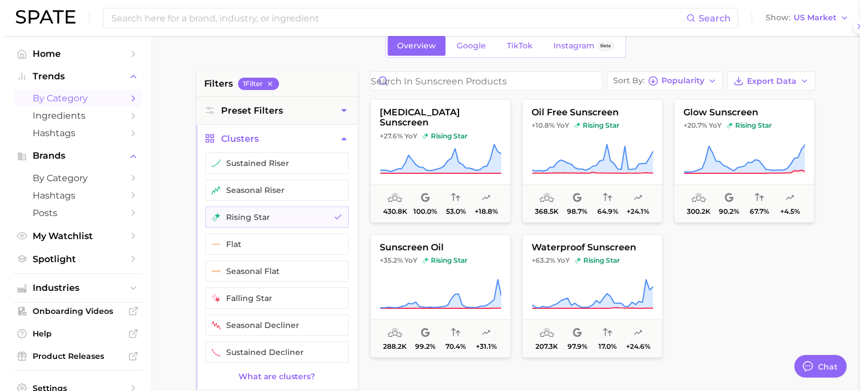
scroll to position [0, 0]
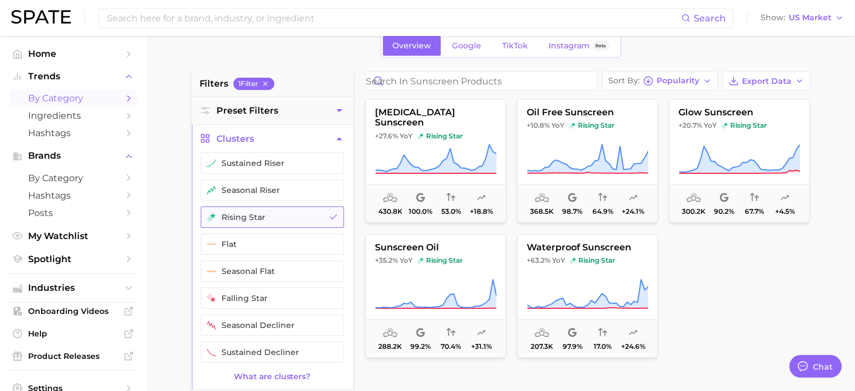
click at [281, 219] on button "rising star" at bounding box center [272, 216] width 143 height 21
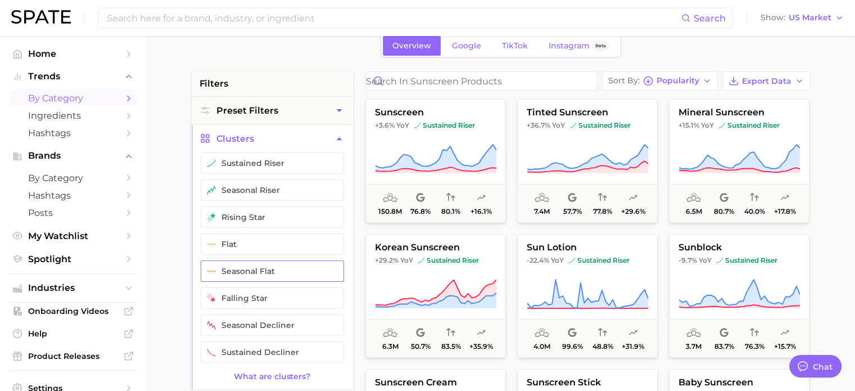
click at [262, 272] on button "seasonal flat" at bounding box center [272, 270] width 143 height 21
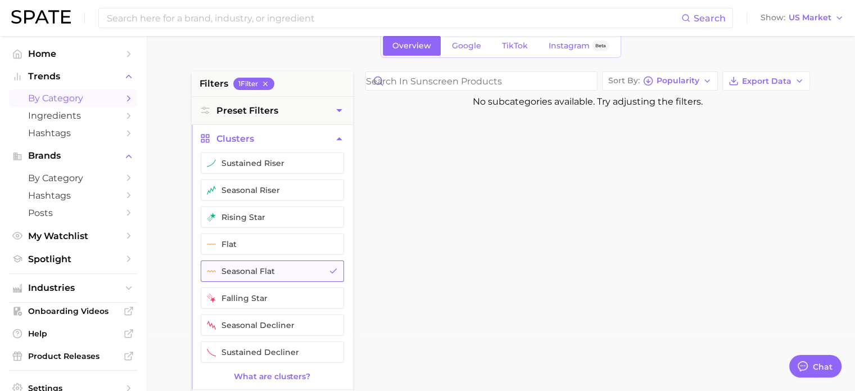
click at [262, 272] on button "seasonal flat" at bounding box center [272, 270] width 143 height 21
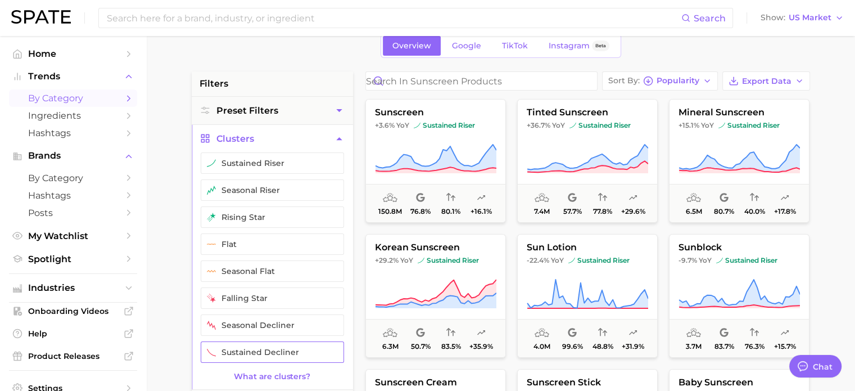
click at [261, 355] on button "sustained decliner" at bounding box center [272, 351] width 143 height 21
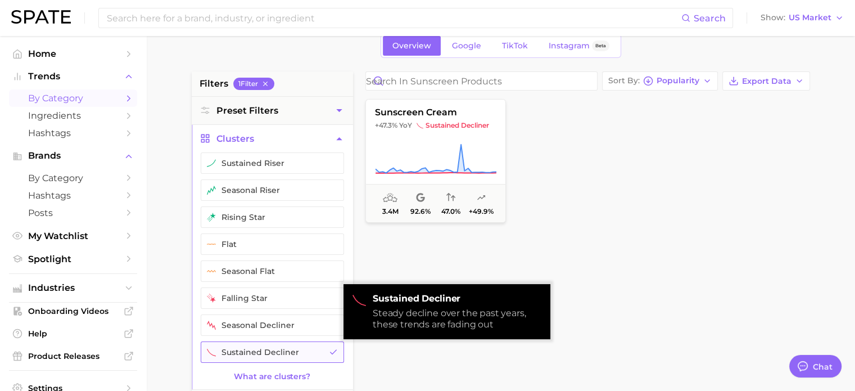
click at [261, 355] on button "sustained decliner" at bounding box center [272, 351] width 143 height 21
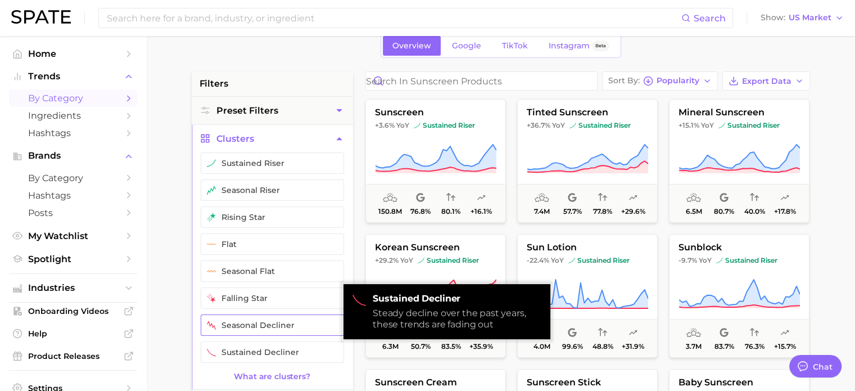
click at [270, 331] on button "seasonal decliner" at bounding box center [272, 324] width 143 height 21
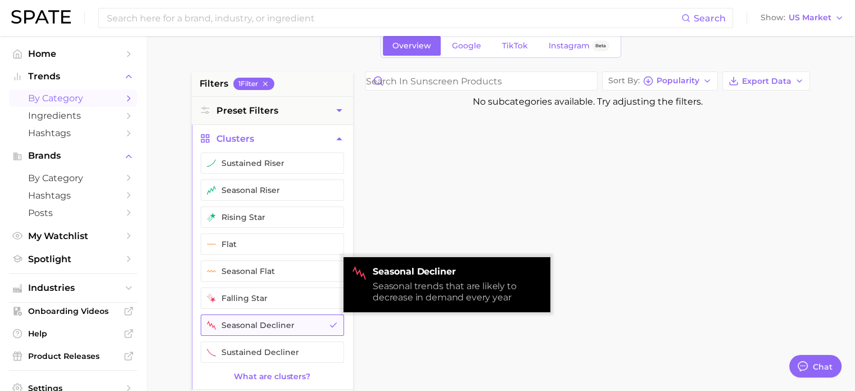
click at [270, 331] on button "seasonal decliner" at bounding box center [272, 324] width 143 height 21
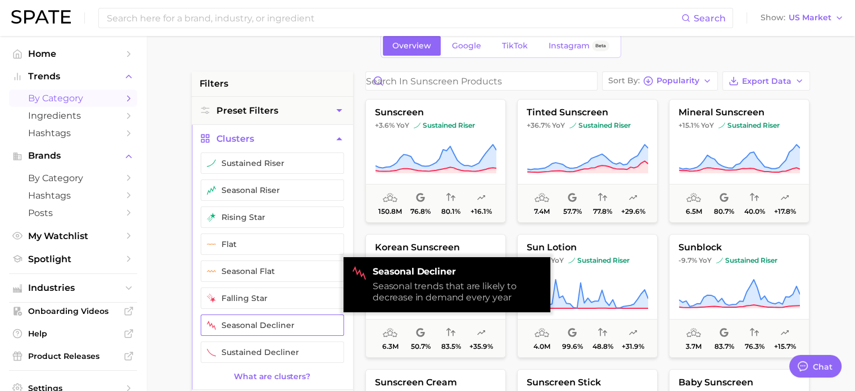
click at [268, 314] on button "seasonal decliner" at bounding box center [272, 324] width 143 height 21
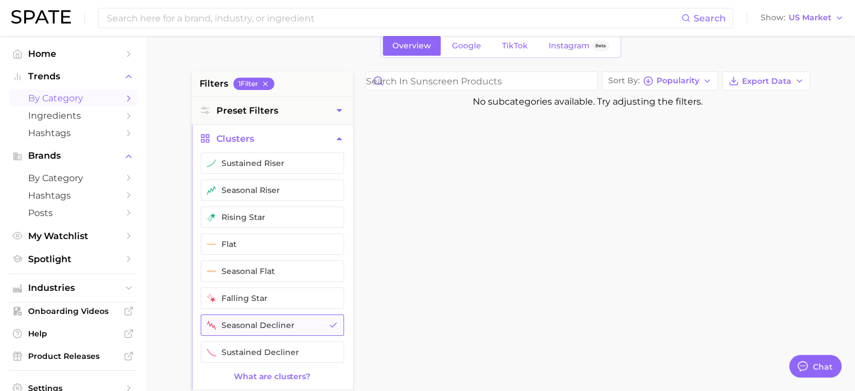
click at [274, 317] on button "seasonal decliner" at bounding box center [272, 324] width 143 height 21
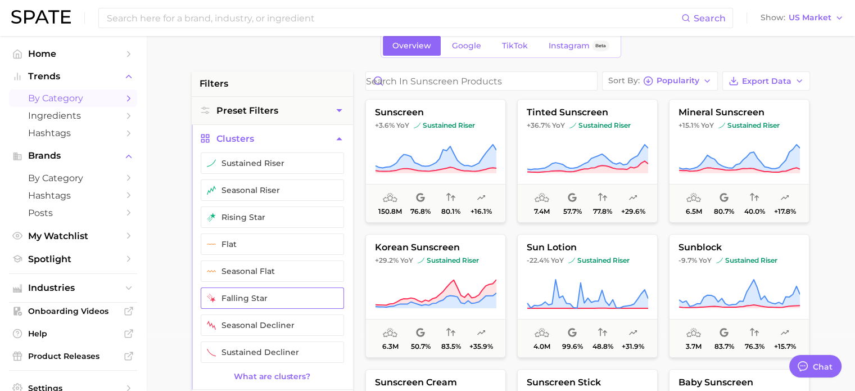
click at [277, 295] on button "falling star" at bounding box center [272, 297] width 143 height 21
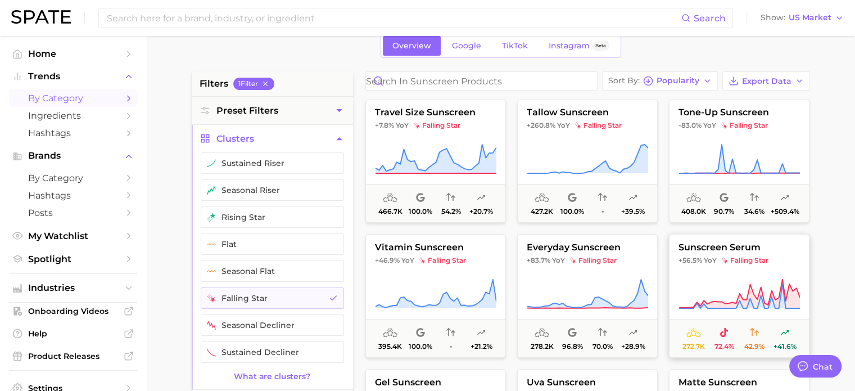
click at [731, 256] on span "falling star" at bounding box center [744, 260] width 47 height 9
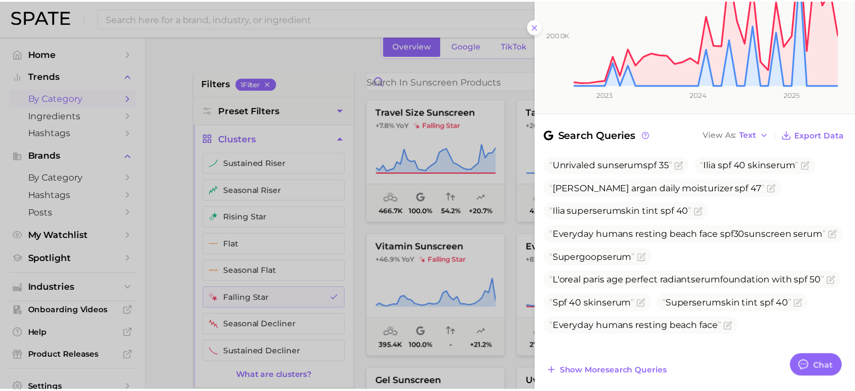
scroll to position [281, 0]
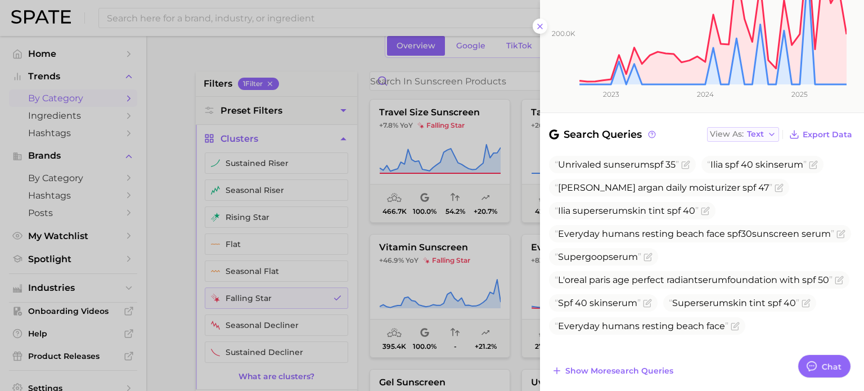
click at [757, 127] on button "View As Text" at bounding box center [743, 134] width 72 height 15
click at [738, 169] on span "Table" at bounding box center [737, 174] width 22 height 10
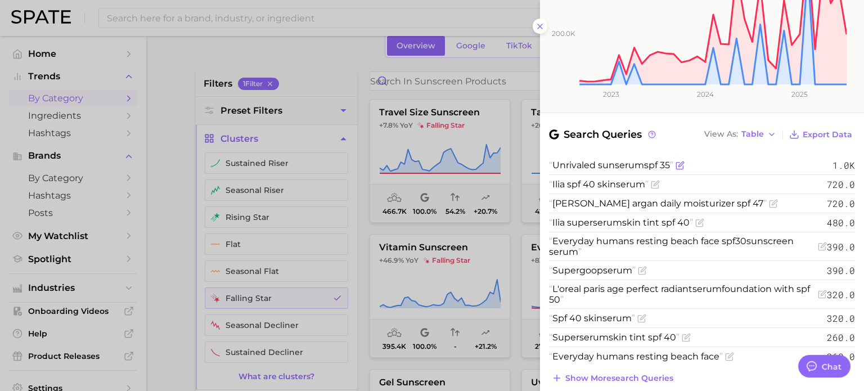
drag, startPoint x: 553, startPoint y: 148, endPoint x: 674, endPoint y: 144, distance: 121.0
click at [673, 160] on span "Unrivaled sun serum spf 35" at bounding box center [611, 165] width 124 height 11
click at [625, 127] on div "Search Queries View As Table Export Data Unrivaled sun serum spf 35 1.0k Ilia s…" at bounding box center [702, 255] width 306 height 259
click at [274, 242] on div at bounding box center [432, 195] width 864 height 391
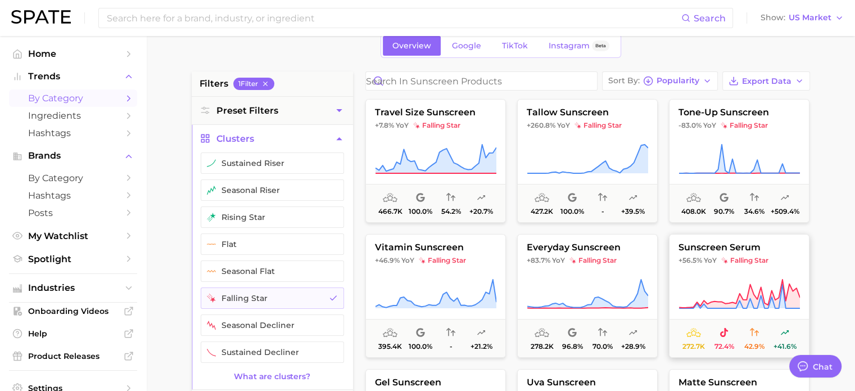
click at [695, 267] on button "sunscreen serum +56.5% YoY falling star 272.7k 72.4% 42.9% +41.6%" at bounding box center [739, 296] width 141 height 124
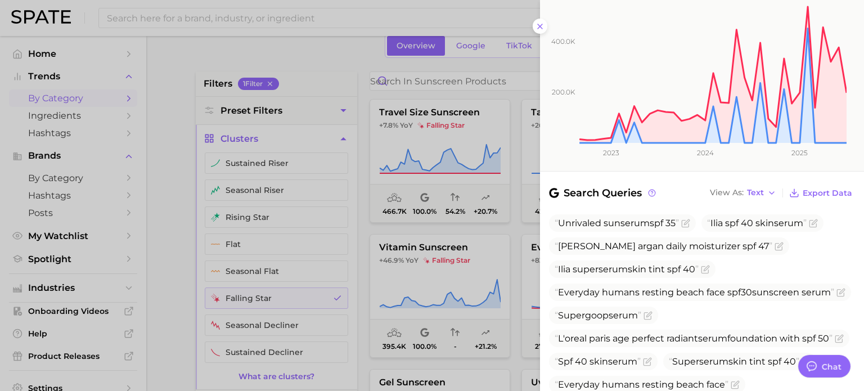
scroll to position [281, 0]
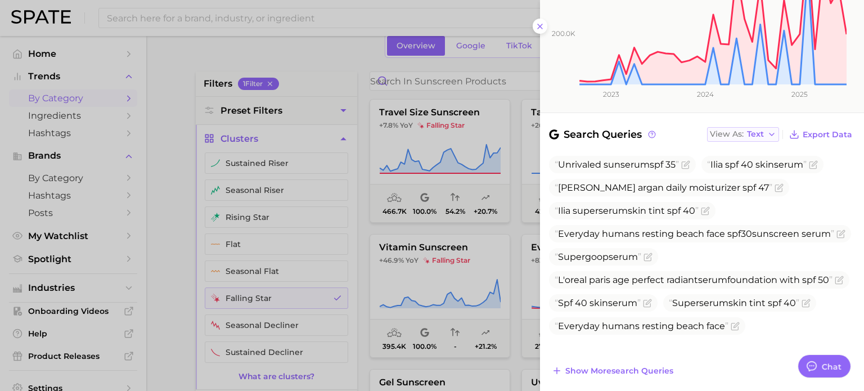
click at [757, 127] on button "View As Text" at bounding box center [743, 134] width 72 height 15
click at [755, 163] on button "Table" at bounding box center [769, 173] width 124 height 20
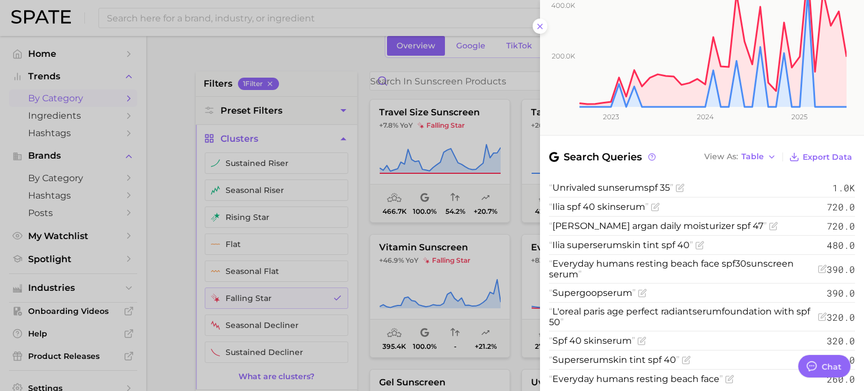
scroll to position [252, 0]
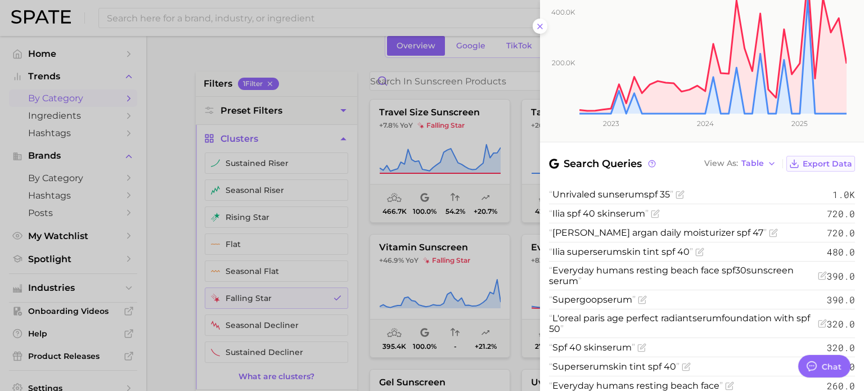
click at [835, 156] on button "Export Data" at bounding box center [820, 164] width 69 height 16
